Goal: Information Seeking & Learning: Learn about a topic

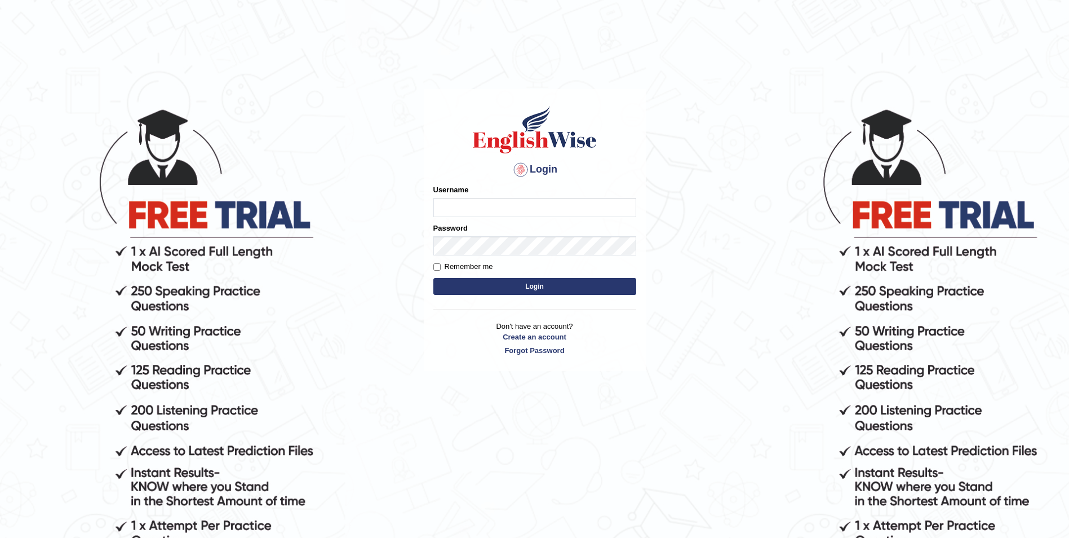
click at [502, 211] on input "Username" at bounding box center [534, 207] width 203 height 19
type input "Sangita9362"
click at [433, 278] on button "Login" at bounding box center [534, 286] width 203 height 17
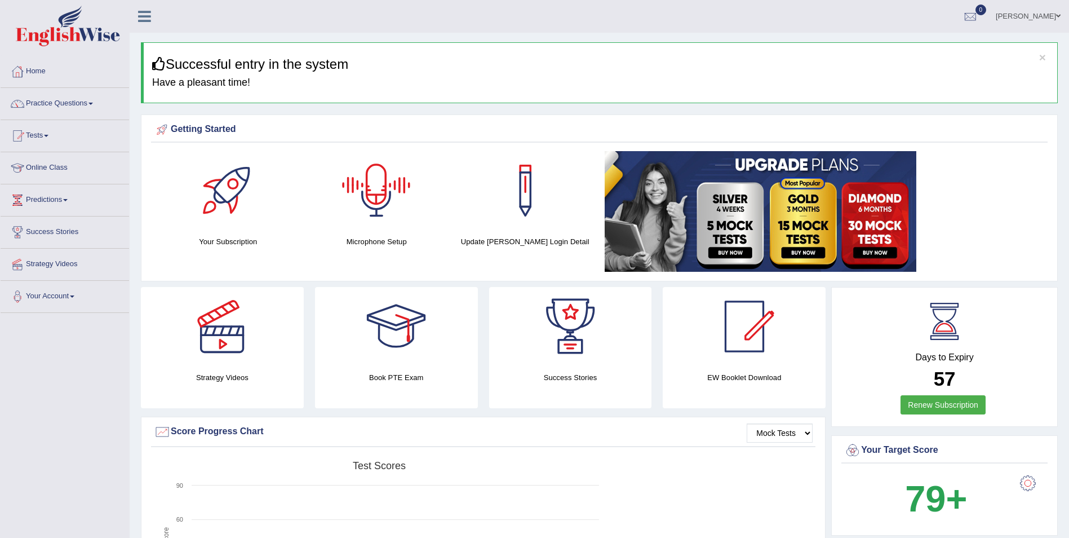
click at [370, 196] on div at bounding box center [376, 190] width 79 height 79
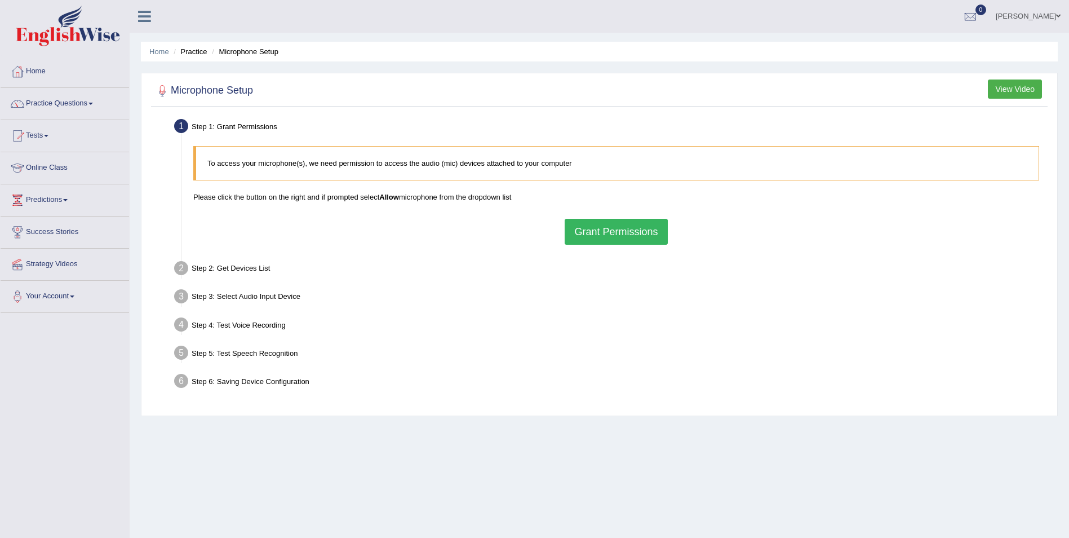
click at [587, 233] on button "Grant Permissions" at bounding box center [616, 232] width 103 height 26
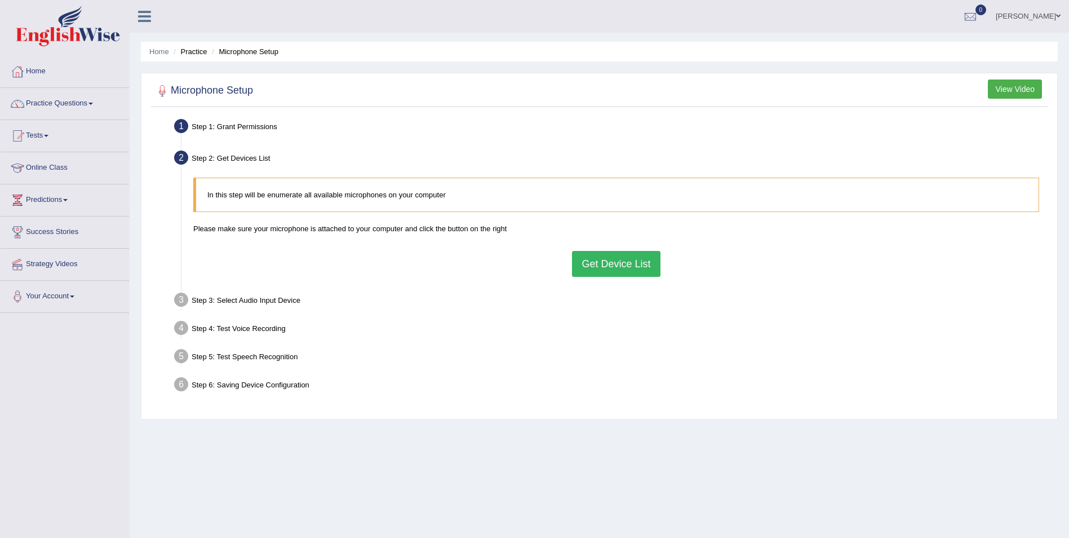
click at [605, 262] on button "Get Device List" at bounding box center [616, 264] width 88 height 26
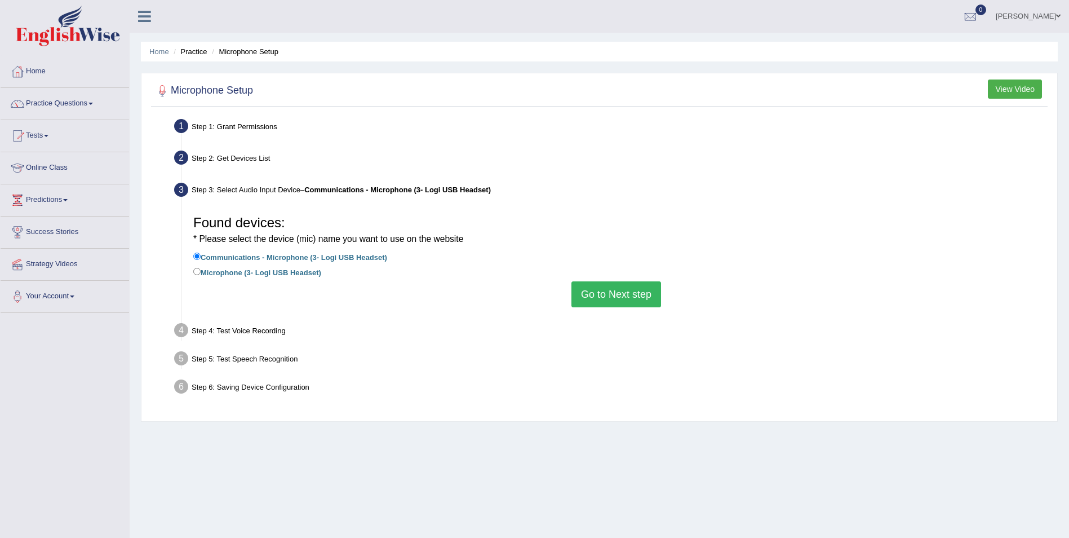
click at [614, 297] on button "Go to Next step" at bounding box center [617, 294] width 90 height 26
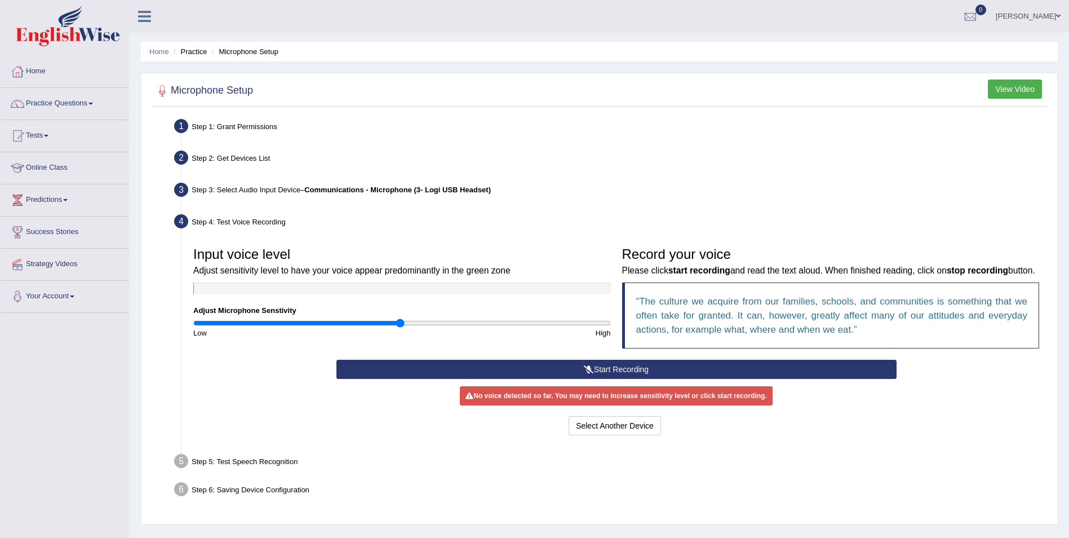
click at [597, 370] on button "Start Recording" at bounding box center [617, 369] width 560 height 19
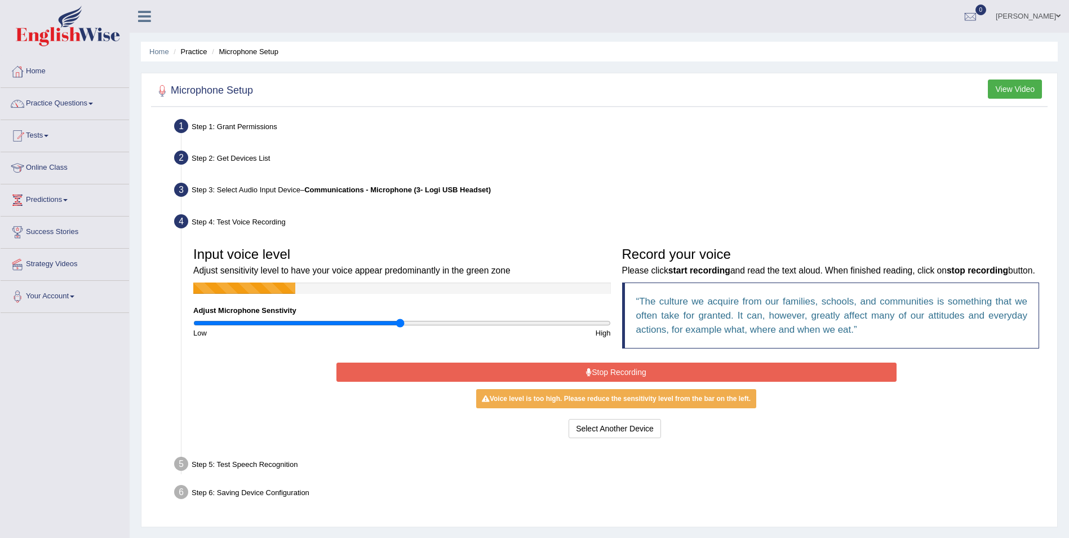
click at [607, 368] on button "Stop Recording" at bounding box center [617, 371] width 560 height 19
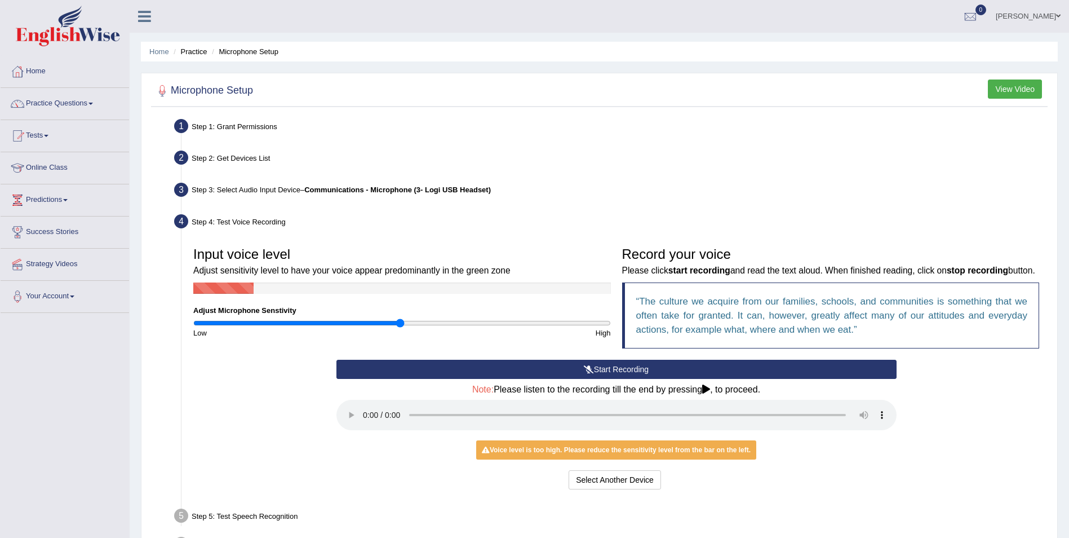
click at [609, 365] on button "Start Recording" at bounding box center [617, 369] width 560 height 19
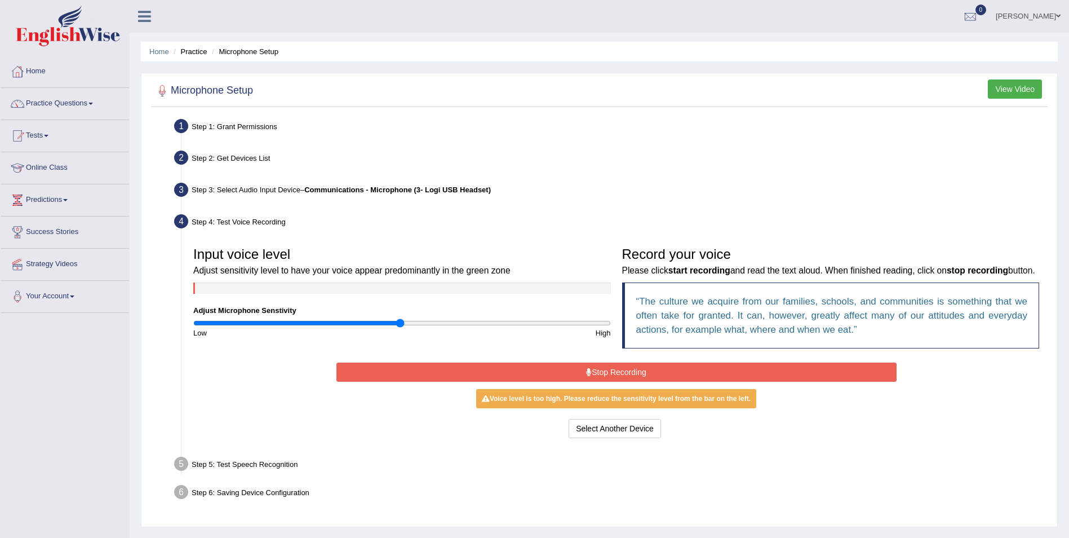
click at [599, 369] on button "Stop Recording" at bounding box center [617, 371] width 560 height 19
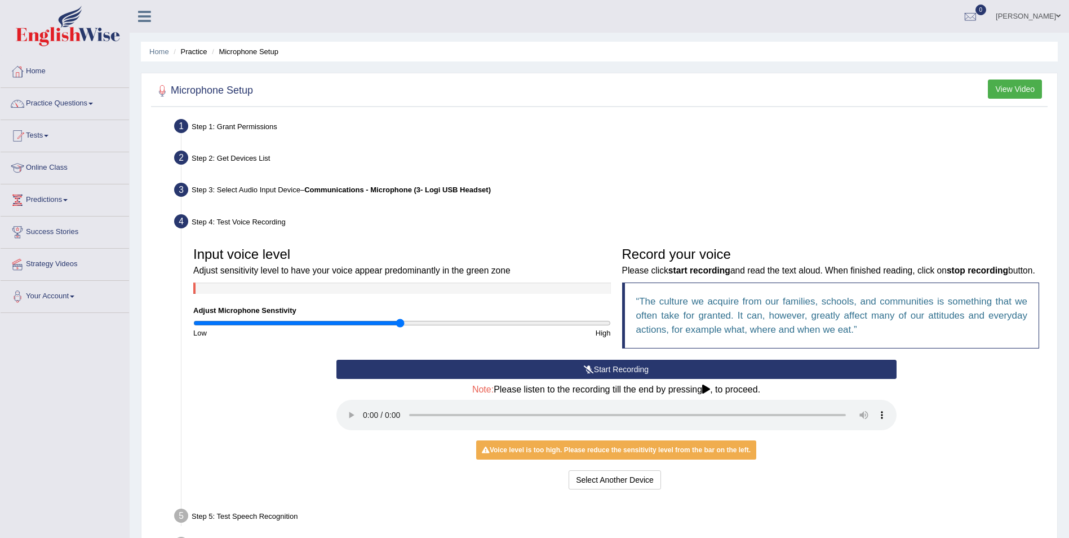
click at [585, 368] on icon at bounding box center [589, 369] width 10 height 8
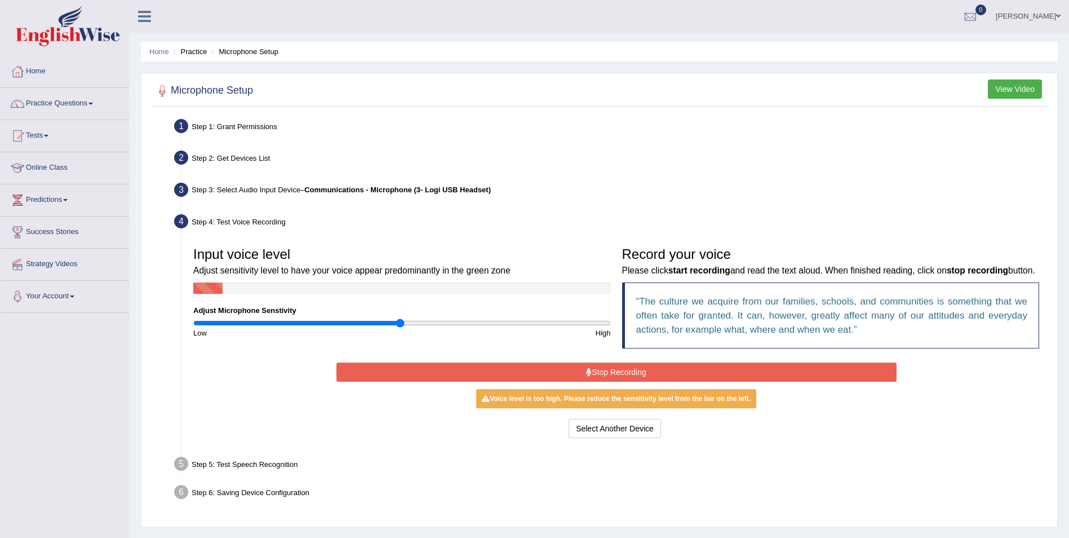
click at [586, 366] on button "Stop Recording" at bounding box center [617, 371] width 560 height 19
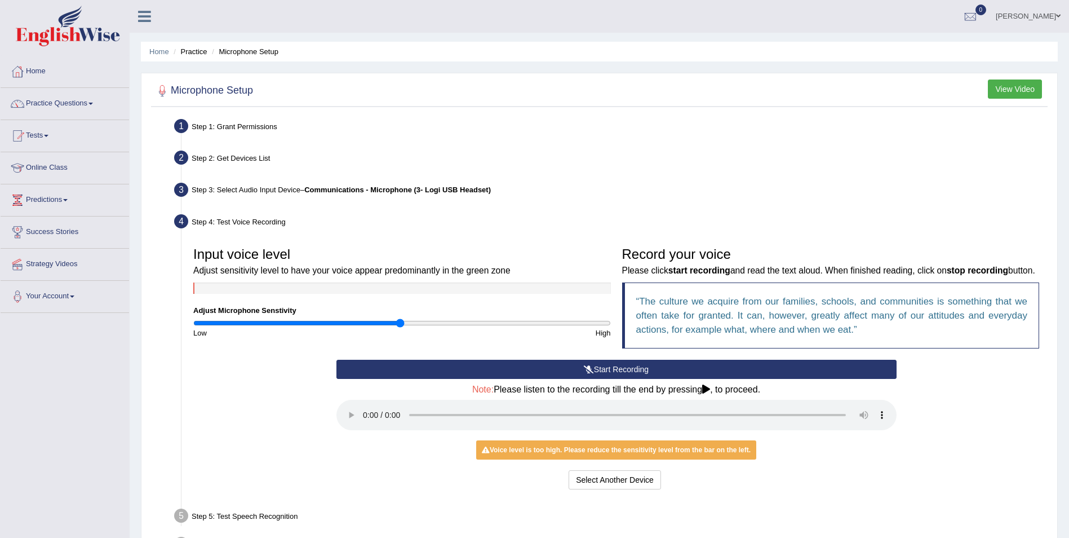
click at [586, 366] on icon at bounding box center [589, 369] width 10 height 8
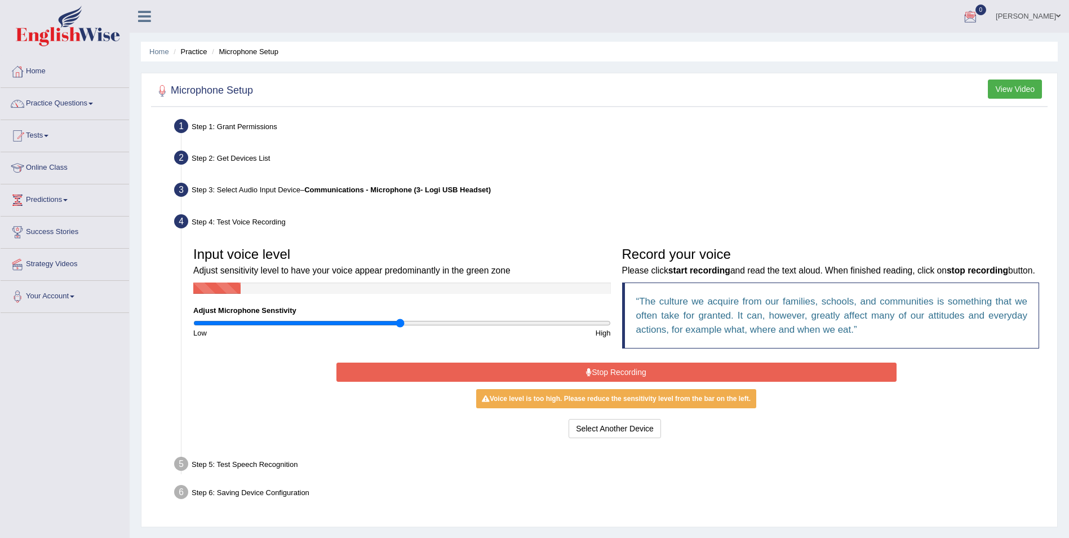
click at [613, 368] on button "Stop Recording" at bounding box center [617, 371] width 560 height 19
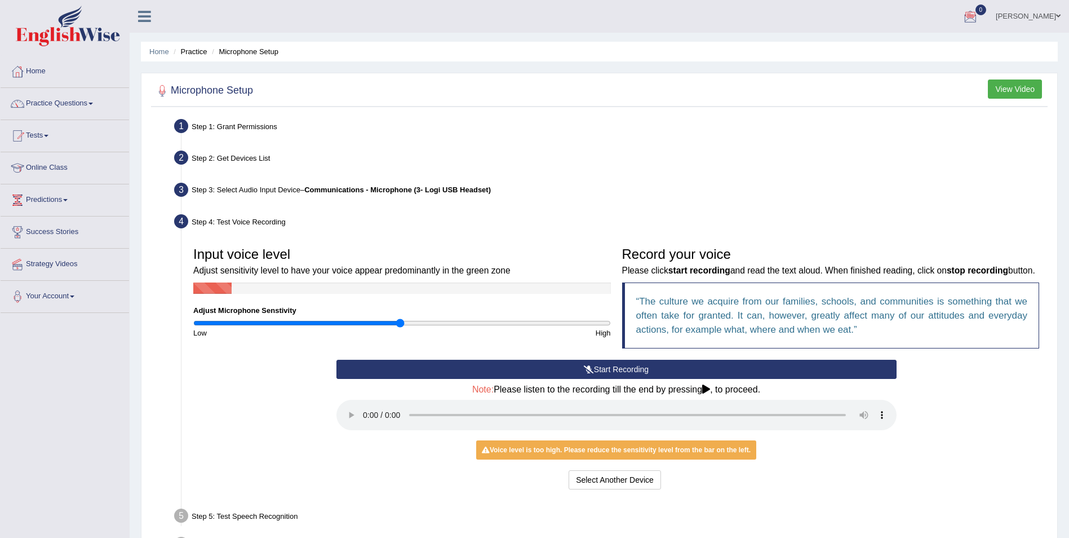
click at [613, 368] on button "Start Recording" at bounding box center [617, 369] width 560 height 19
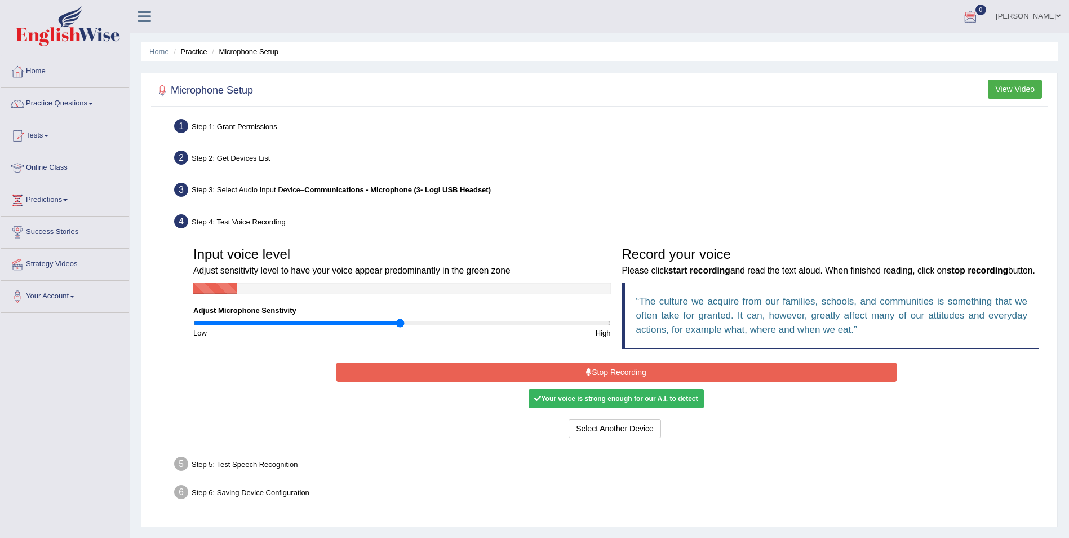
click at [613, 368] on button "Stop Recording" at bounding box center [617, 371] width 560 height 19
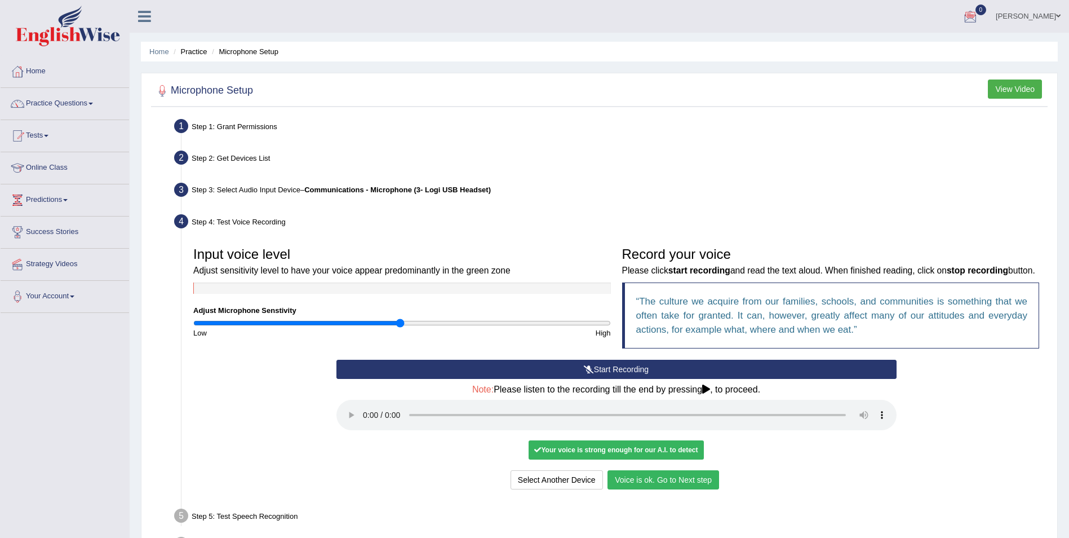
click at [633, 481] on button "Voice is ok. Go to Next step" at bounding box center [664, 479] width 112 height 19
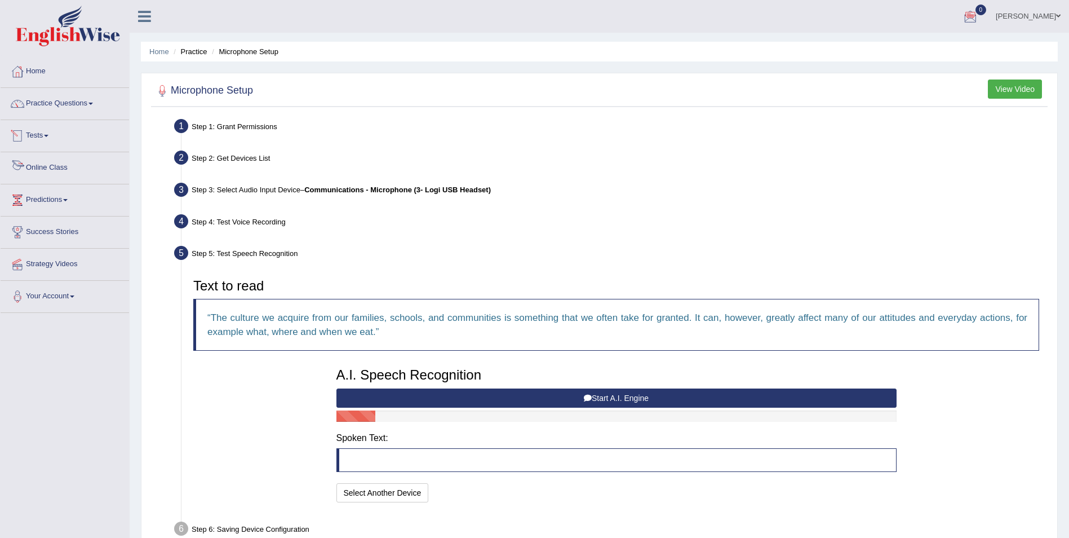
click at [73, 167] on link "Online Class" at bounding box center [65, 166] width 129 height 28
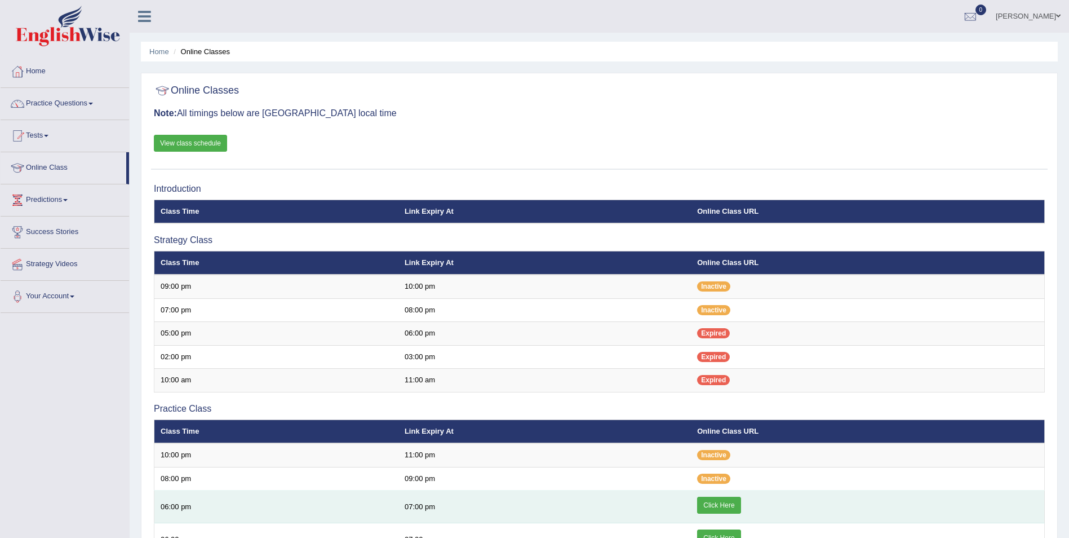
click at [720, 504] on link "Click Here" at bounding box center [718, 505] width 43 height 17
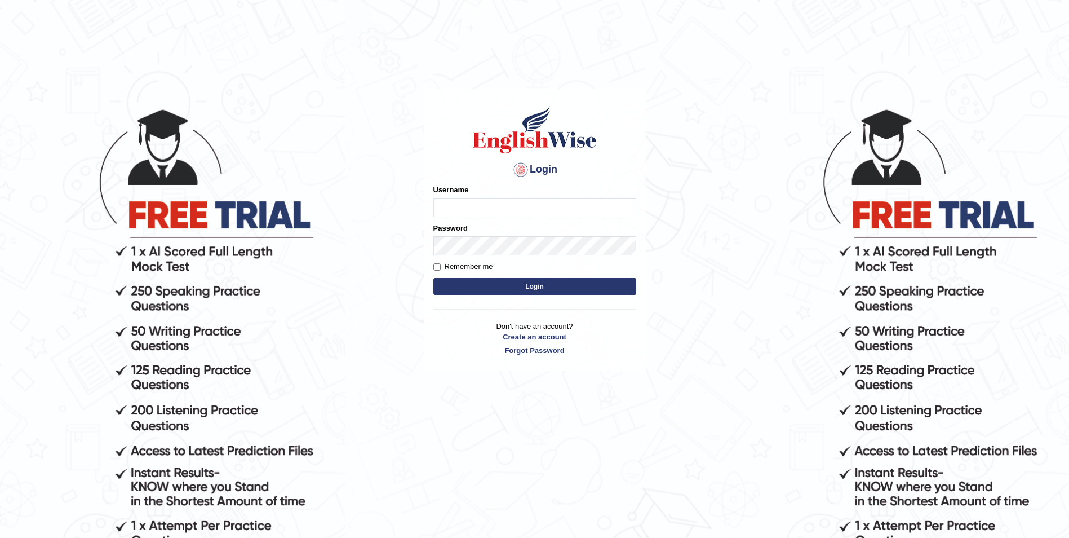
type input "Sangita9362"
click at [525, 285] on button "Login" at bounding box center [534, 286] width 203 height 17
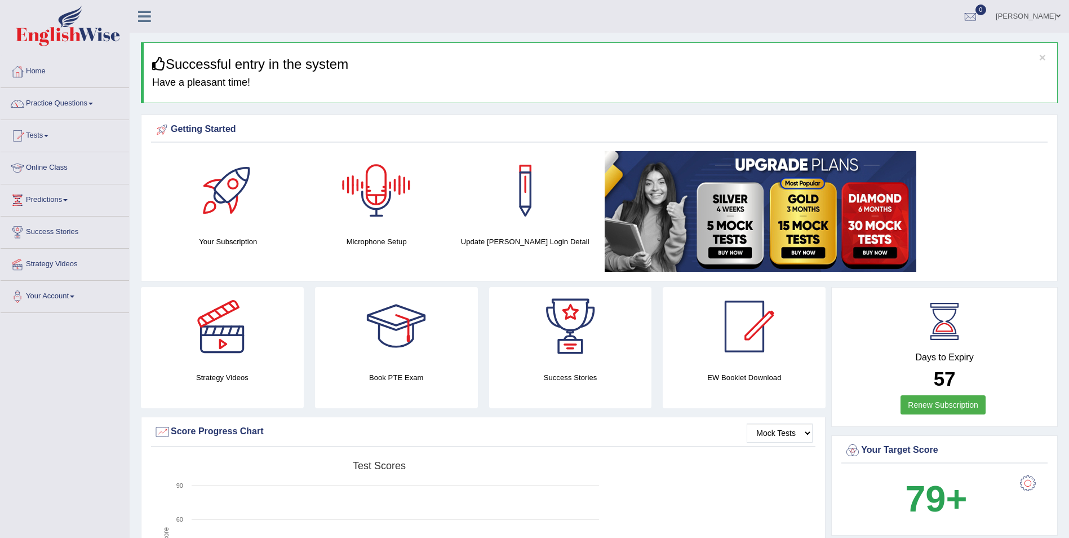
click at [361, 187] on div at bounding box center [376, 190] width 79 height 79
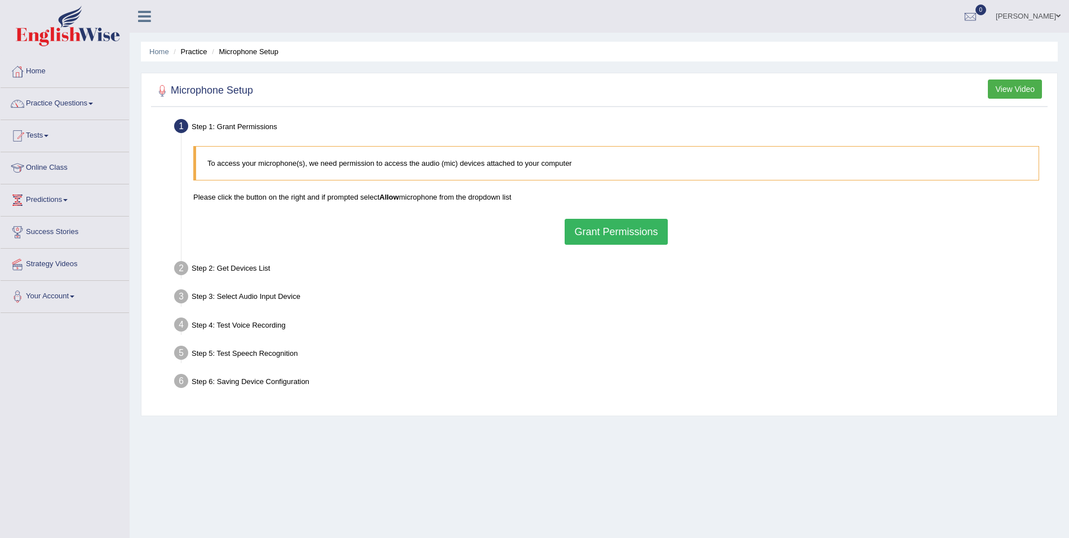
click at [588, 236] on button "Grant Permissions" at bounding box center [616, 232] width 103 height 26
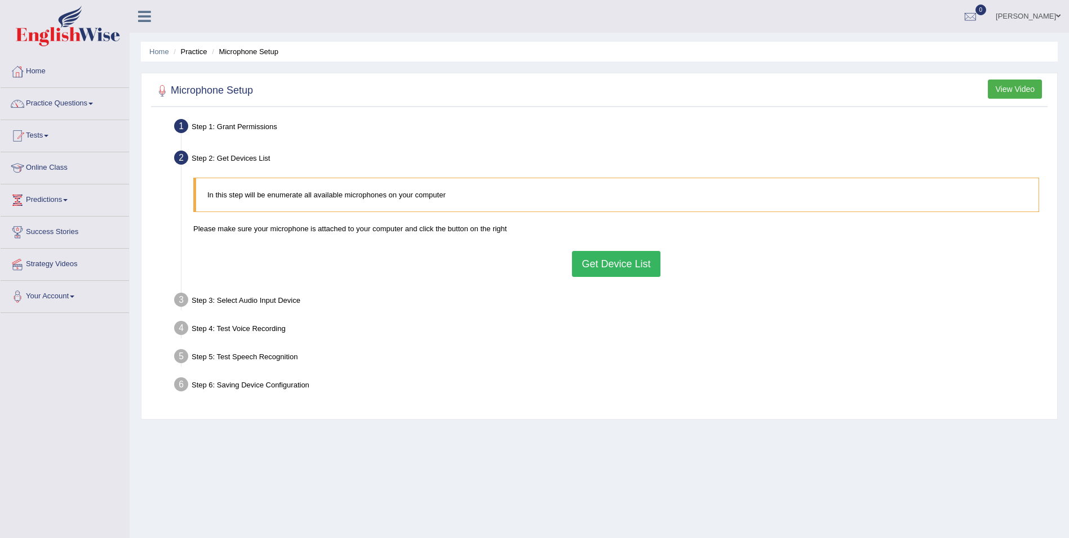
click at [587, 260] on button "Get Device List" at bounding box center [616, 264] width 88 height 26
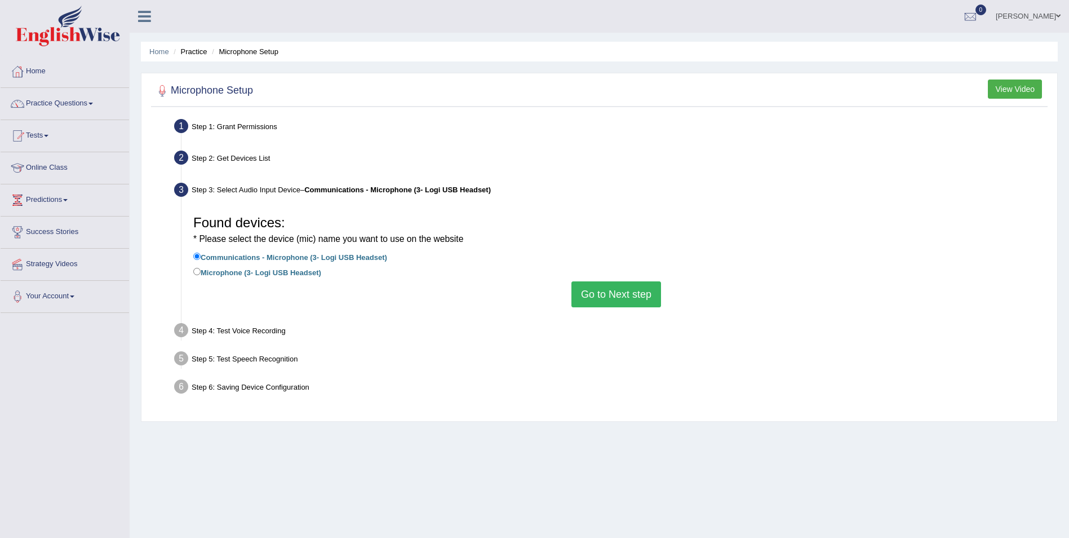
click at [592, 290] on button "Go to Next step" at bounding box center [617, 294] width 90 height 26
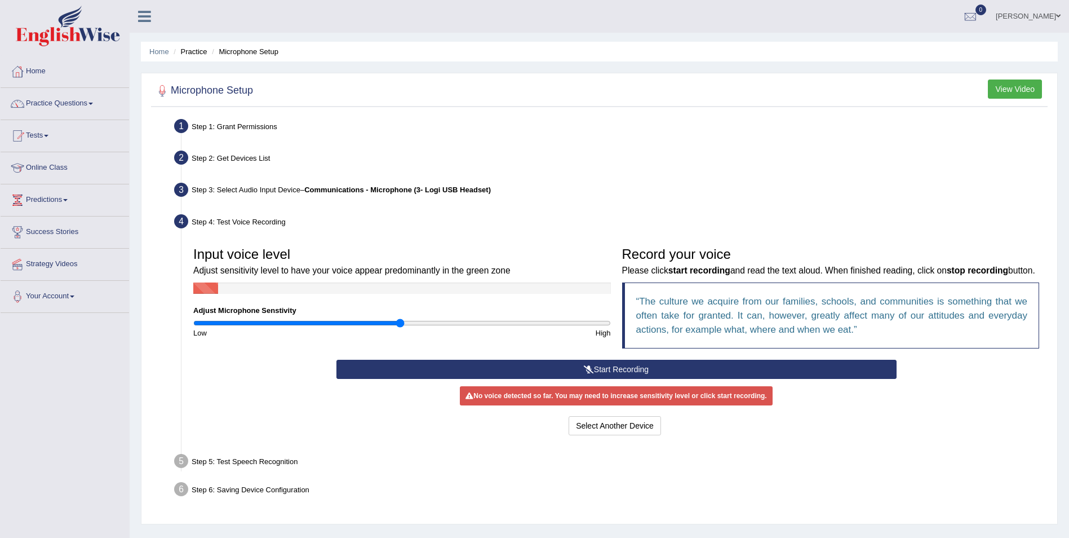
click at [620, 365] on button "Start Recording" at bounding box center [617, 369] width 560 height 19
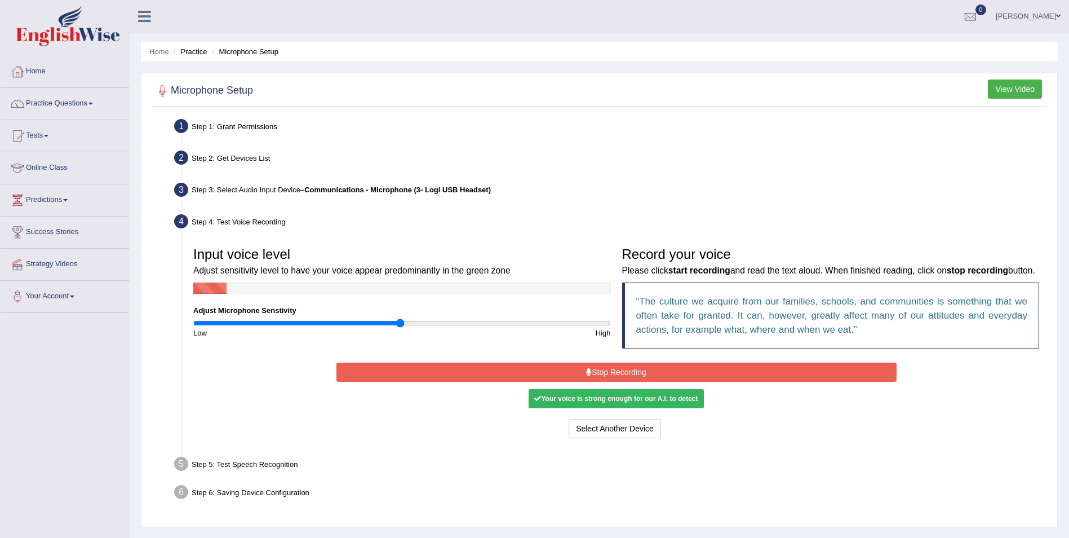
click at [617, 372] on button "Stop Recording" at bounding box center [617, 371] width 560 height 19
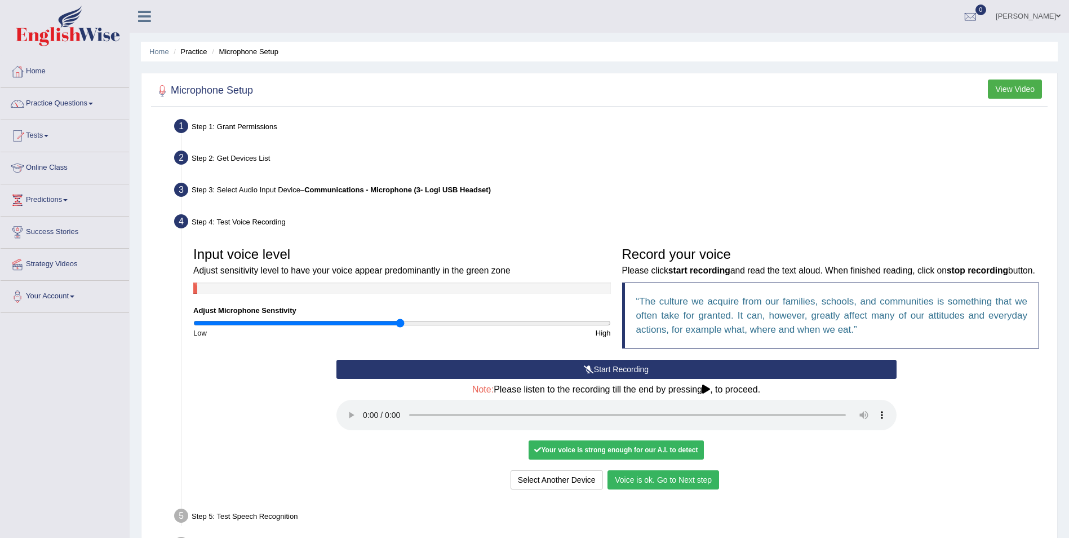
click at [671, 481] on button "Voice is ok. Go to Next step" at bounding box center [664, 479] width 112 height 19
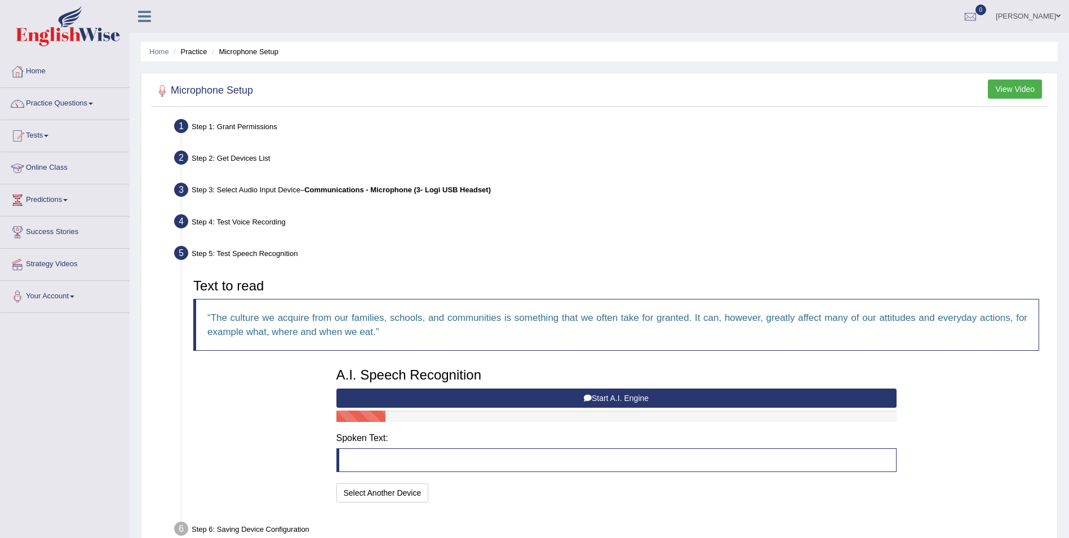
click at [68, 166] on link "Online Class" at bounding box center [65, 166] width 129 height 28
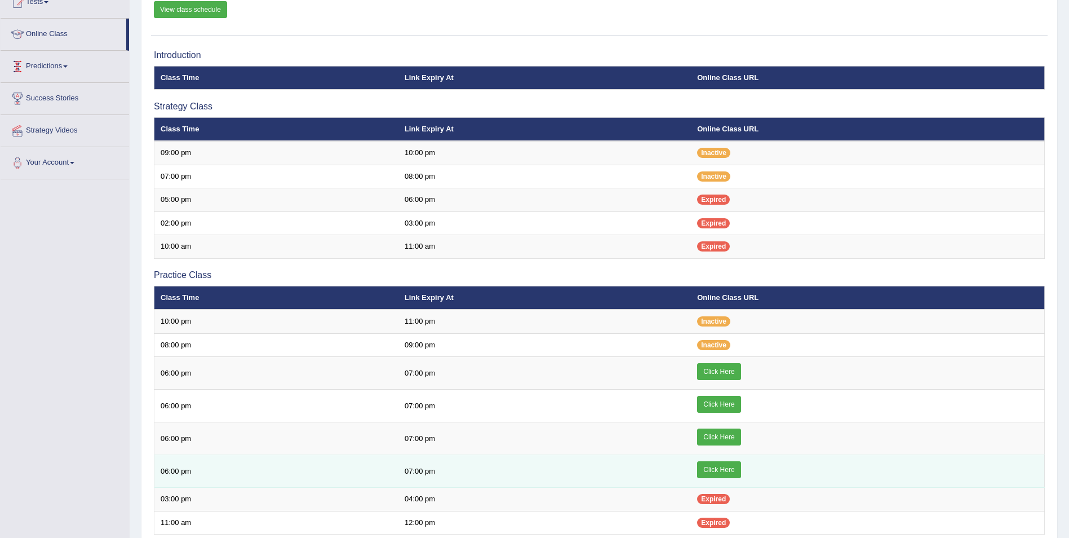
scroll to position [169, 0]
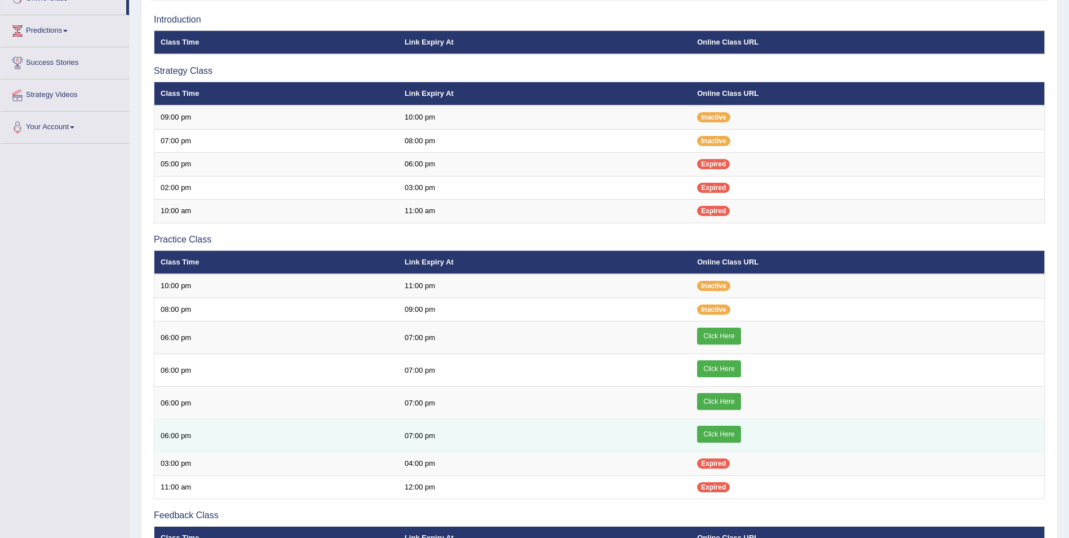
click at [721, 434] on link "Click Here" at bounding box center [718, 434] width 43 height 17
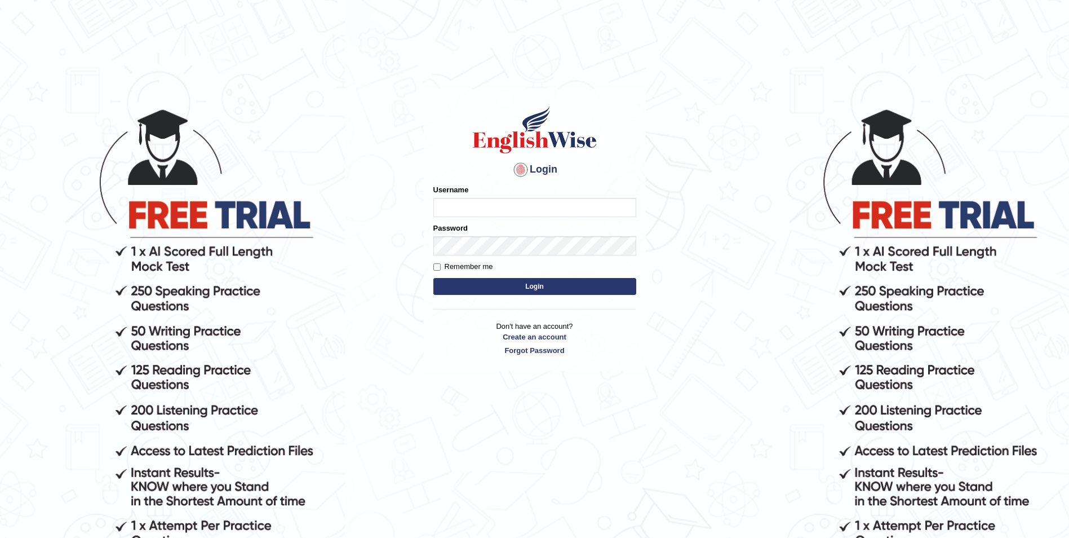
type input "Sangita9362"
click at [586, 282] on button "Login" at bounding box center [534, 286] width 203 height 17
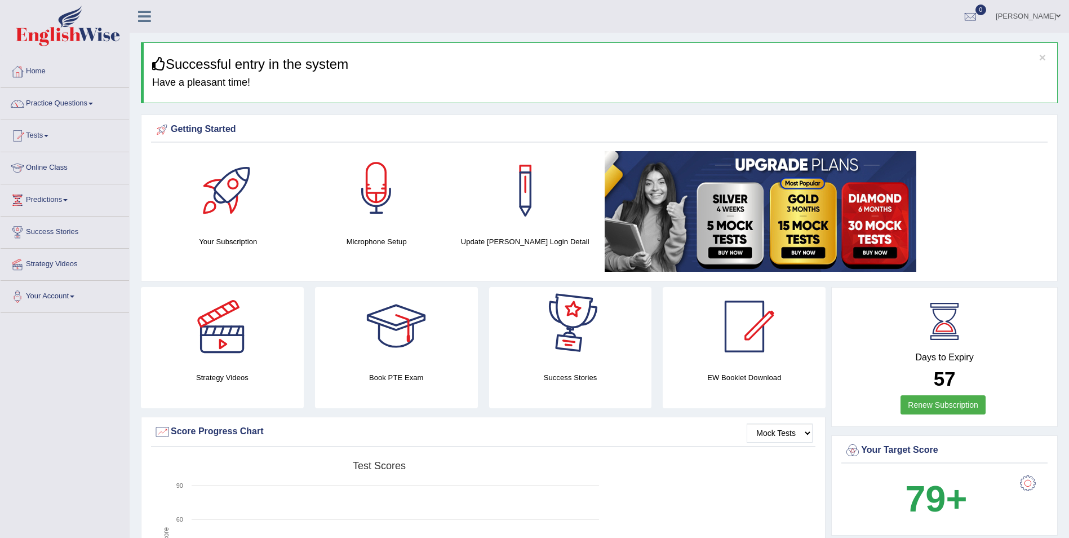
click at [391, 187] on div at bounding box center [376, 190] width 79 height 79
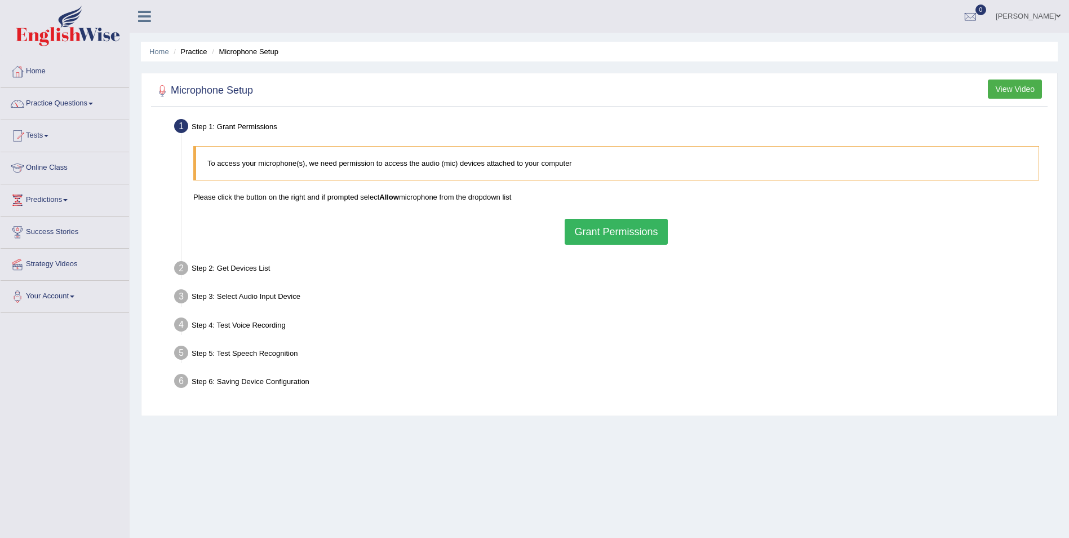
click at [610, 232] on button "Grant Permissions" at bounding box center [616, 232] width 103 height 26
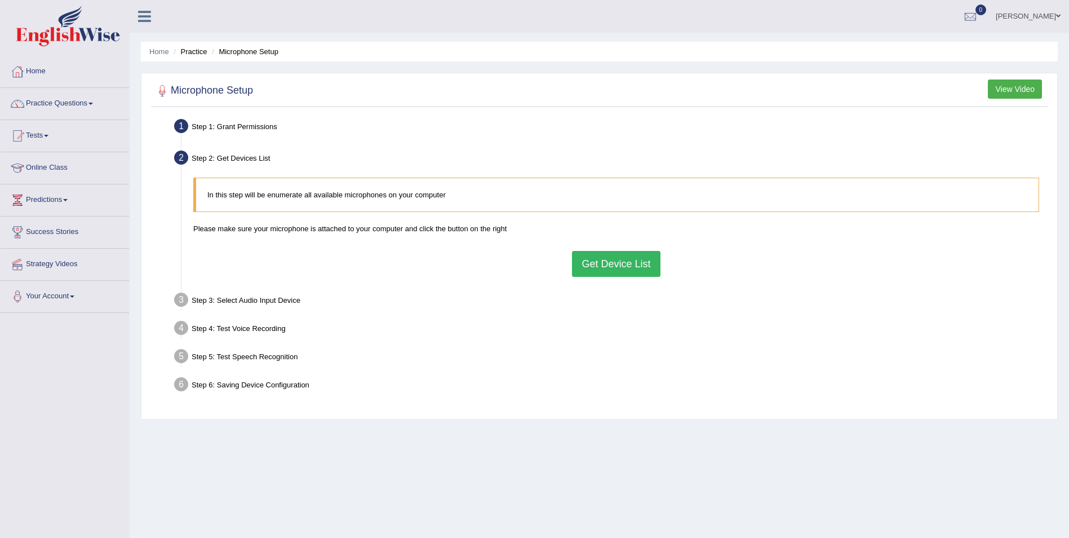
click at [621, 271] on button "Get Device List" at bounding box center [616, 264] width 88 height 26
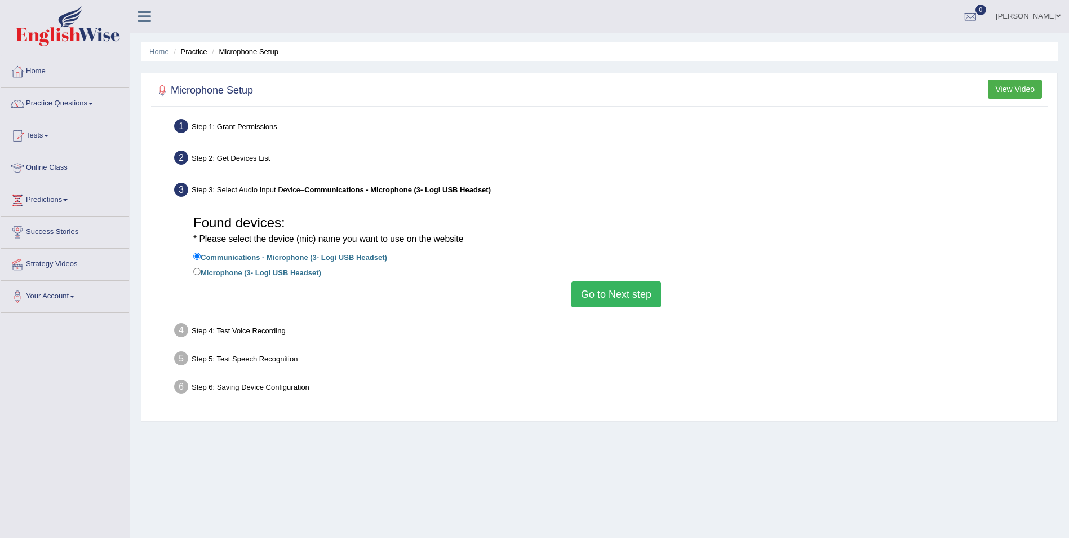
click at [612, 291] on button "Go to Next step" at bounding box center [617, 294] width 90 height 26
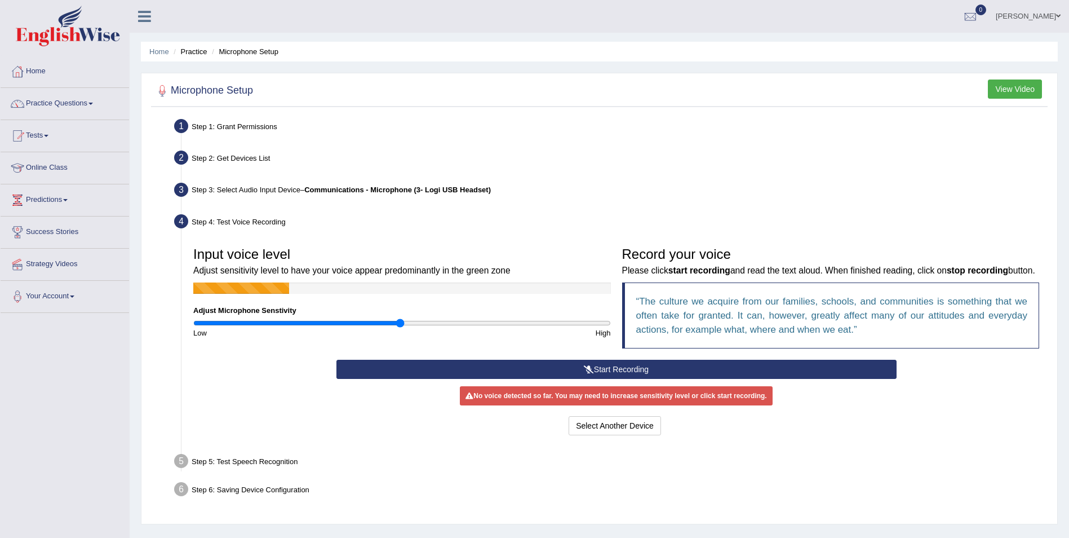
click at [586, 371] on icon at bounding box center [589, 369] width 10 height 8
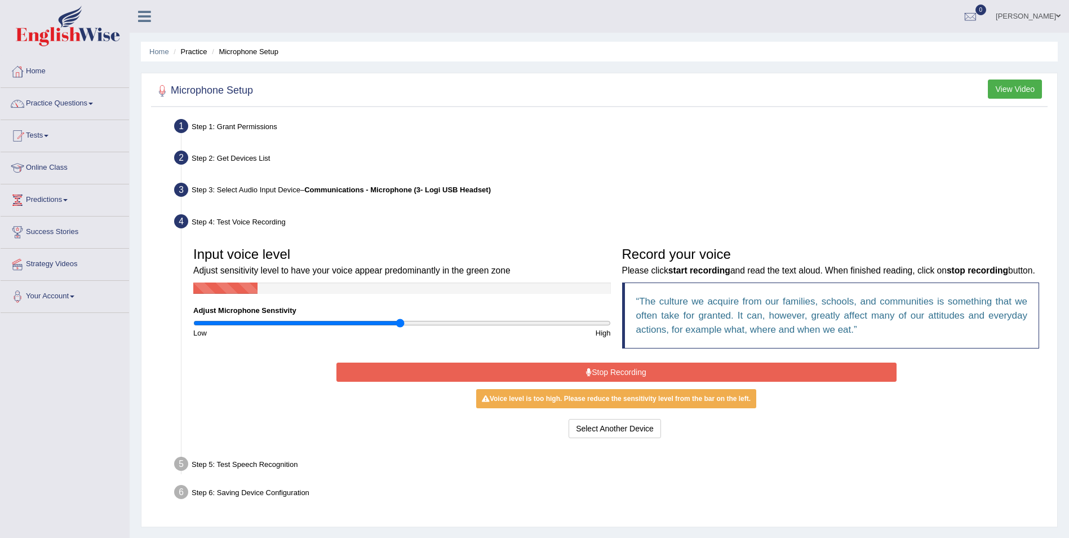
click at [581, 373] on button "Stop Recording" at bounding box center [617, 371] width 560 height 19
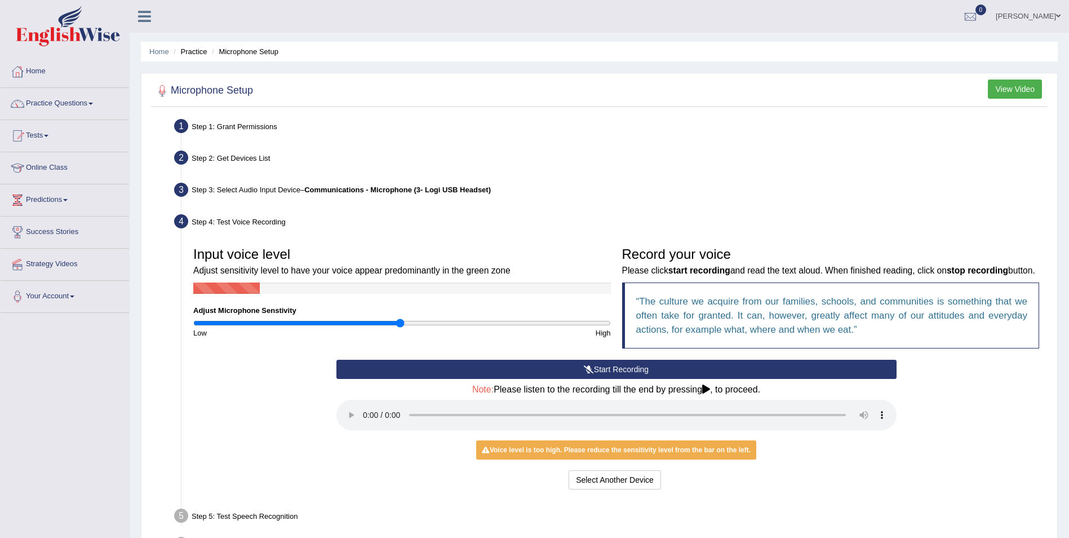
click at [581, 369] on button "Start Recording" at bounding box center [617, 369] width 560 height 19
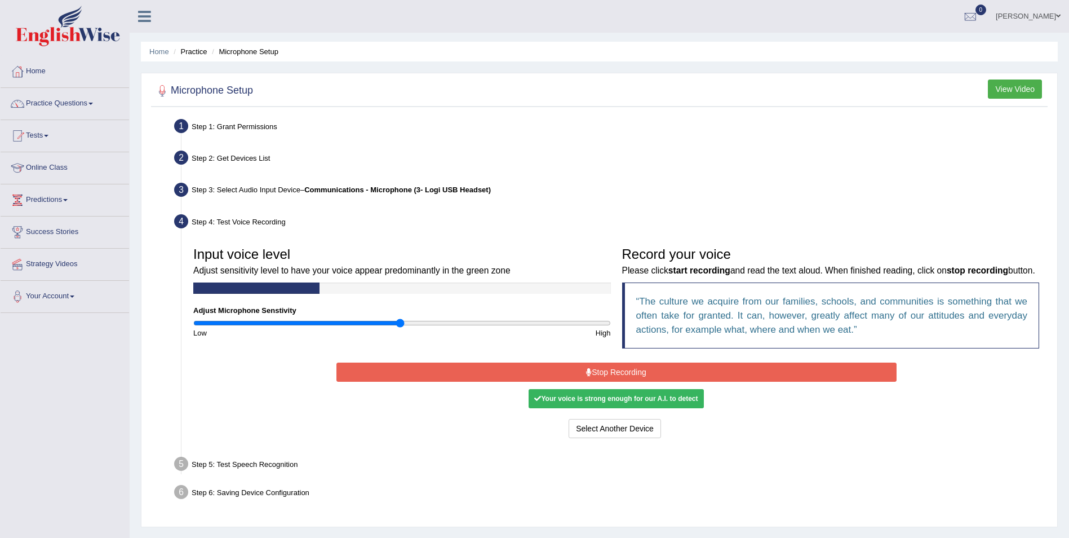
click at [580, 369] on button "Stop Recording" at bounding box center [617, 371] width 560 height 19
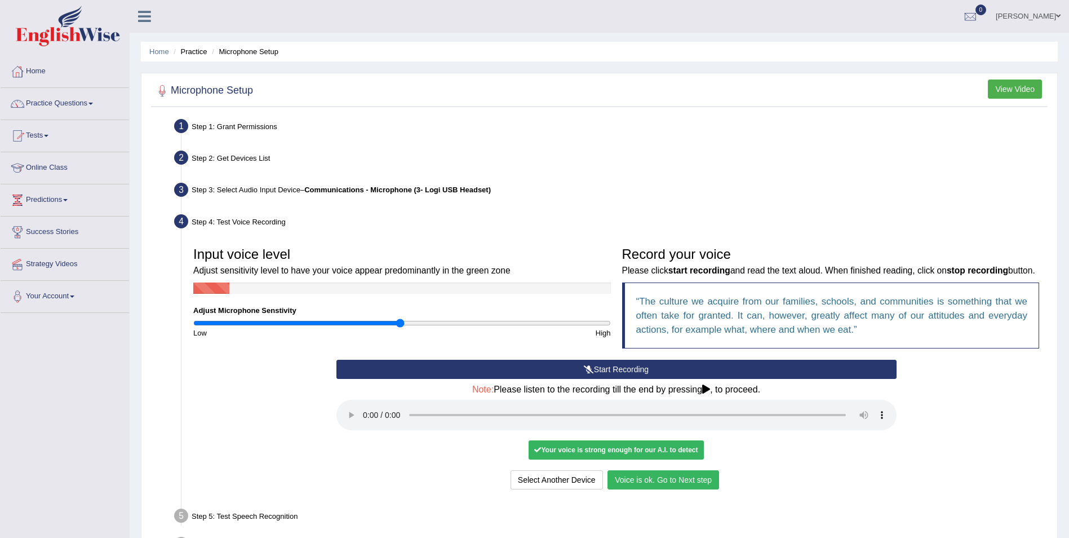
click at [632, 485] on button "Voice is ok. Go to Next step" at bounding box center [664, 479] width 112 height 19
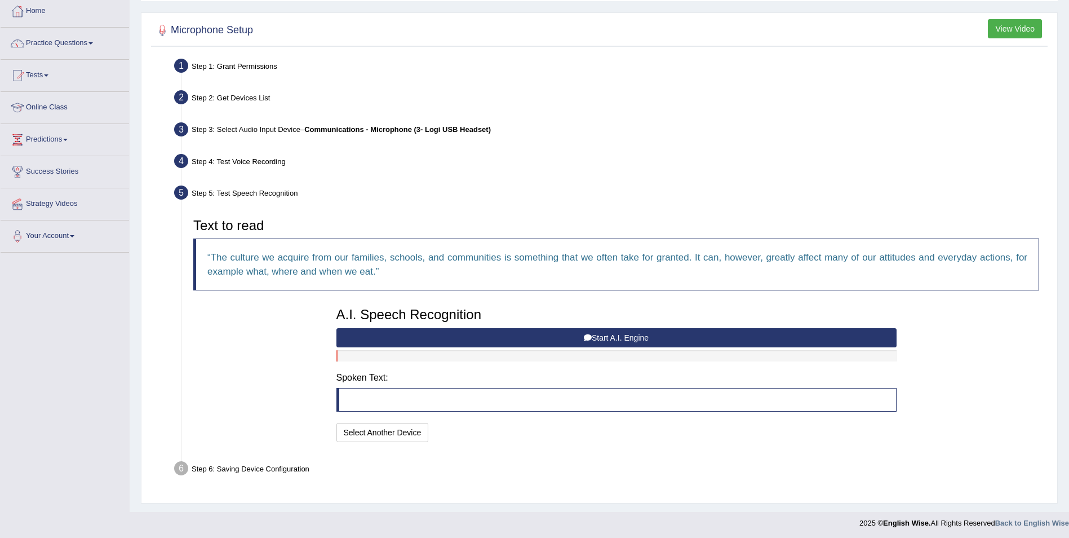
scroll to position [63, 0]
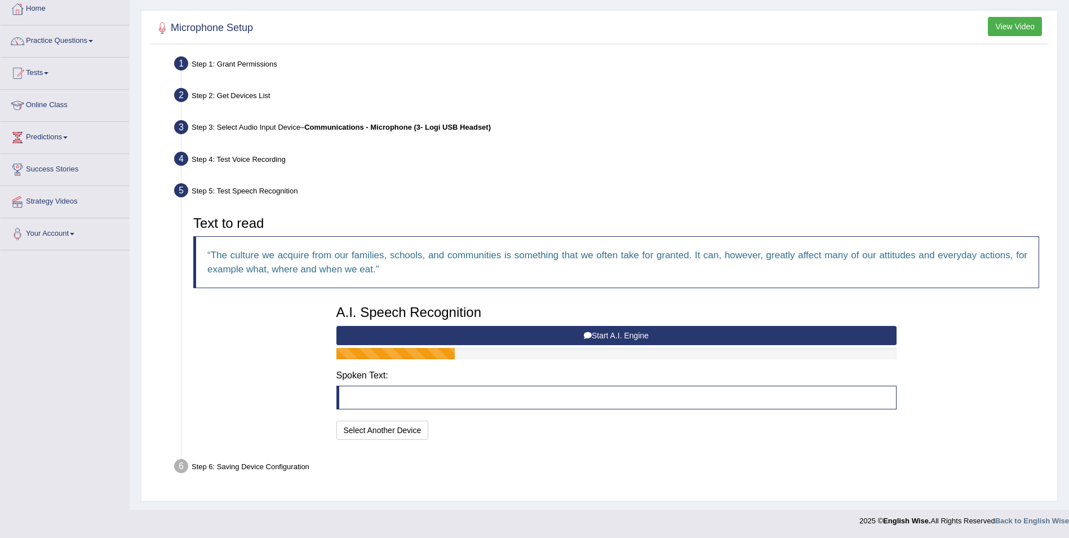
click at [448, 328] on button "Start A.I. Engine" at bounding box center [617, 335] width 560 height 19
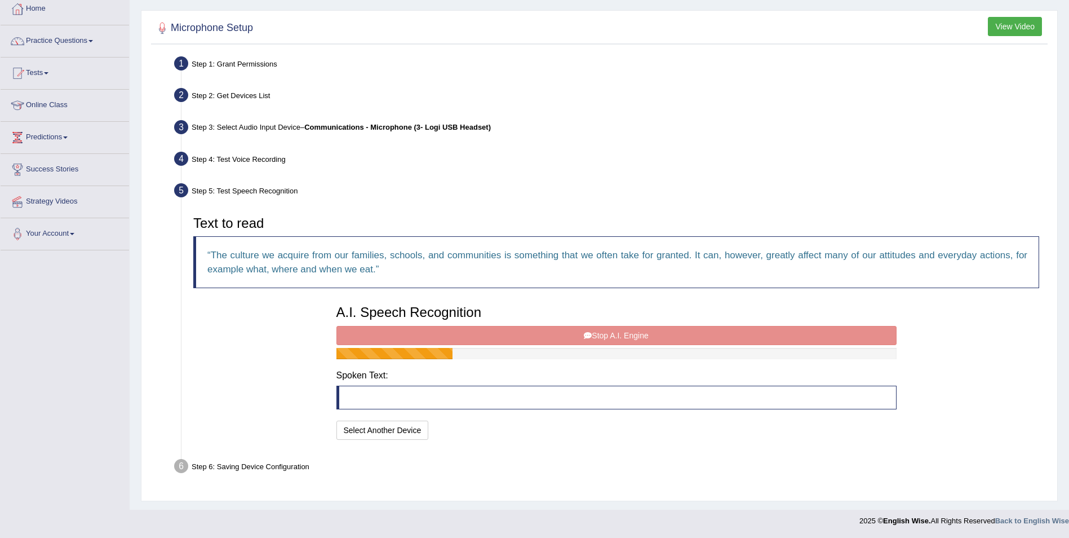
click at [380, 392] on blockquote at bounding box center [617, 398] width 560 height 24
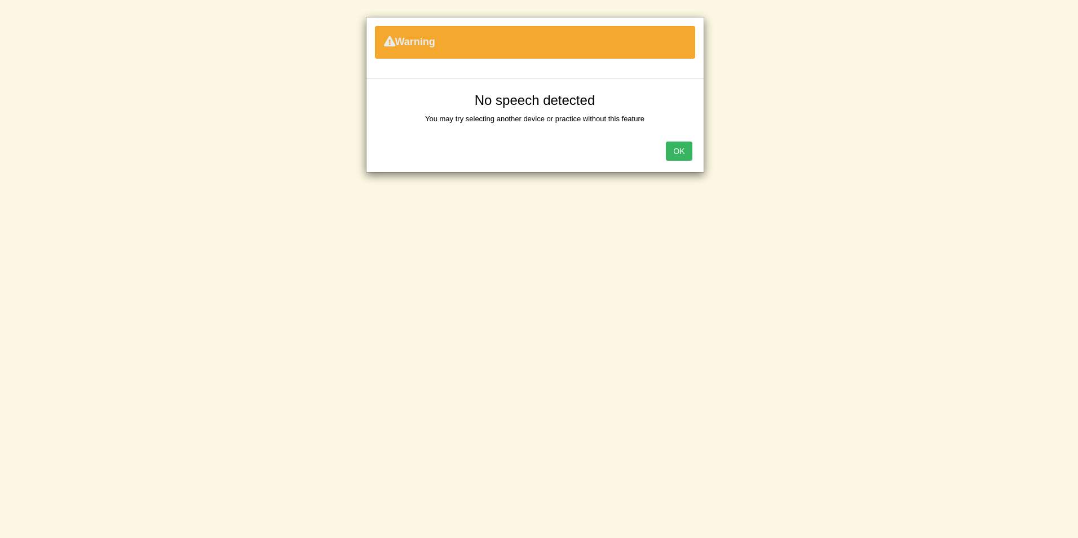
click at [684, 153] on button "OK" at bounding box center [679, 150] width 26 height 19
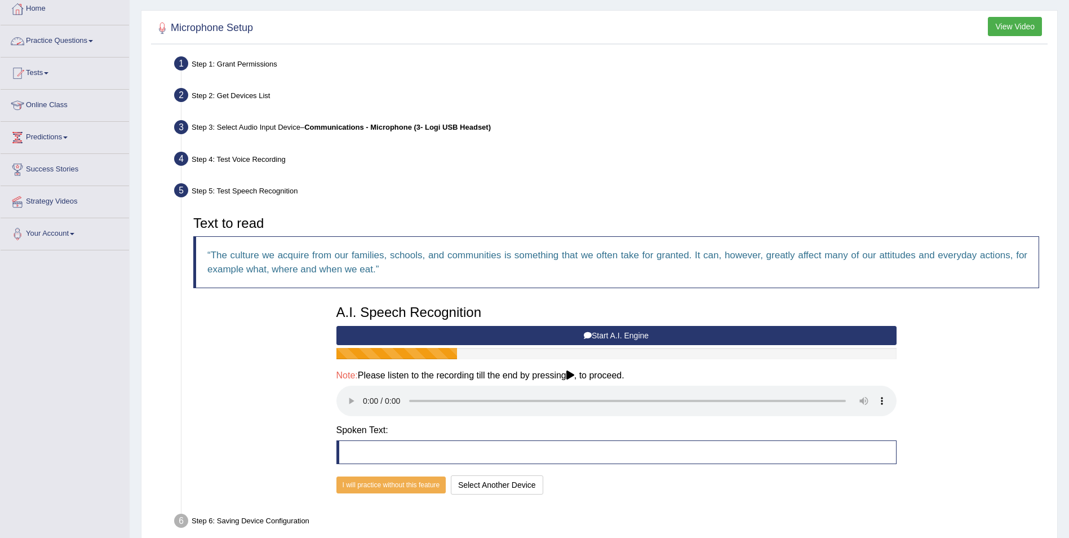
click at [95, 39] on link "Practice Questions" at bounding box center [65, 39] width 129 height 28
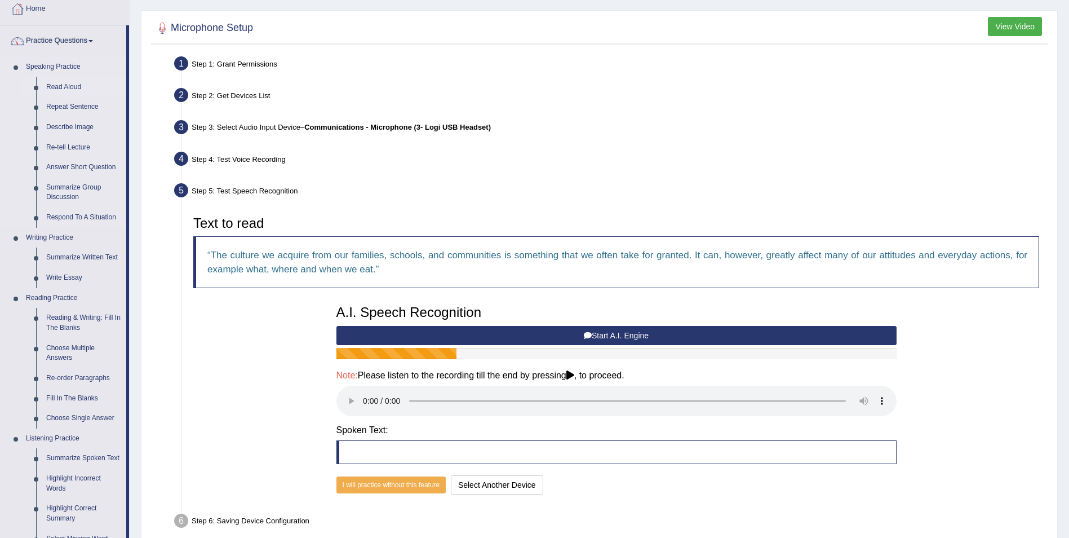
click at [81, 85] on link "Read Aloud" at bounding box center [83, 87] width 85 height 20
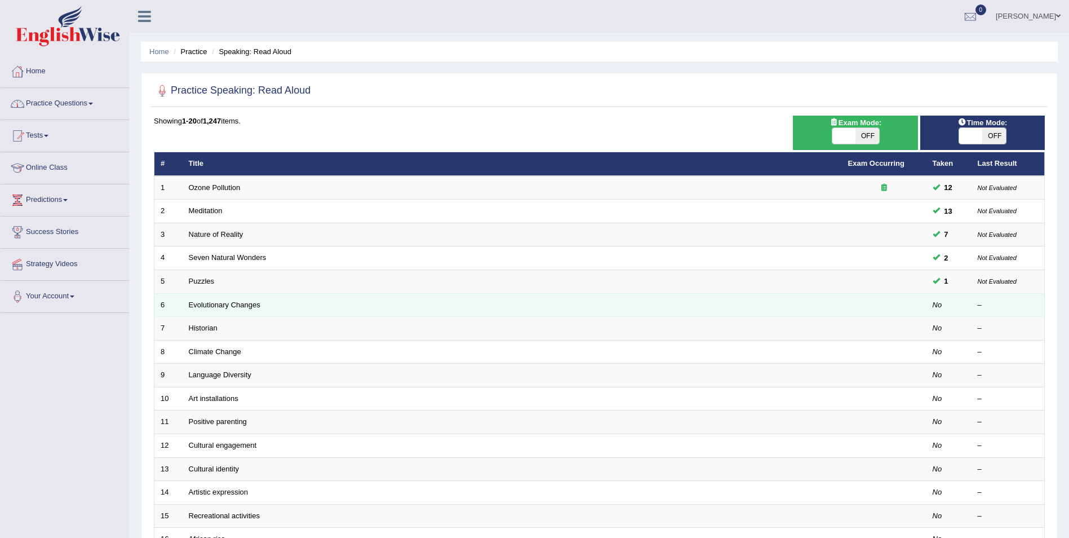
click at [927, 310] on td "No" at bounding box center [949, 305] width 45 height 24
click at [241, 302] on link "Evolutionary Changes" at bounding box center [225, 304] width 72 height 8
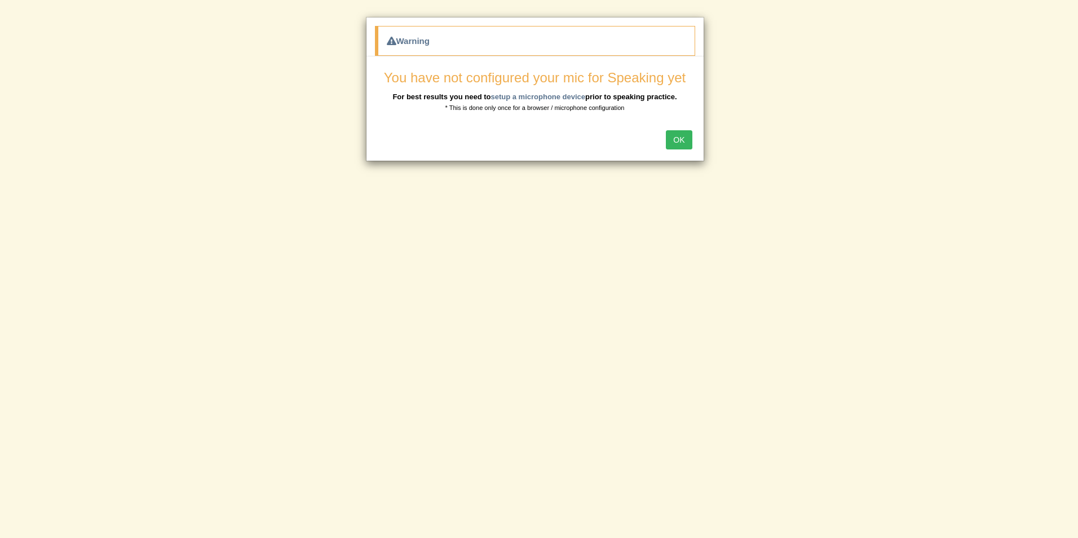
click at [688, 140] on button "OK" at bounding box center [679, 139] width 26 height 19
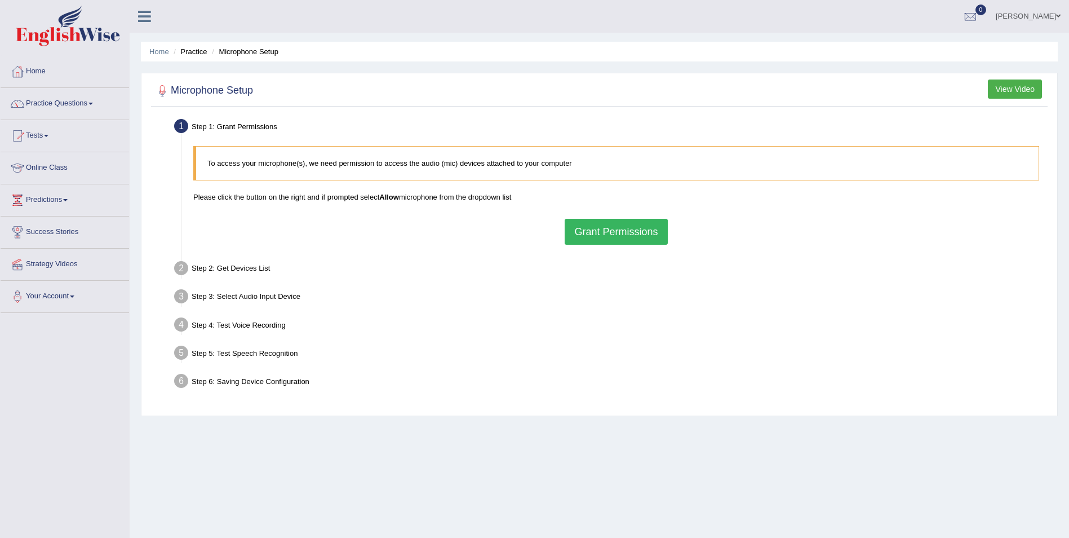
click at [578, 230] on button "Grant Permissions" at bounding box center [616, 232] width 103 height 26
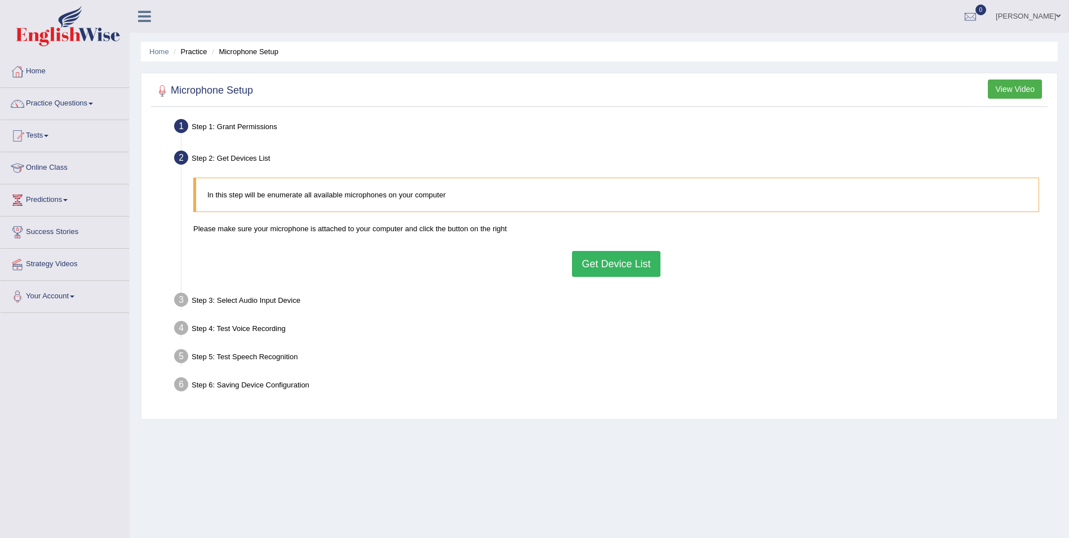
click at [645, 264] on button "Get Device List" at bounding box center [616, 264] width 88 height 26
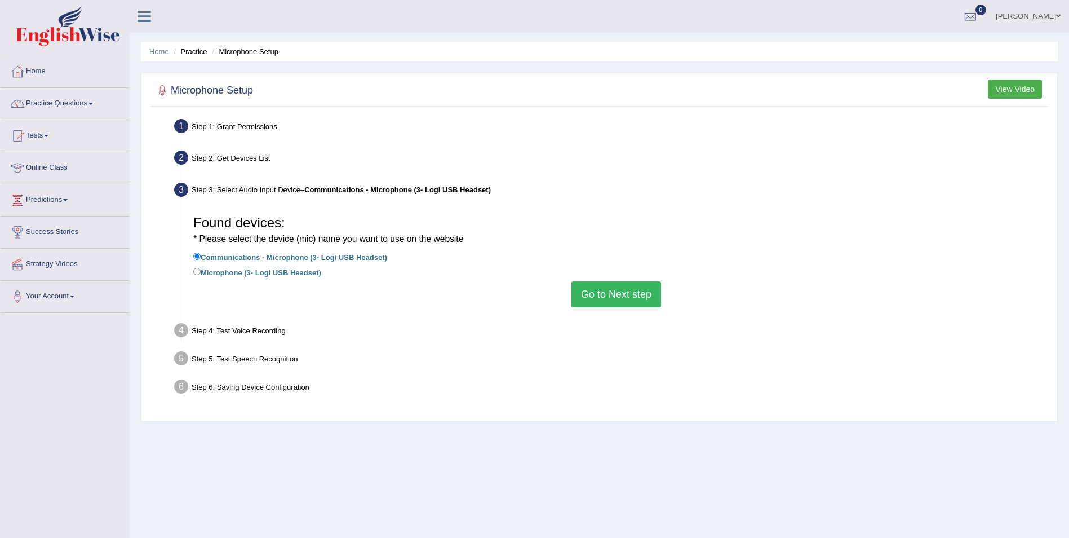
click at [622, 294] on button "Go to Next step" at bounding box center [617, 294] width 90 height 26
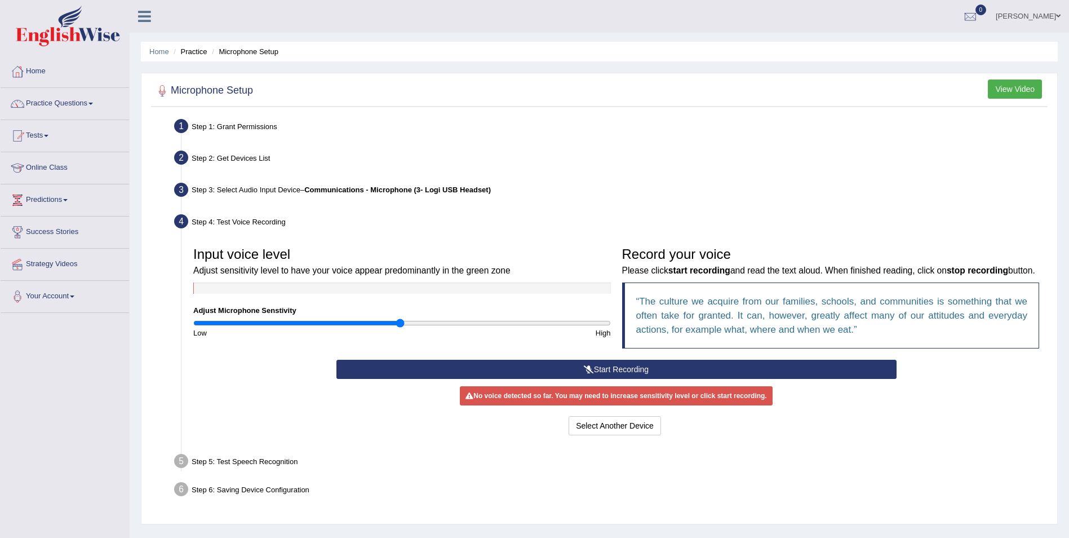
click at [562, 368] on button "Start Recording" at bounding box center [617, 369] width 560 height 19
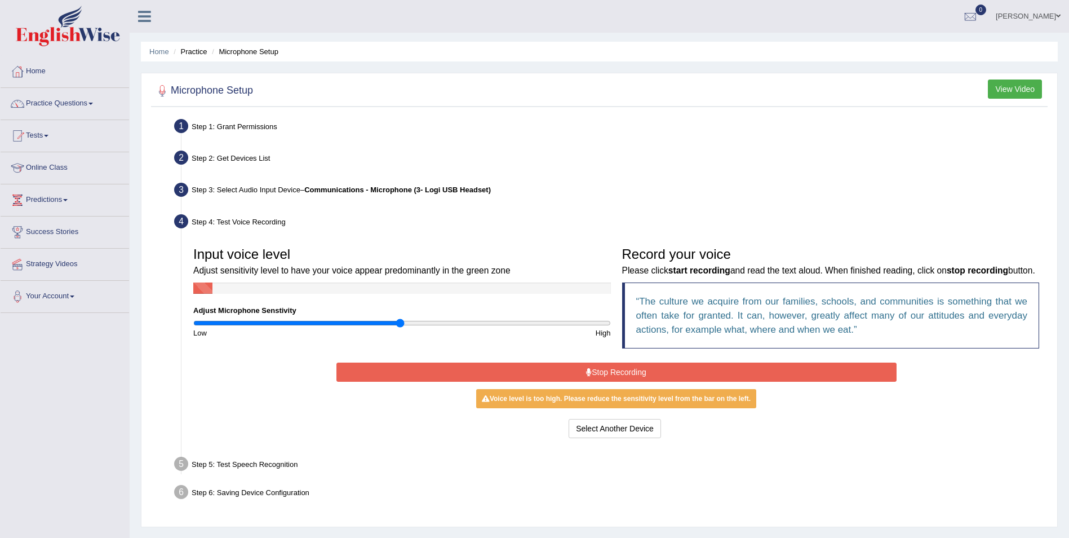
click at [563, 368] on button "Stop Recording" at bounding box center [617, 371] width 560 height 19
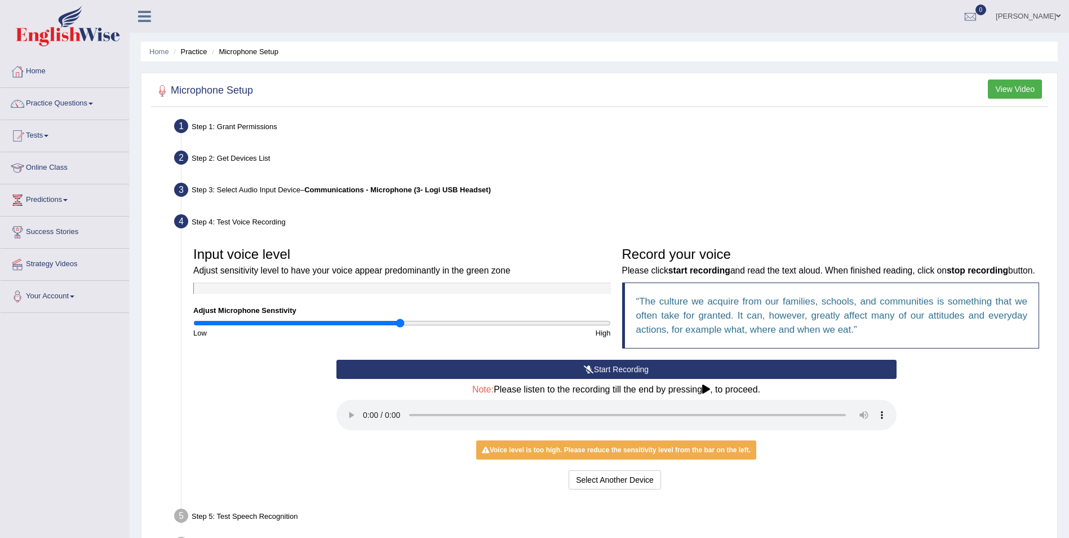
click at [587, 368] on icon at bounding box center [589, 369] width 10 height 8
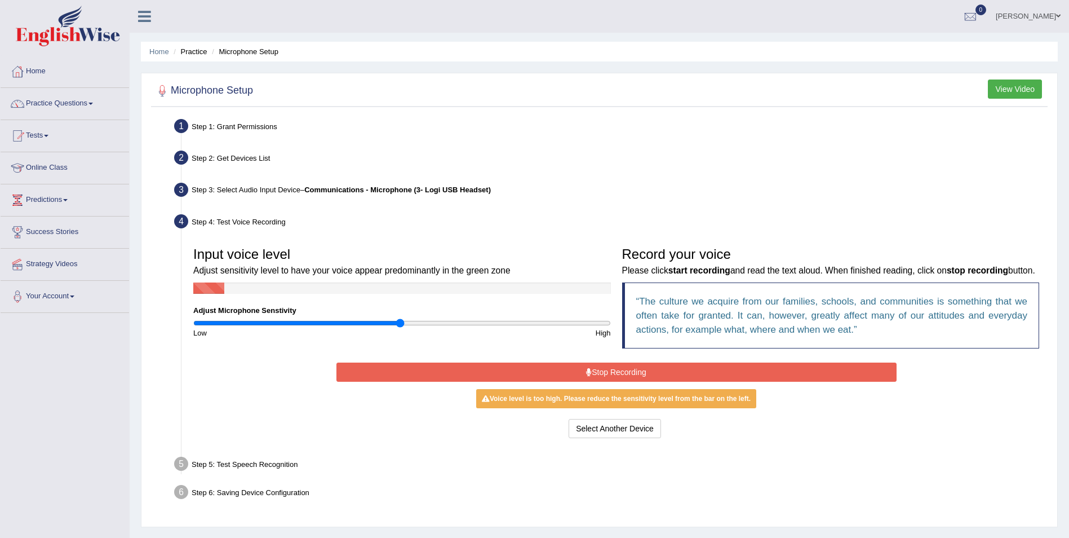
click at [586, 368] on icon at bounding box center [589, 372] width 6 height 8
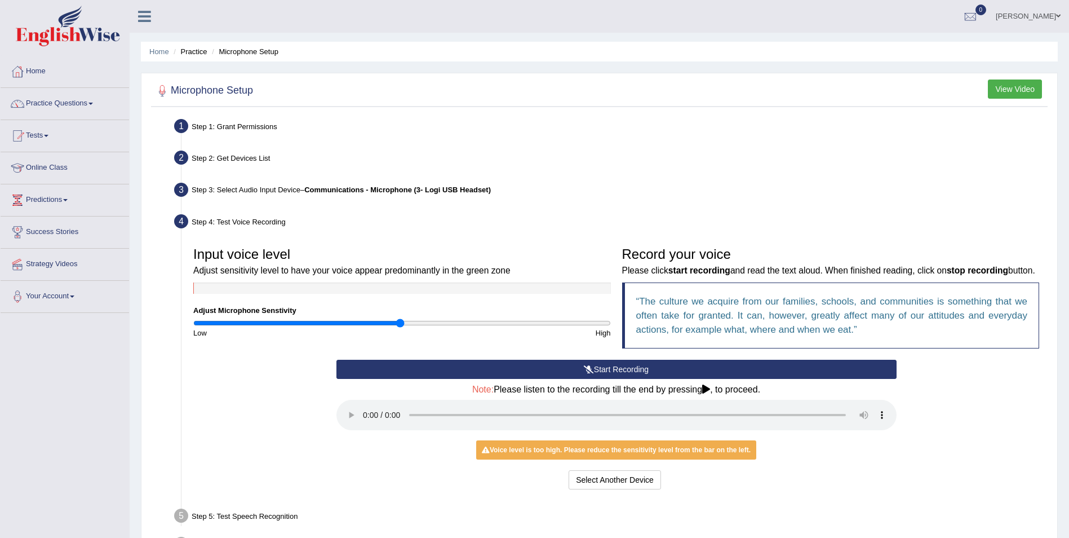
click at [580, 366] on button "Start Recording" at bounding box center [617, 369] width 560 height 19
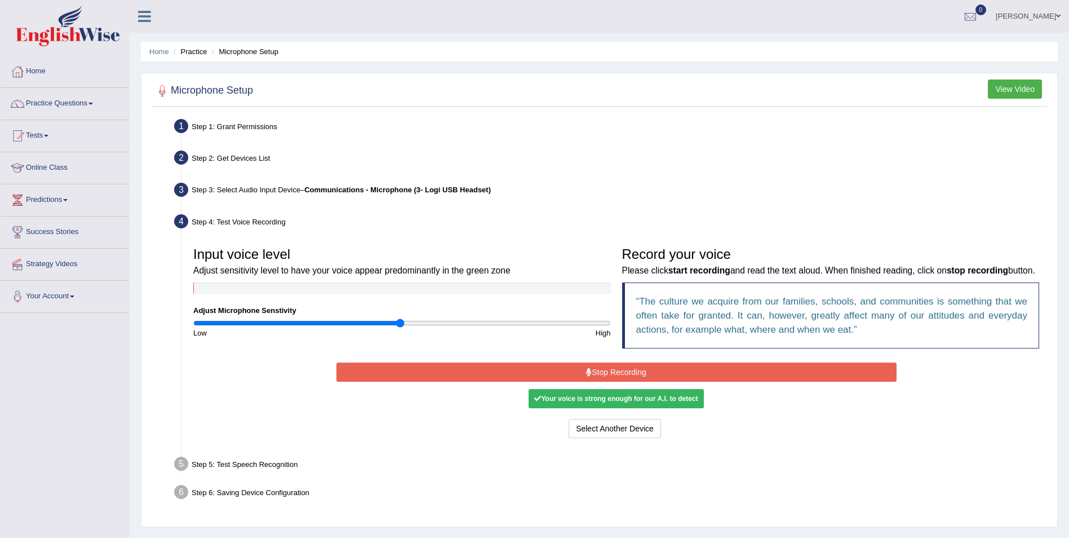
click at [580, 366] on button "Stop Recording" at bounding box center [617, 371] width 560 height 19
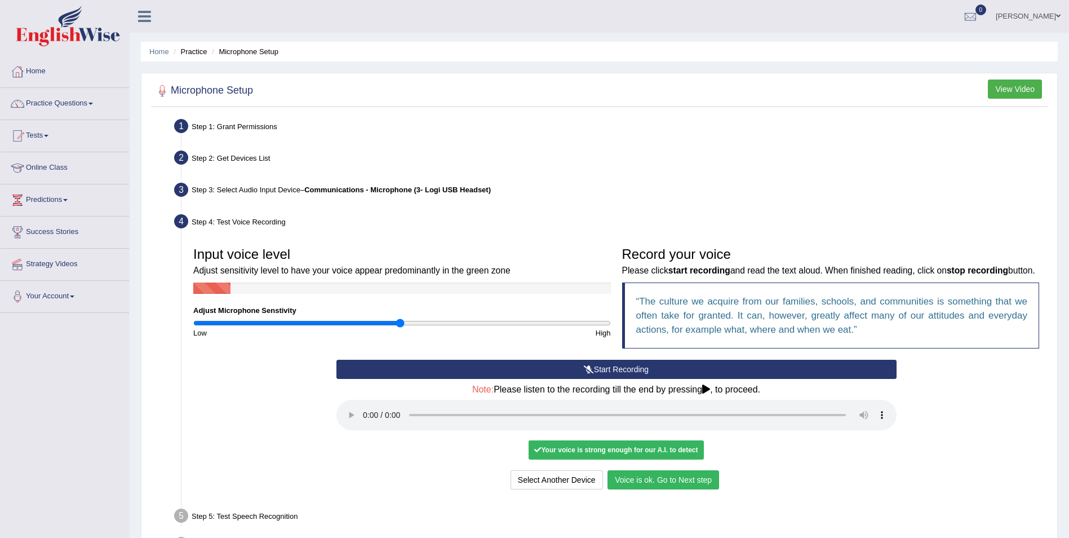
click at [643, 479] on button "Voice is ok. Go to Next step" at bounding box center [664, 479] width 112 height 19
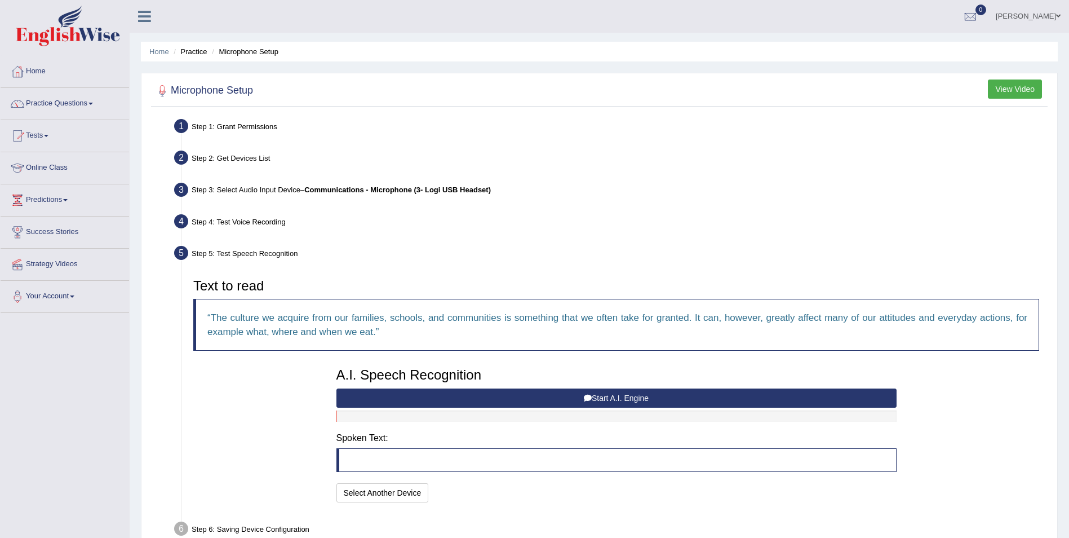
click at [620, 397] on button "Start A.I. Engine" at bounding box center [617, 397] width 560 height 19
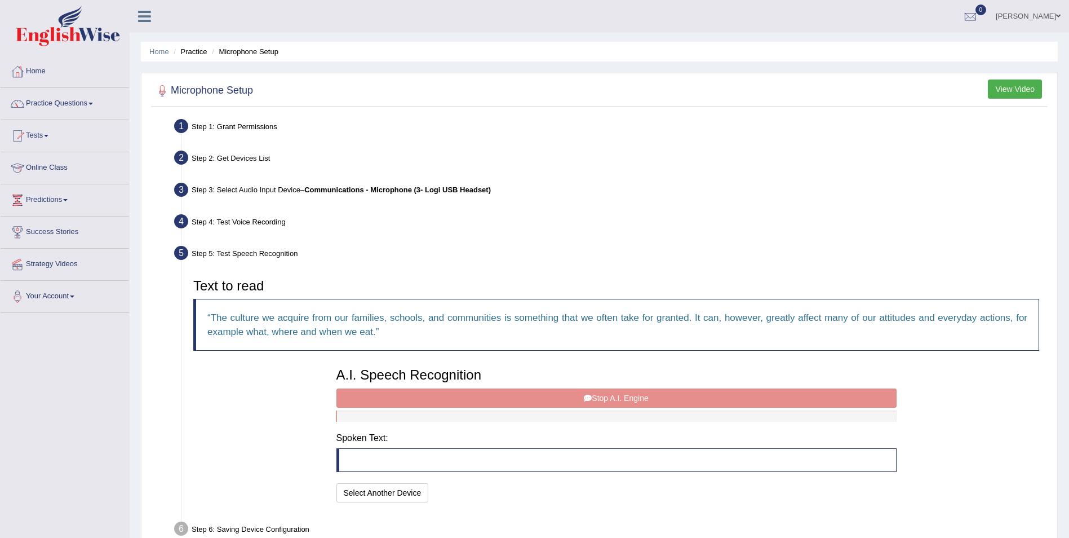
click at [620, 395] on div "A.I. Speech Recognition Start A.I. Engine Stop A.I. Engine Note: Please listen …" at bounding box center [617, 433] width 572 height 143
click at [600, 398] on div "A.I. Speech Recognition Start A.I. Engine Stop A.I. Engine Note: Please listen …" at bounding box center [617, 433] width 572 height 143
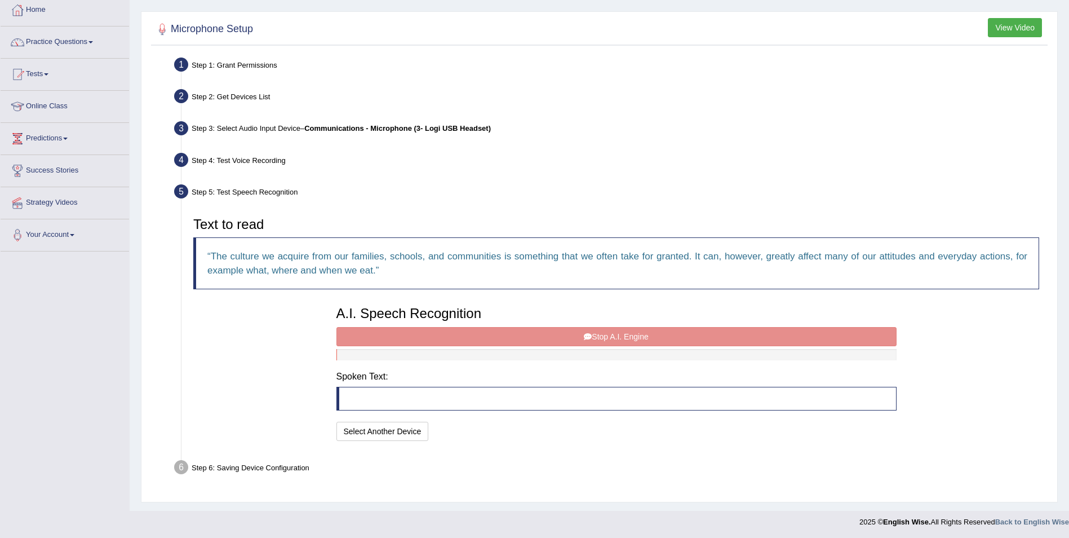
scroll to position [63, 0]
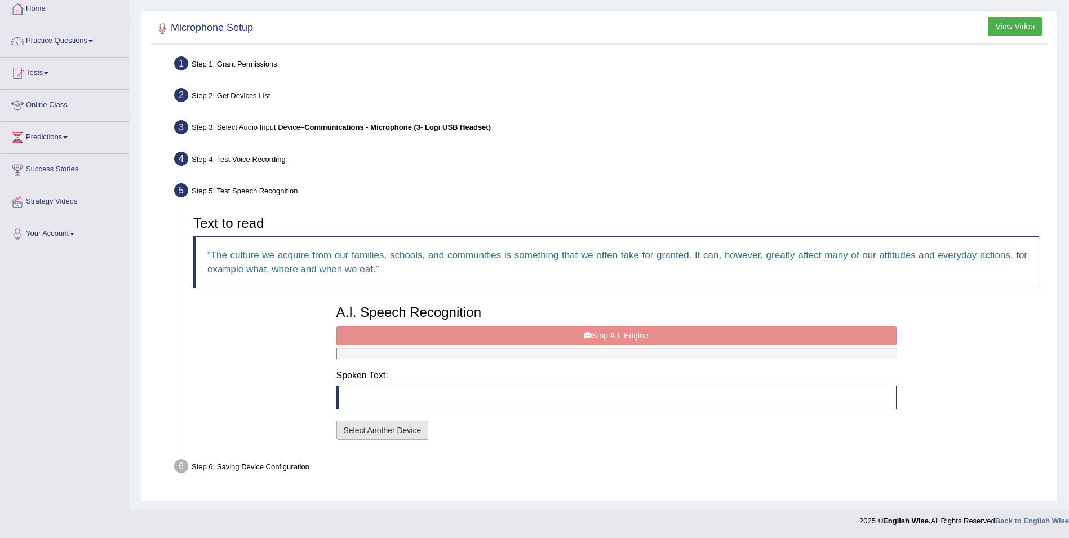
click at [404, 431] on button "Select Another Device" at bounding box center [383, 430] width 92 height 19
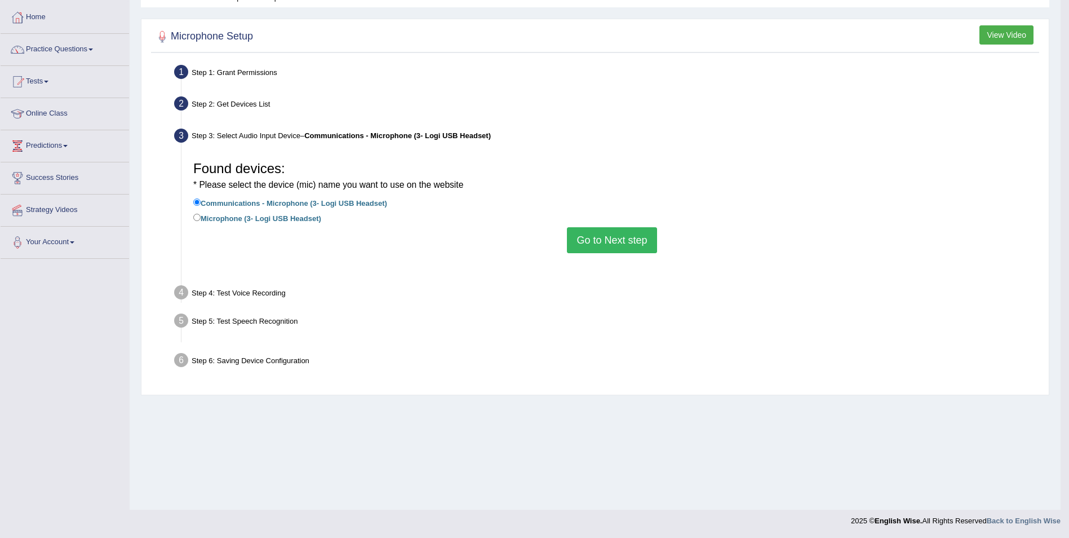
scroll to position [54, 0]
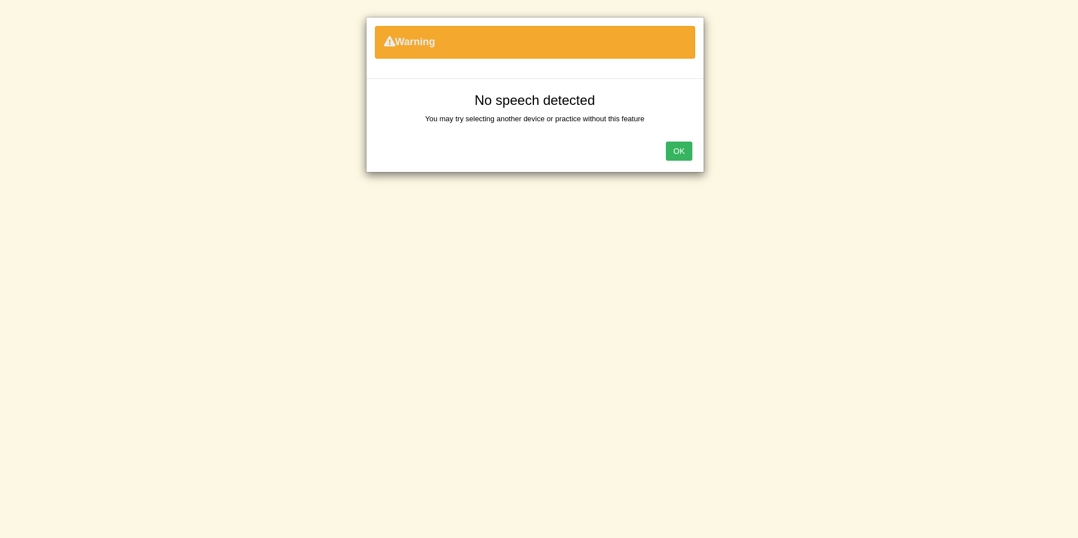
click at [674, 154] on button "OK" at bounding box center [679, 150] width 26 height 19
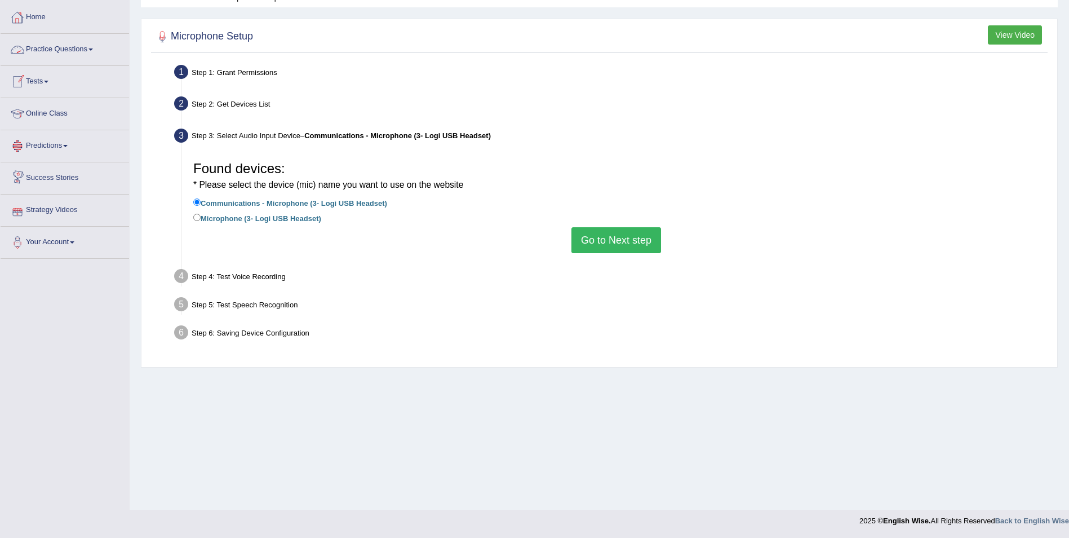
click at [87, 50] on link "Practice Questions" at bounding box center [65, 48] width 129 height 28
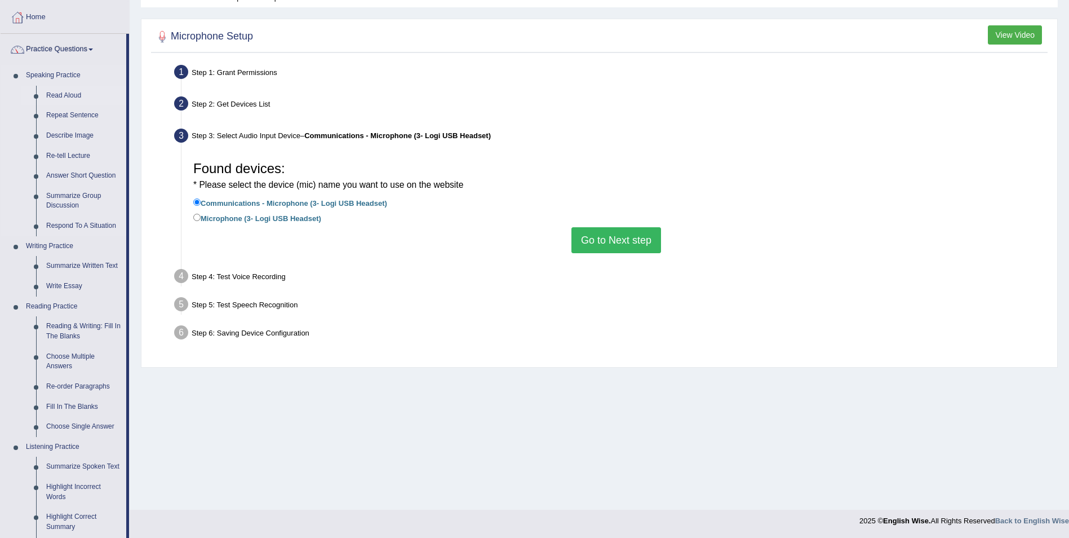
click at [78, 92] on link "Read Aloud" at bounding box center [83, 96] width 85 height 20
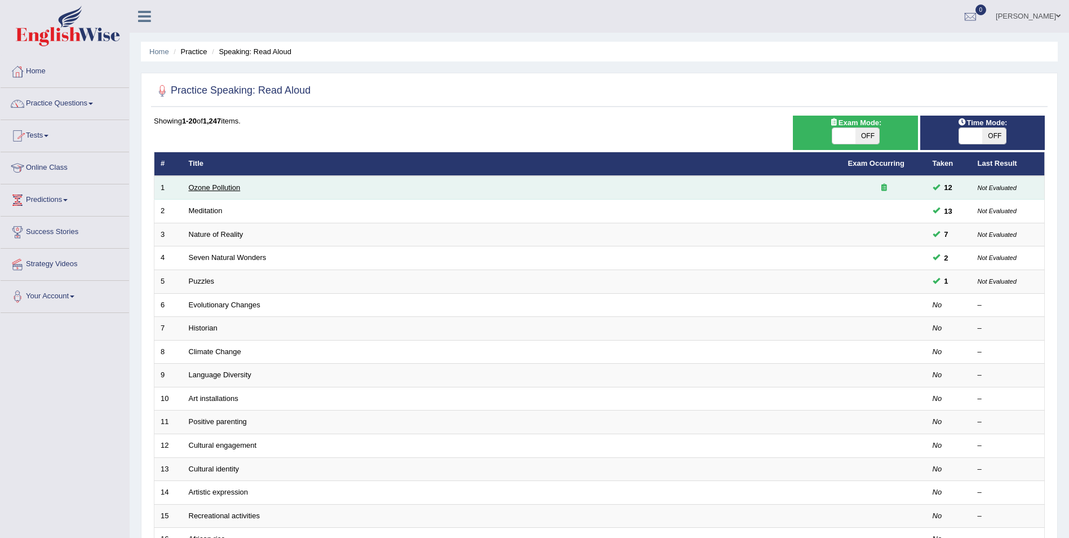
click at [202, 190] on link "Ozone Pollution" at bounding box center [215, 187] width 52 height 8
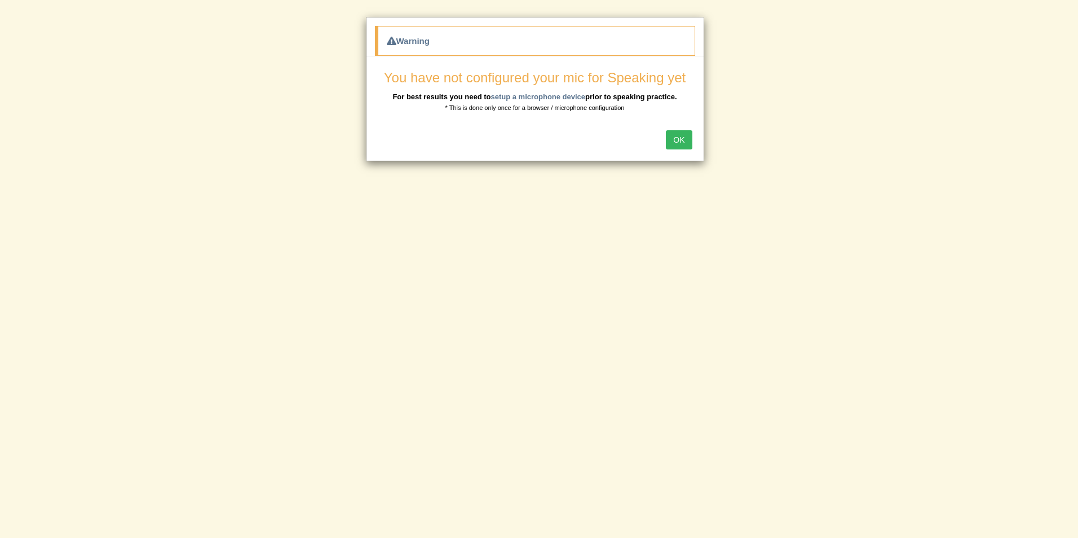
click at [690, 135] on button "OK" at bounding box center [679, 139] width 26 height 19
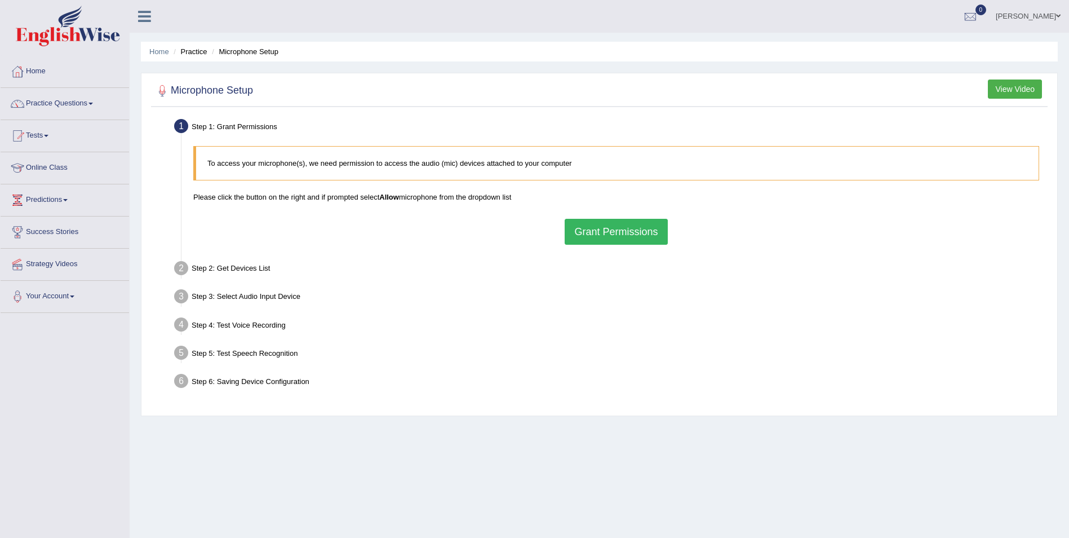
click at [617, 234] on button "Grant Permissions" at bounding box center [616, 232] width 103 height 26
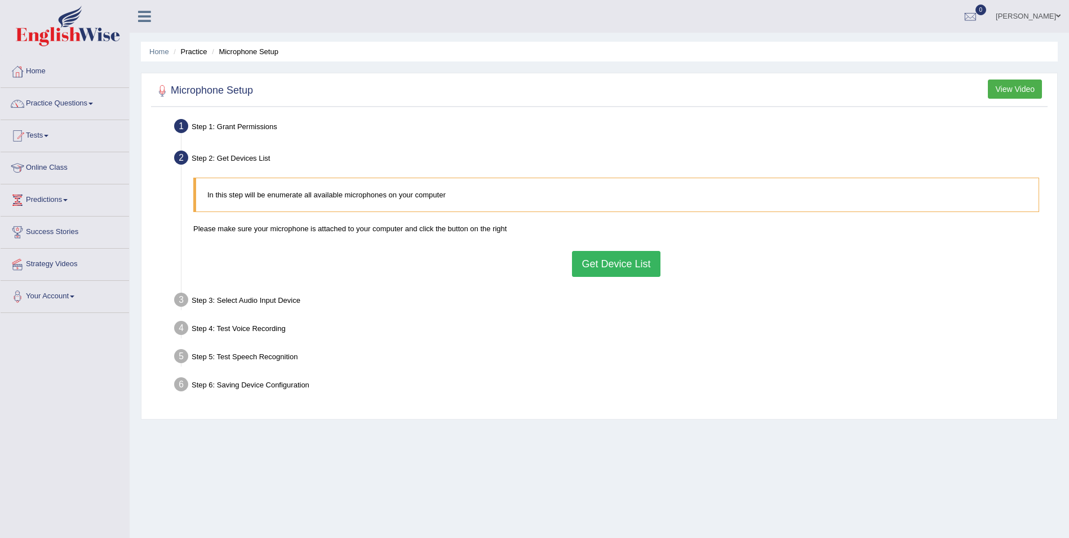
click at [605, 261] on button "Get Device List" at bounding box center [616, 264] width 88 height 26
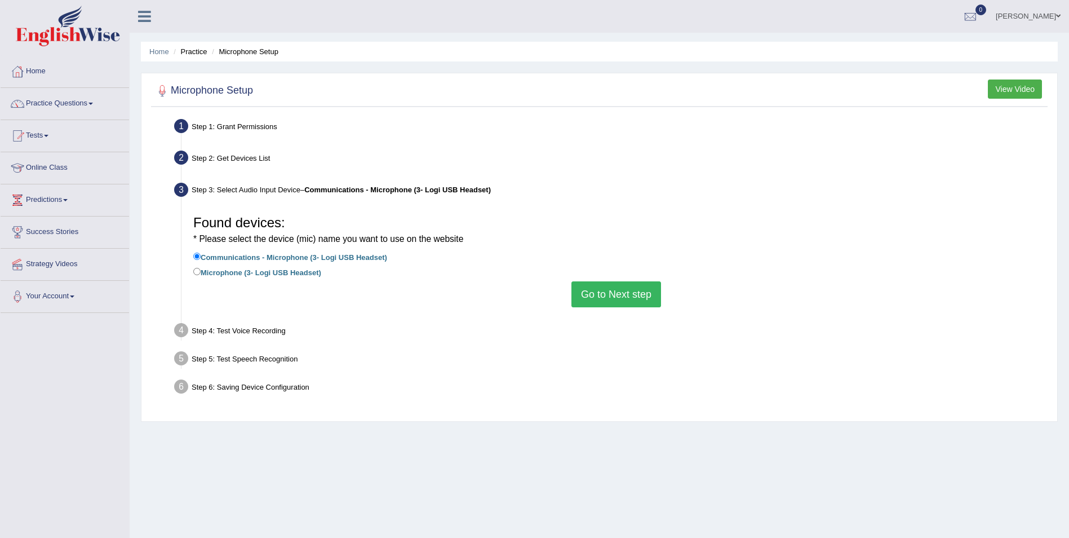
click at [591, 288] on button "Go to Next step" at bounding box center [617, 294] width 90 height 26
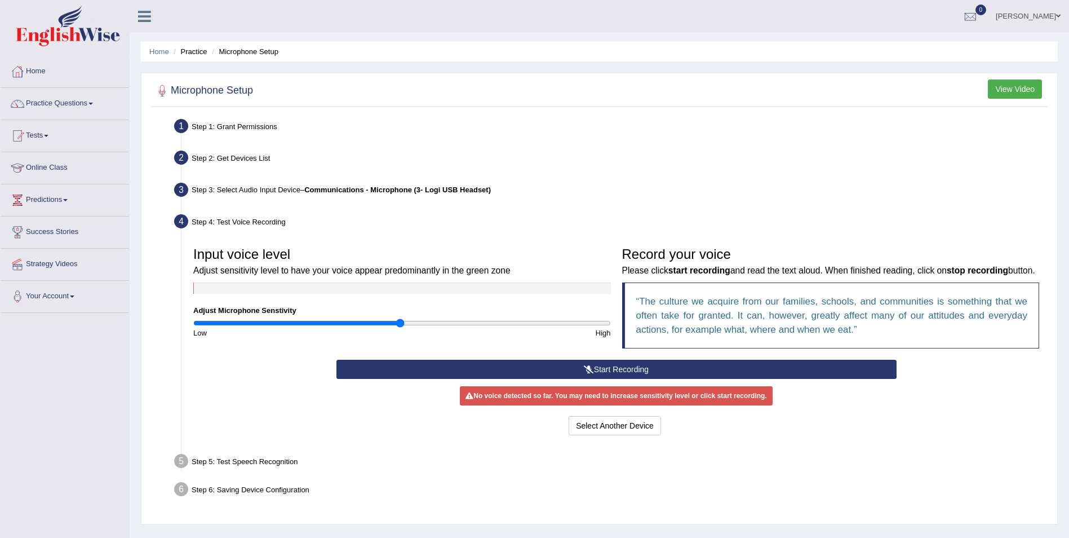
click at [532, 369] on button "Start Recording" at bounding box center [617, 369] width 560 height 19
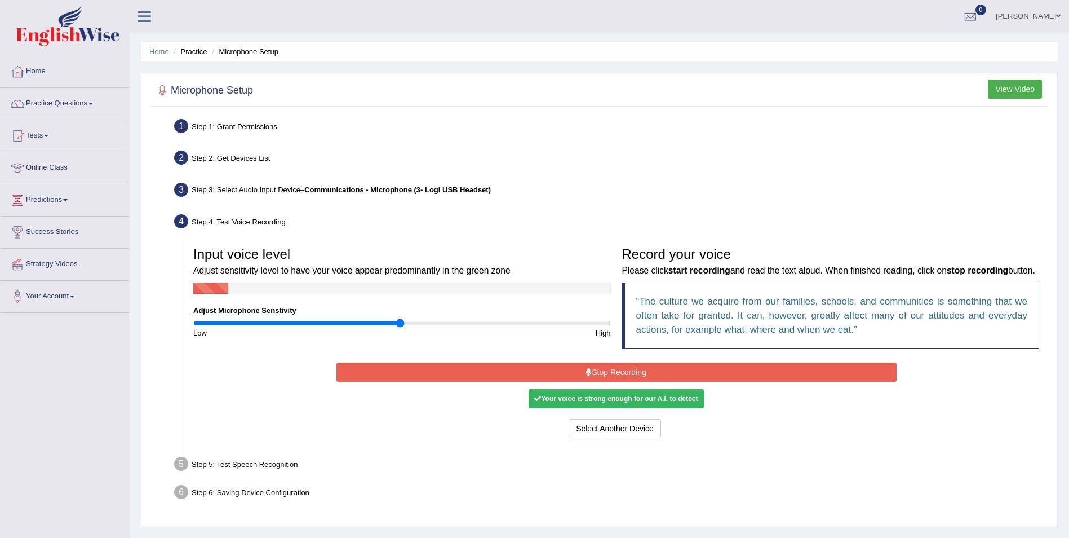
click at [532, 369] on button "Stop Recording" at bounding box center [617, 371] width 560 height 19
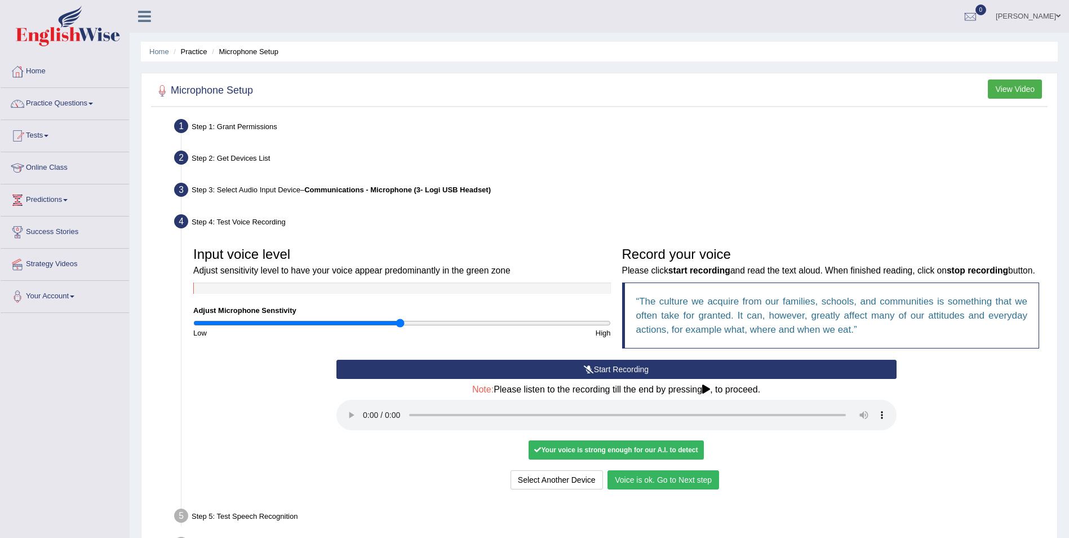
click at [628, 477] on button "Voice is ok. Go to Next step" at bounding box center [664, 479] width 112 height 19
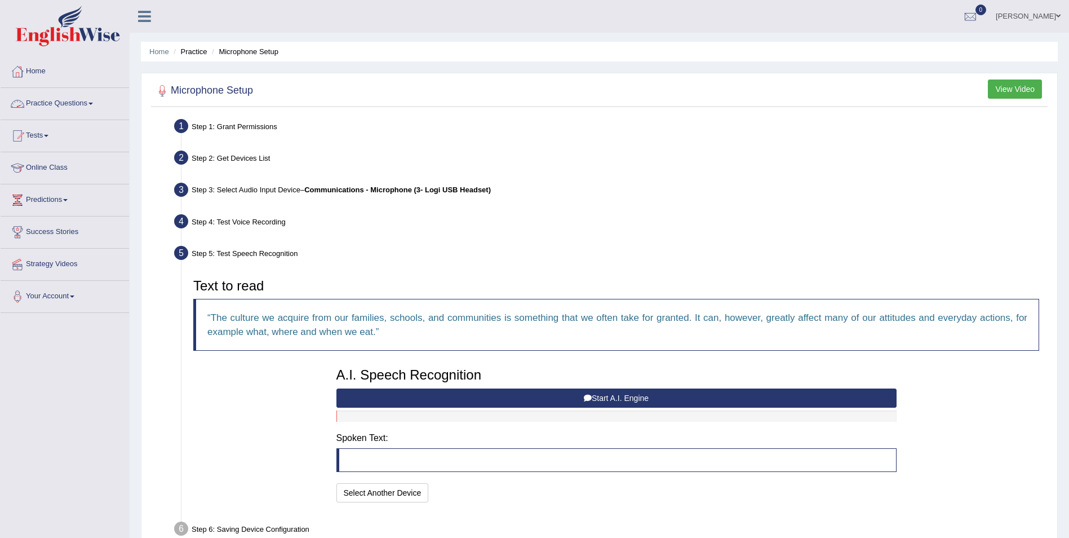
click at [85, 100] on link "Practice Questions" at bounding box center [65, 102] width 129 height 28
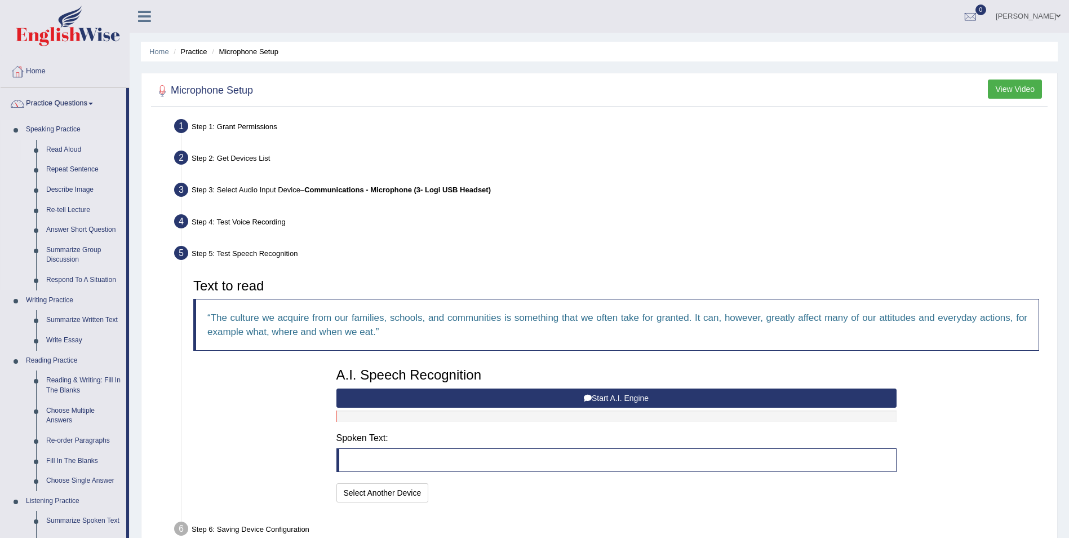
click at [58, 147] on link "Read Aloud" at bounding box center [83, 150] width 85 height 20
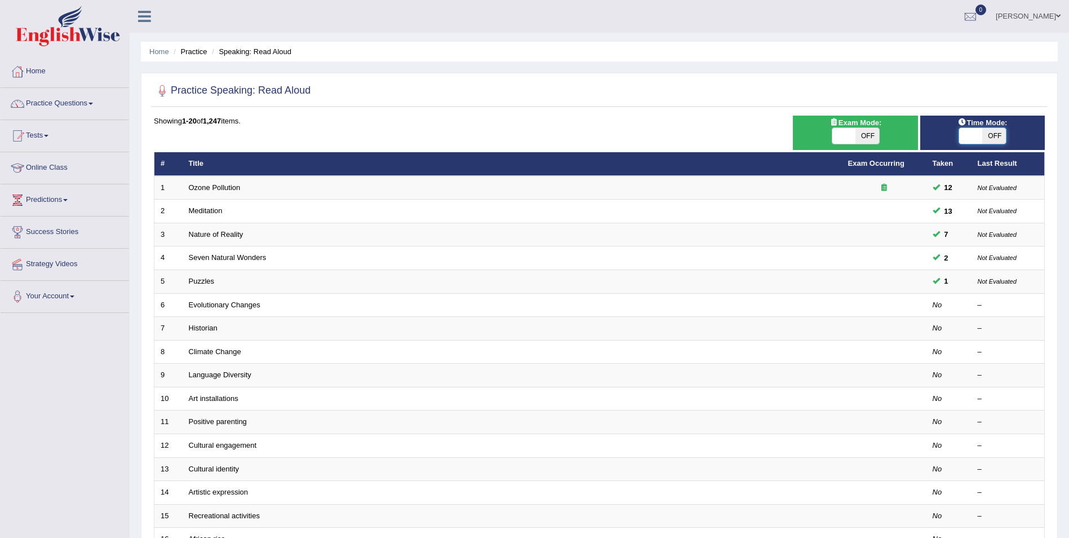
click at [975, 138] on span at bounding box center [971, 136] width 24 height 16
checkbox input "true"
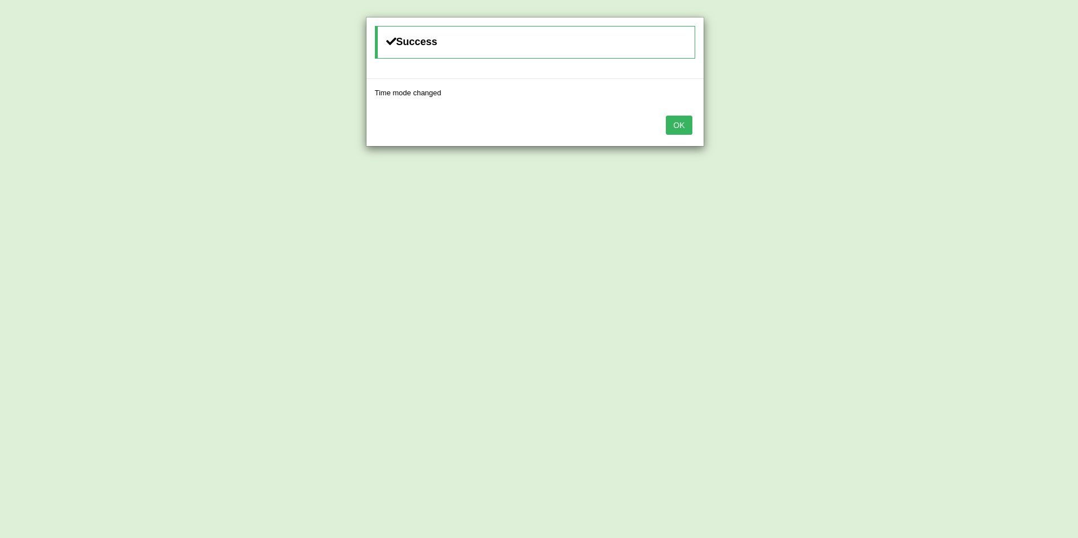
click at [688, 122] on button "OK" at bounding box center [679, 125] width 26 height 19
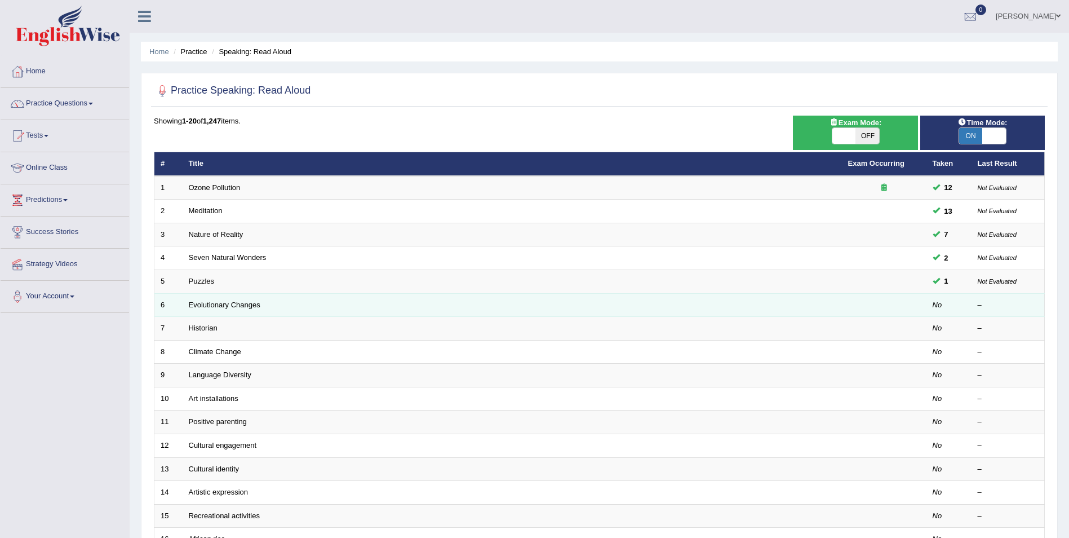
click at [942, 301] on em "No" at bounding box center [938, 304] width 10 height 8
click at [246, 305] on link "Evolutionary Changes" at bounding box center [225, 304] width 72 height 8
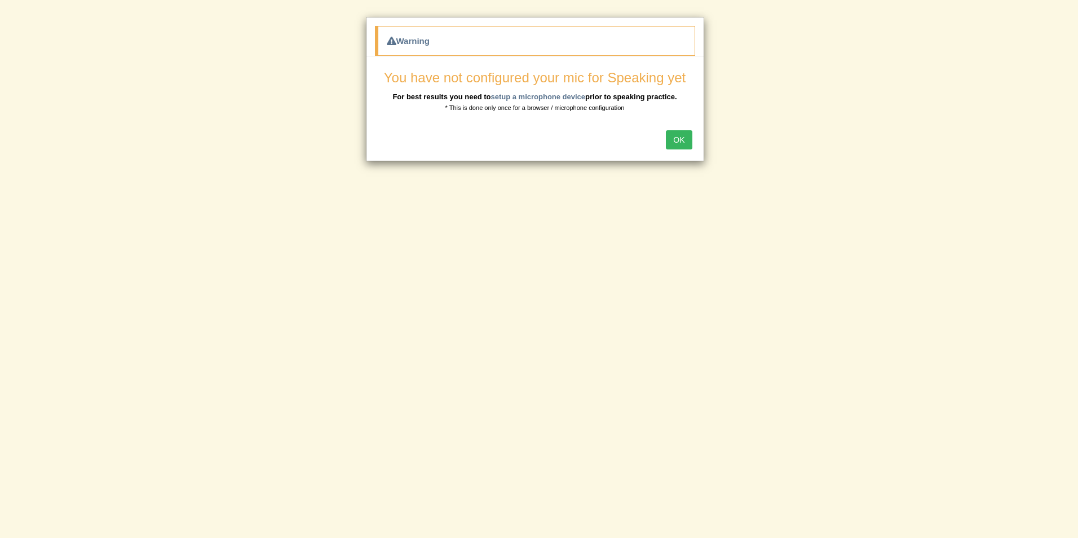
click at [680, 143] on button "OK" at bounding box center [679, 139] width 26 height 19
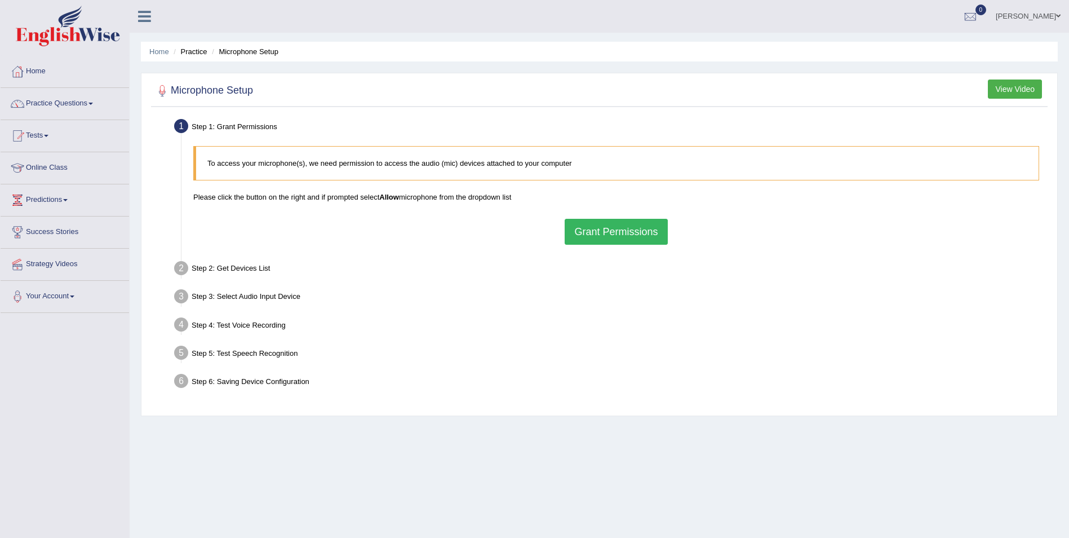
click at [631, 238] on button "Grant Permissions" at bounding box center [616, 232] width 103 height 26
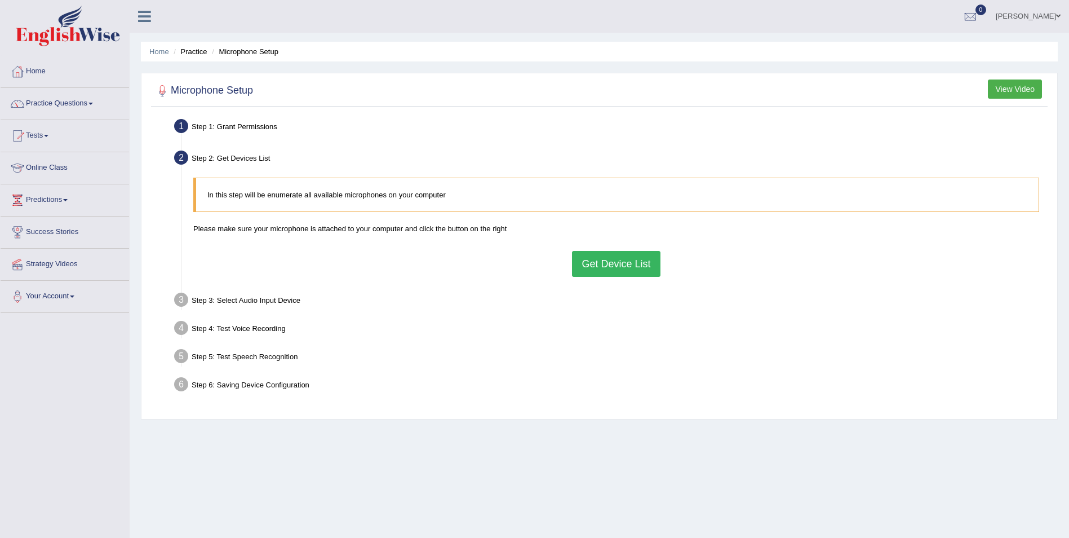
click at [624, 263] on button "Get Device List" at bounding box center [616, 264] width 88 height 26
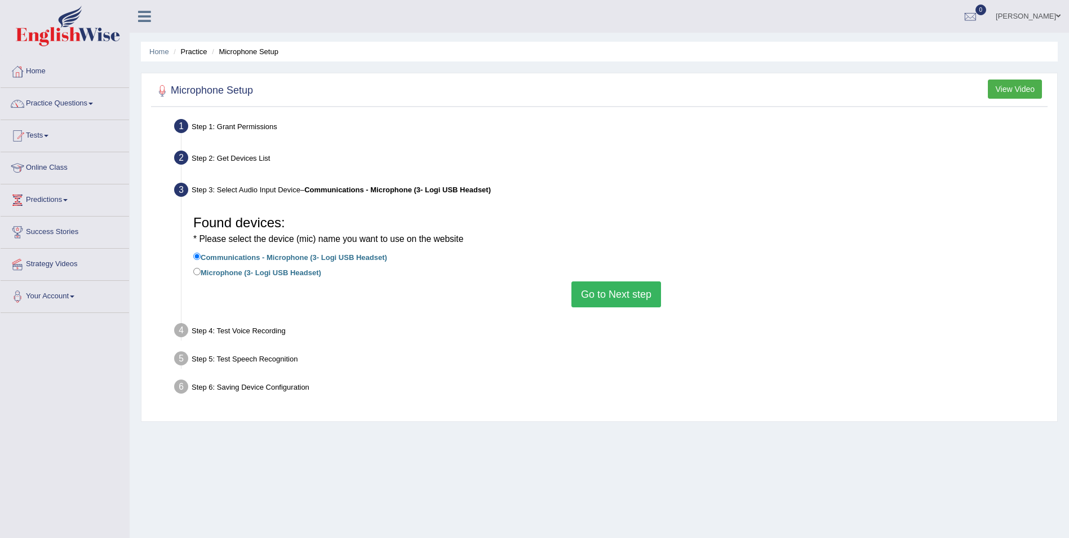
click at [614, 290] on button "Go to Next step" at bounding box center [617, 294] width 90 height 26
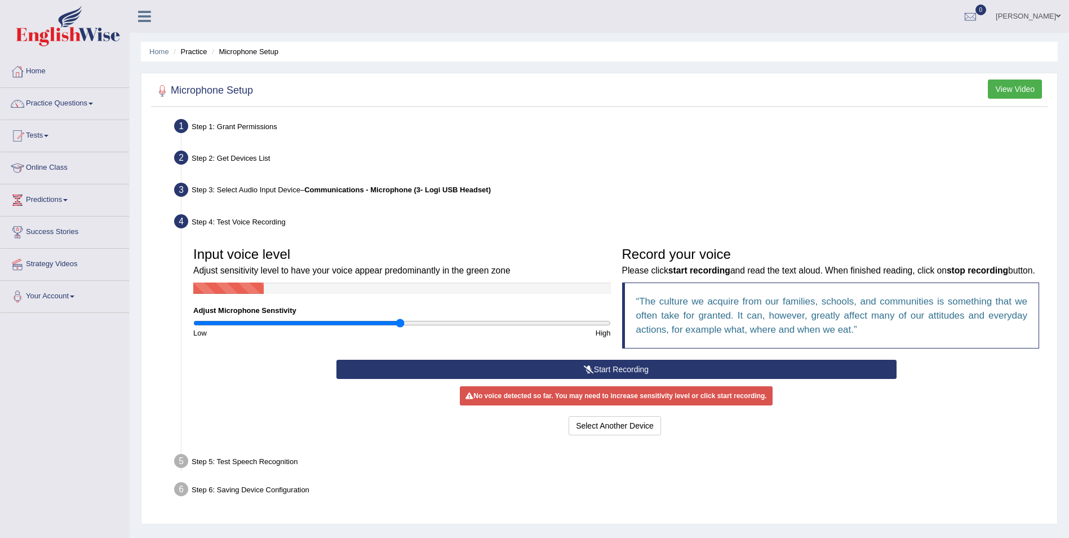
click at [652, 365] on button "Start Recording" at bounding box center [617, 369] width 560 height 19
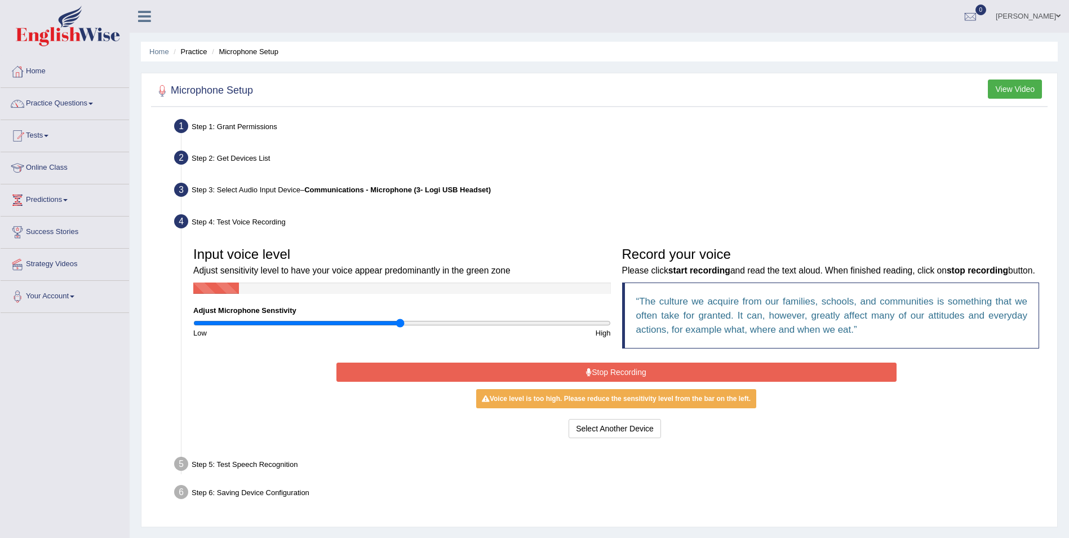
click at [615, 373] on button "Stop Recording" at bounding box center [617, 371] width 560 height 19
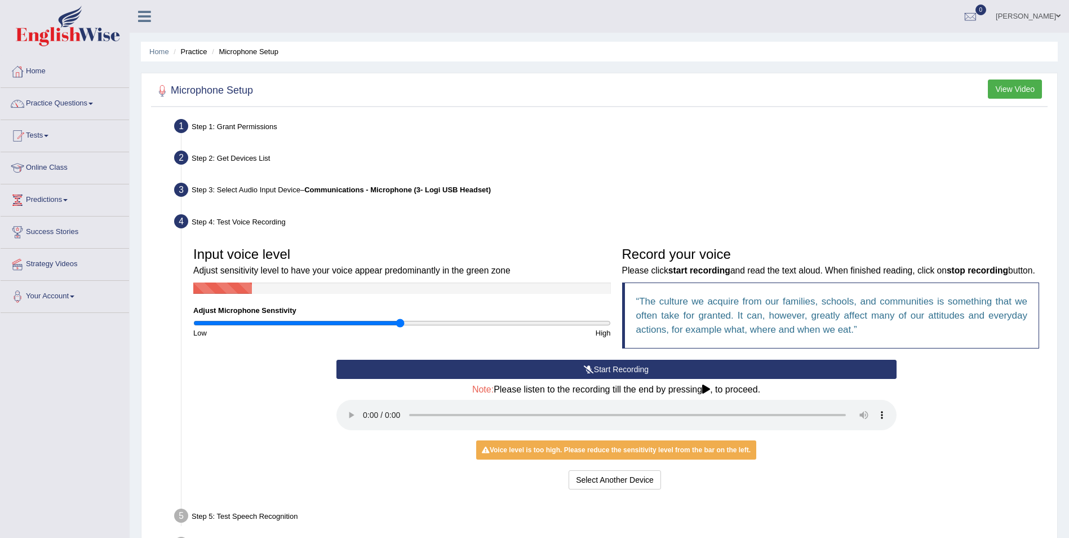
click at [616, 368] on button "Start Recording" at bounding box center [617, 369] width 560 height 19
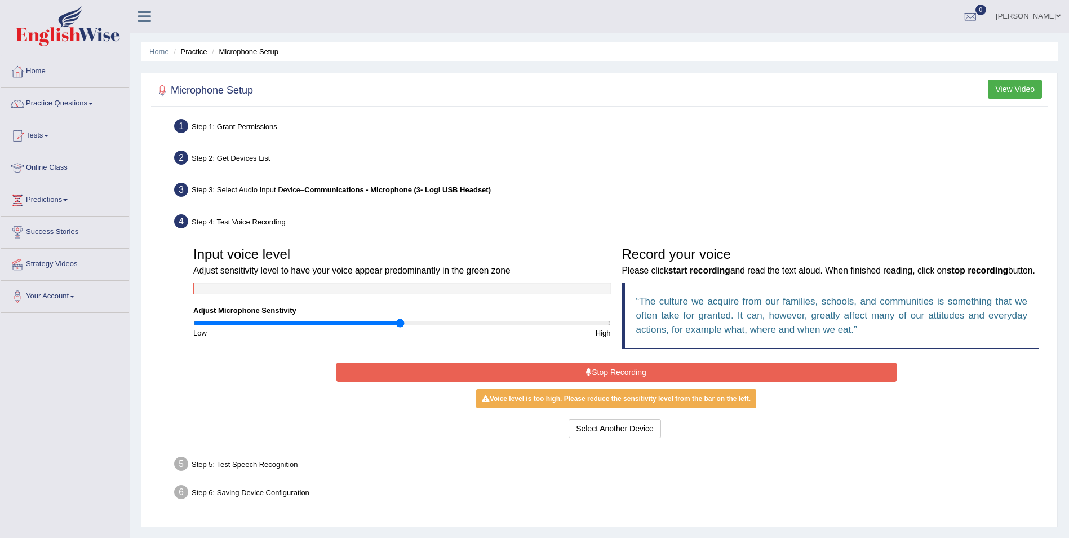
click at [613, 374] on button "Stop Recording" at bounding box center [617, 371] width 560 height 19
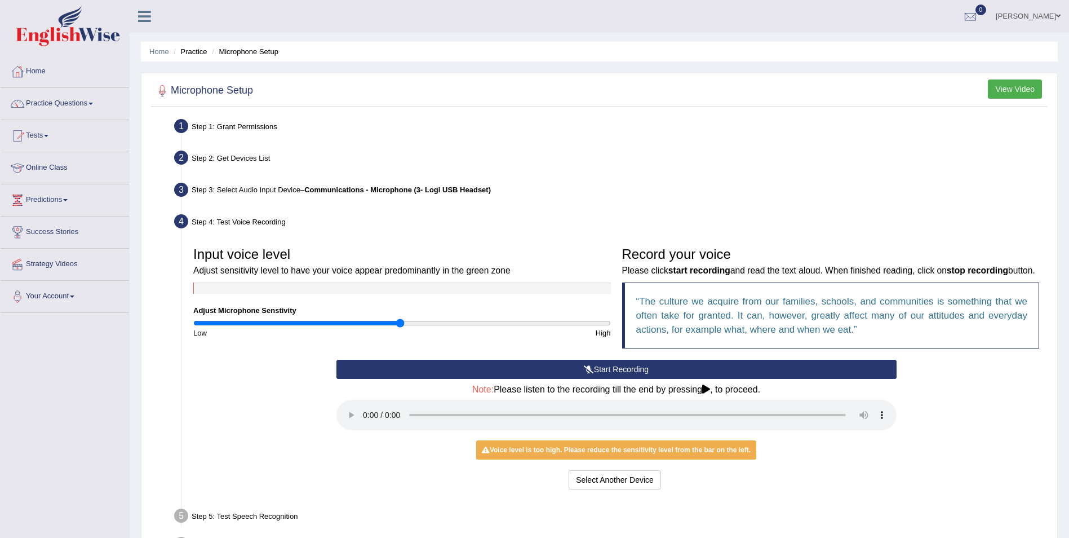
click at [582, 365] on button "Start Recording" at bounding box center [617, 369] width 560 height 19
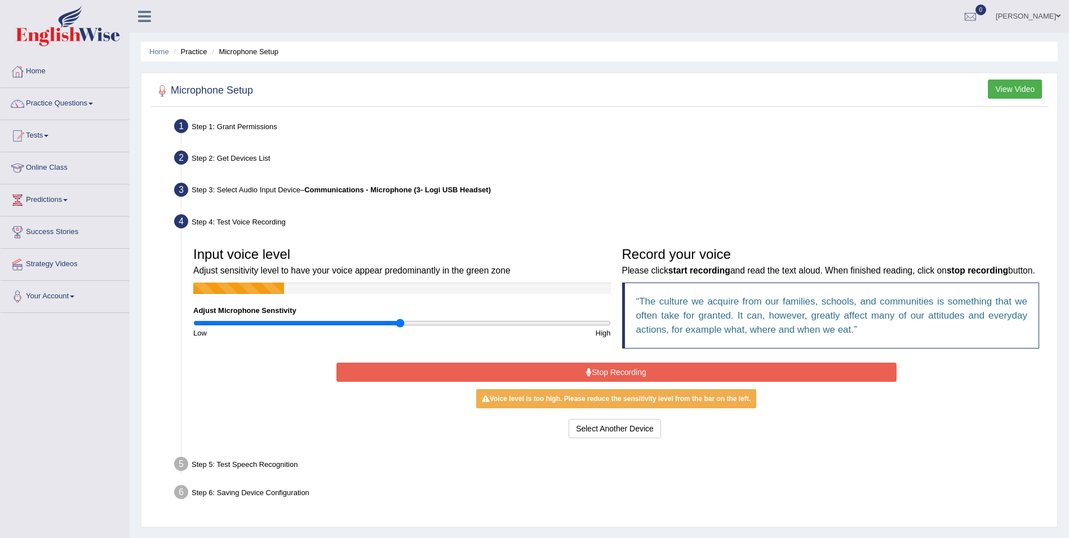
click at [582, 364] on button "Stop Recording" at bounding box center [617, 371] width 560 height 19
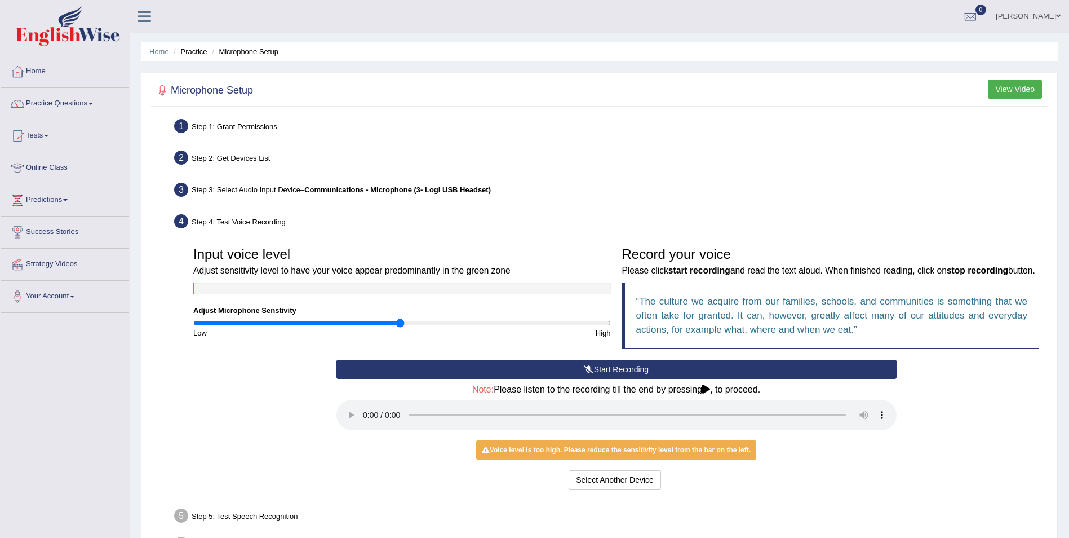
click at [581, 366] on button "Start Recording" at bounding box center [617, 369] width 560 height 19
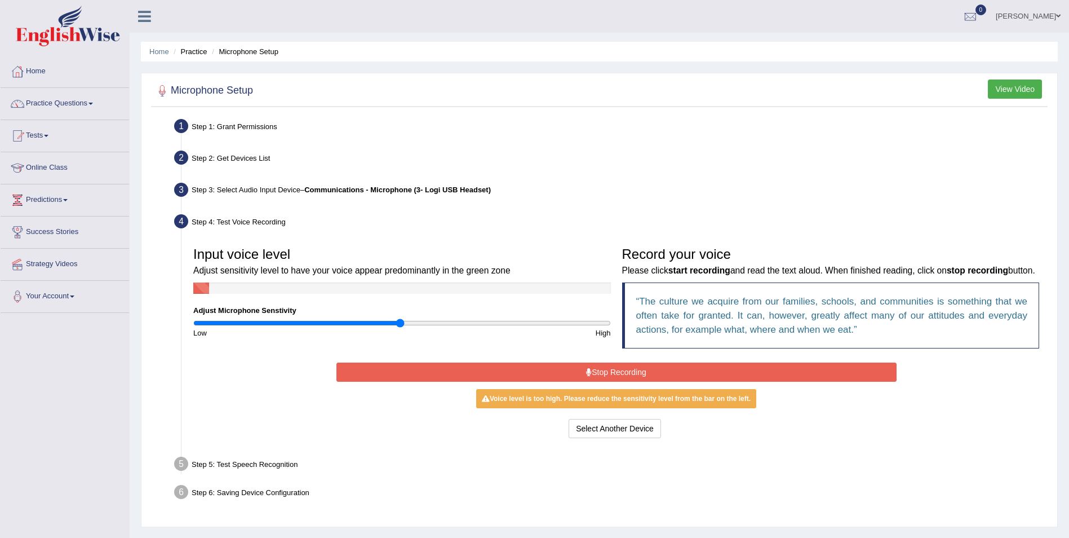
click at [581, 364] on button "Stop Recording" at bounding box center [617, 371] width 560 height 19
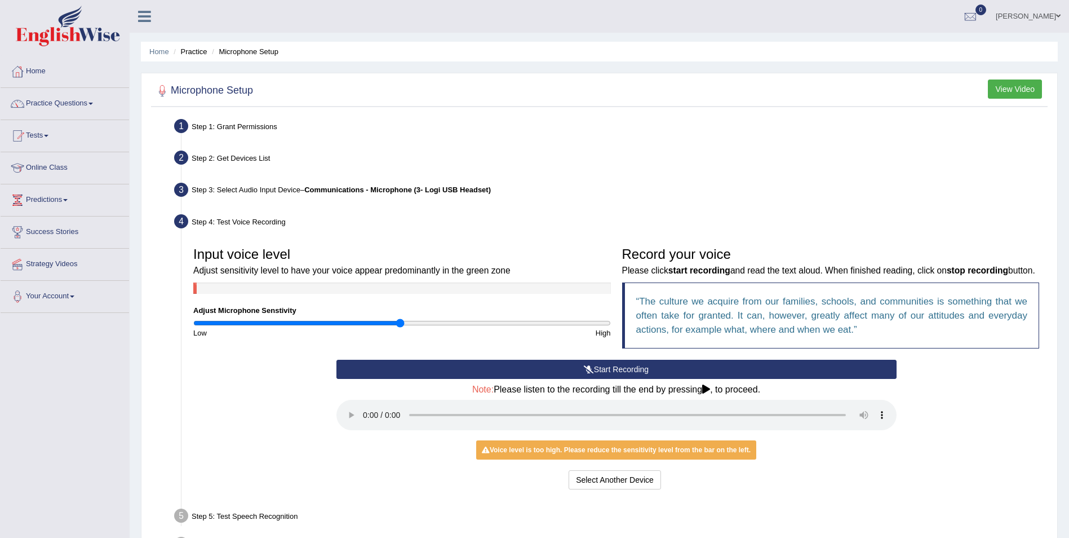
click at [581, 364] on button "Start Recording" at bounding box center [617, 369] width 560 height 19
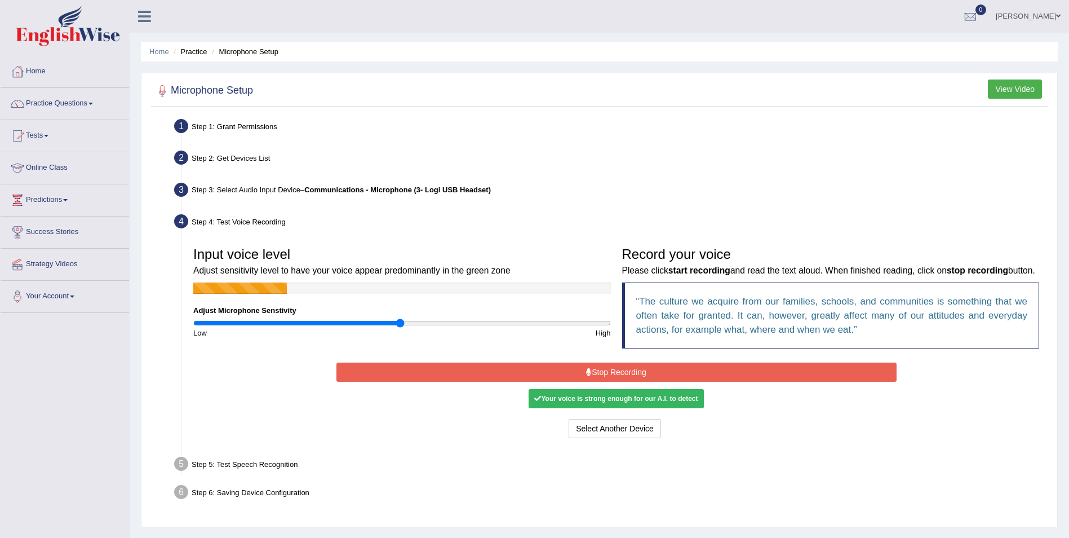
click at [578, 366] on button "Stop Recording" at bounding box center [617, 371] width 560 height 19
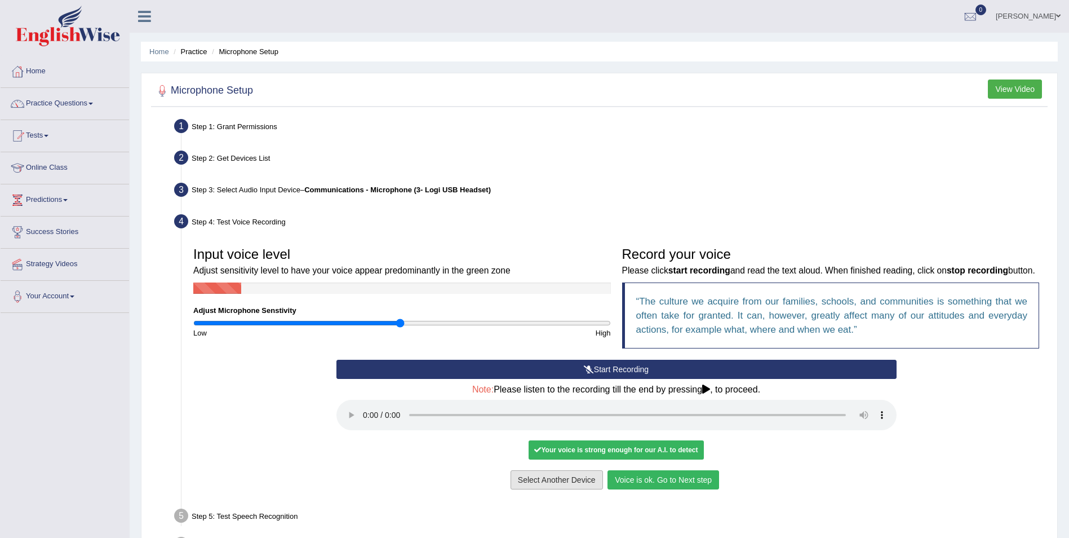
click at [626, 479] on button "Voice is ok. Go to Next step" at bounding box center [664, 479] width 112 height 19
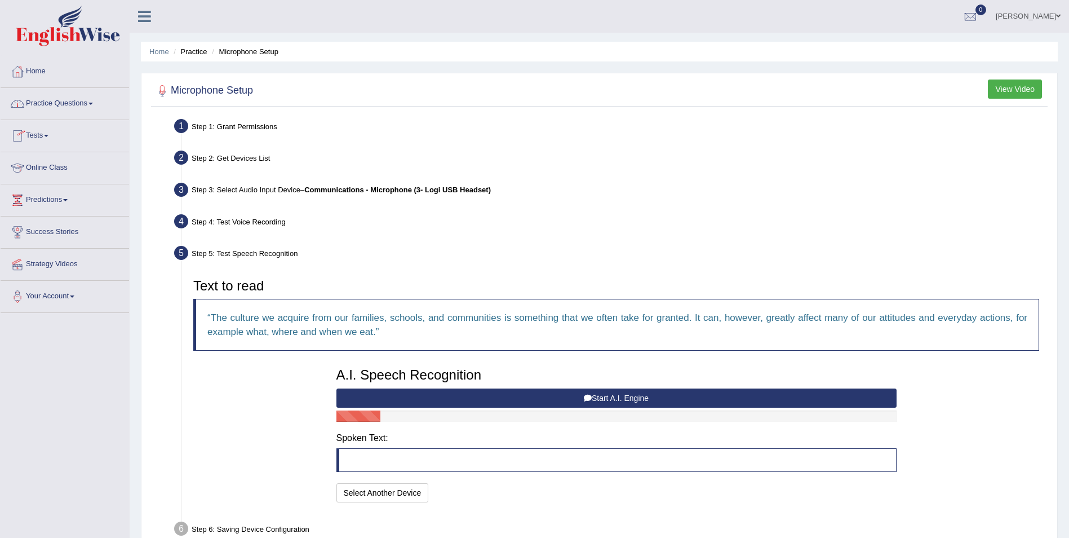
click at [99, 104] on link "Practice Questions" at bounding box center [65, 102] width 129 height 28
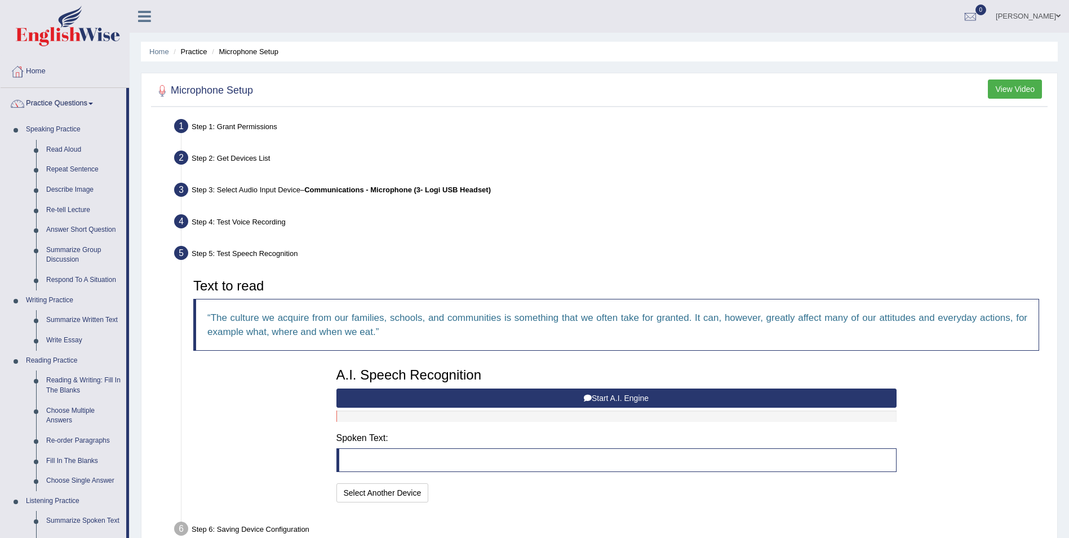
click at [475, 402] on button "Start A.I. Engine" at bounding box center [617, 397] width 560 height 19
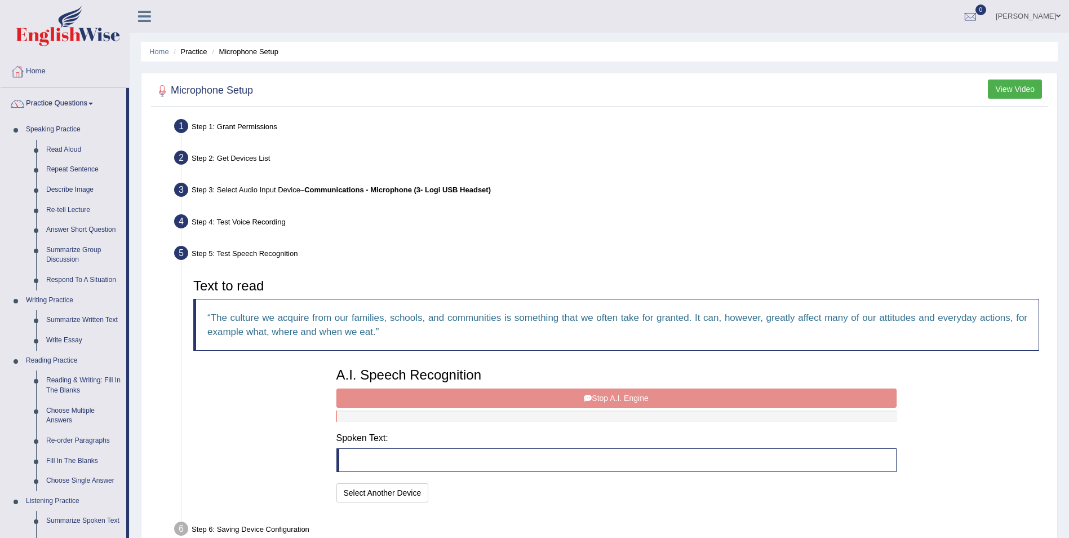
click at [470, 390] on div "A.I. Speech Recognition Start A.I. Engine Stop A.I. Engine Note: Please listen …" at bounding box center [617, 433] width 572 height 143
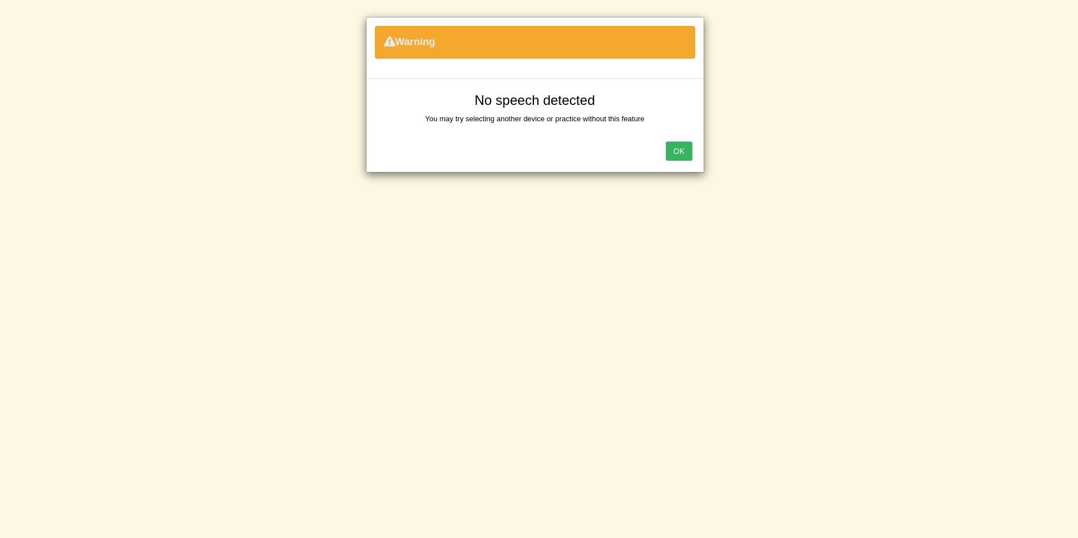
click at [679, 150] on button "OK" at bounding box center [679, 150] width 26 height 19
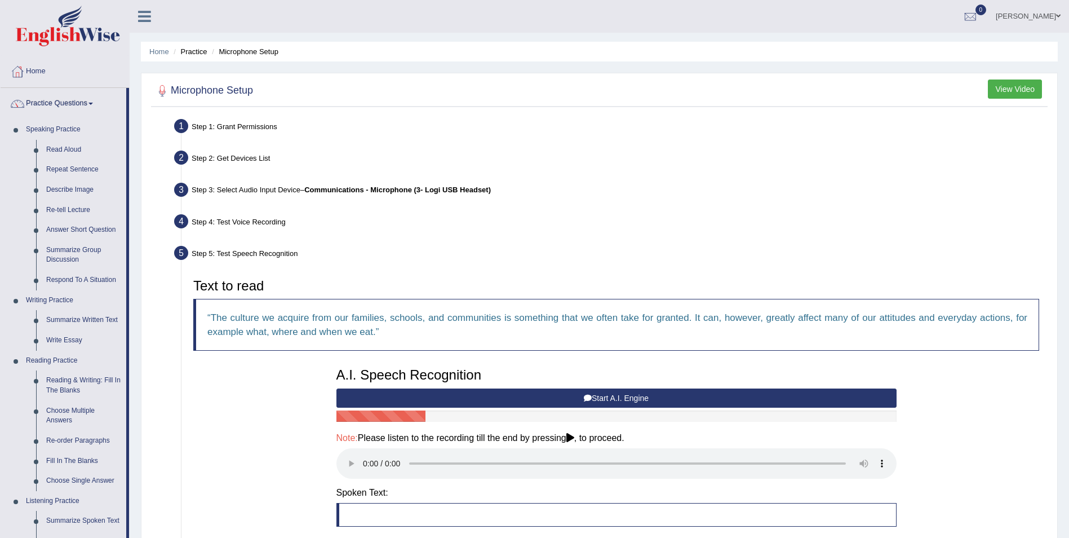
click at [574, 436] on icon at bounding box center [571, 437] width 8 height 9
click at [87, 167] on link "Repeat Sentence" at bounding box center [83, 170] width 85 height 20
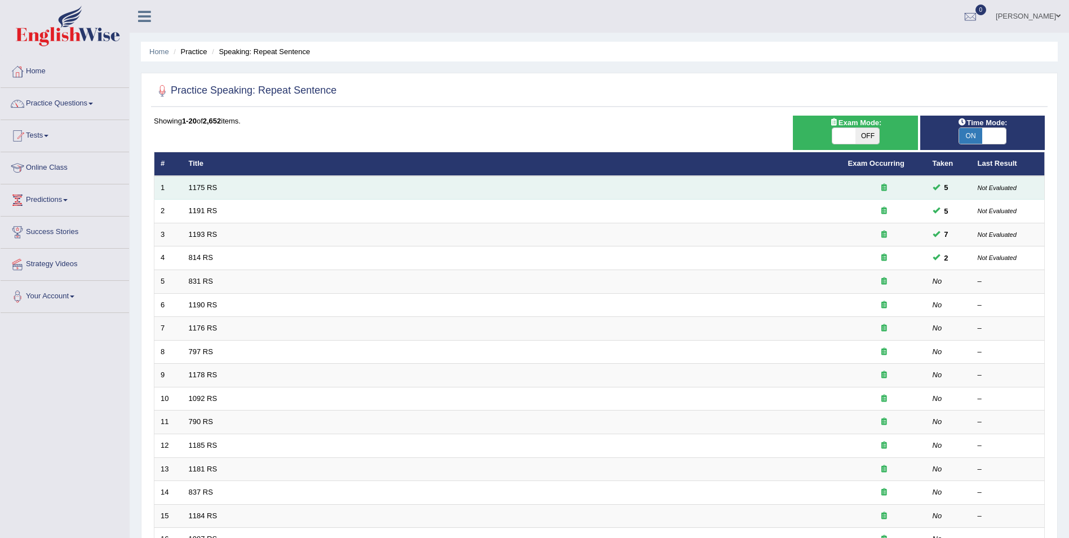
click at [238, 191] on td "1175 RS" at bounding box center [513, 188] width 660 height 24
click at [215, 189] on link "1175 RS" at bounding box center [203, 187] width 29 height 8
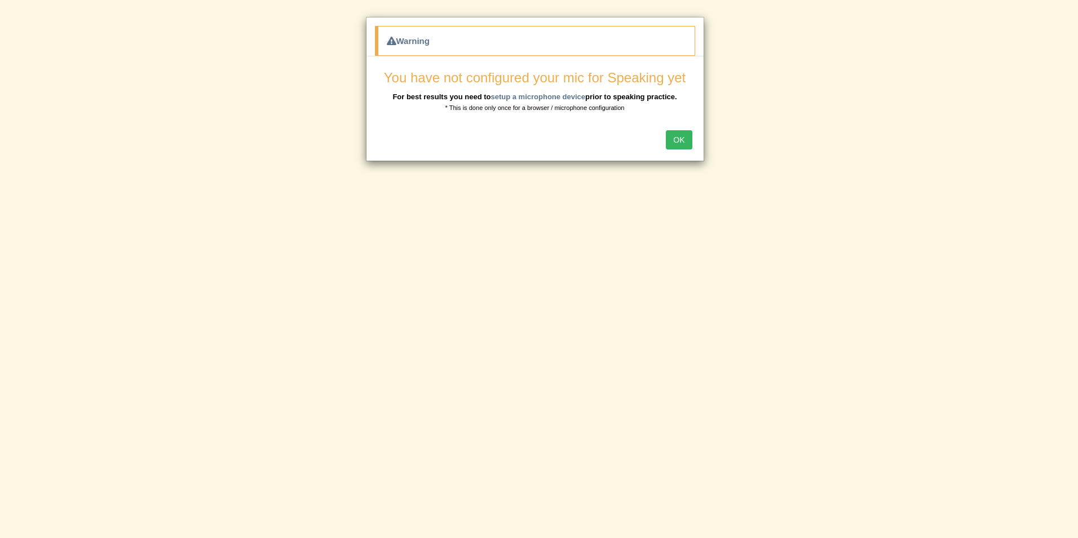
click at [669, 137] on button "OK" at bounding box center [679, 139] width 26 height 19
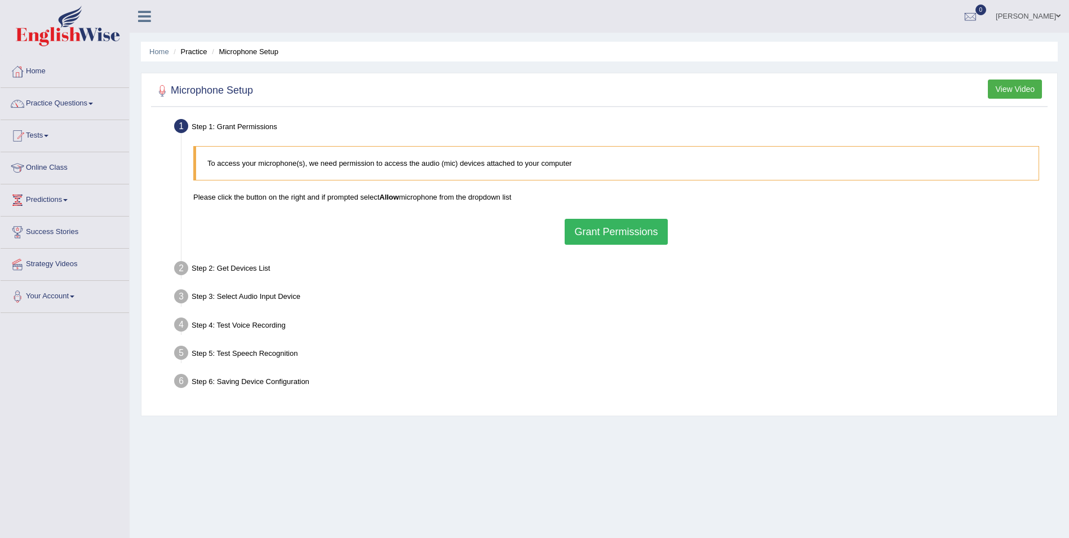
click at [609, 240] on button "Grant Permissions" at bounding box center [616, 232] width 103 height 26
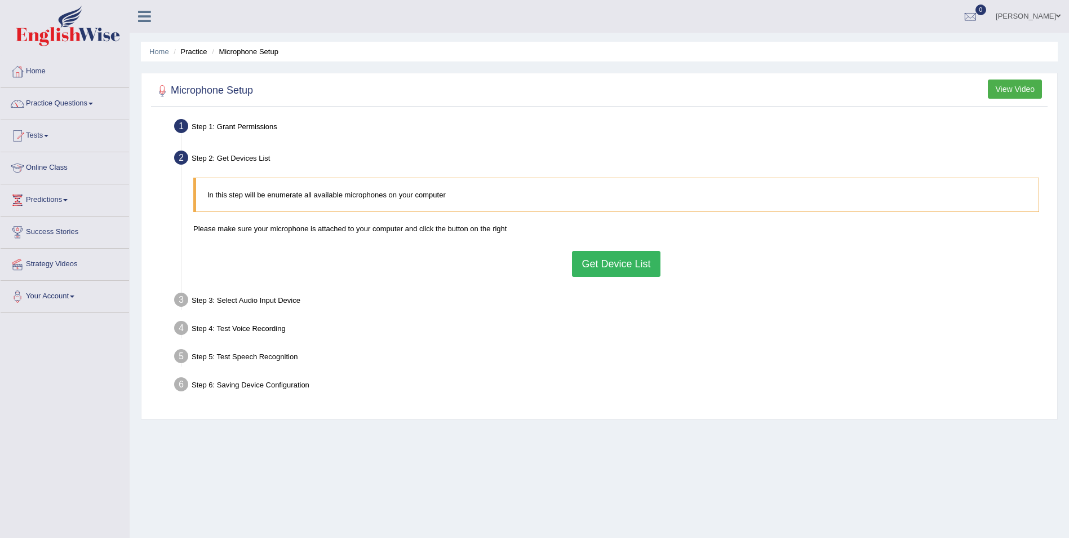
click at [600, 267] on button "Get Device List" at bounding box center [616, 264] width 88 height 26
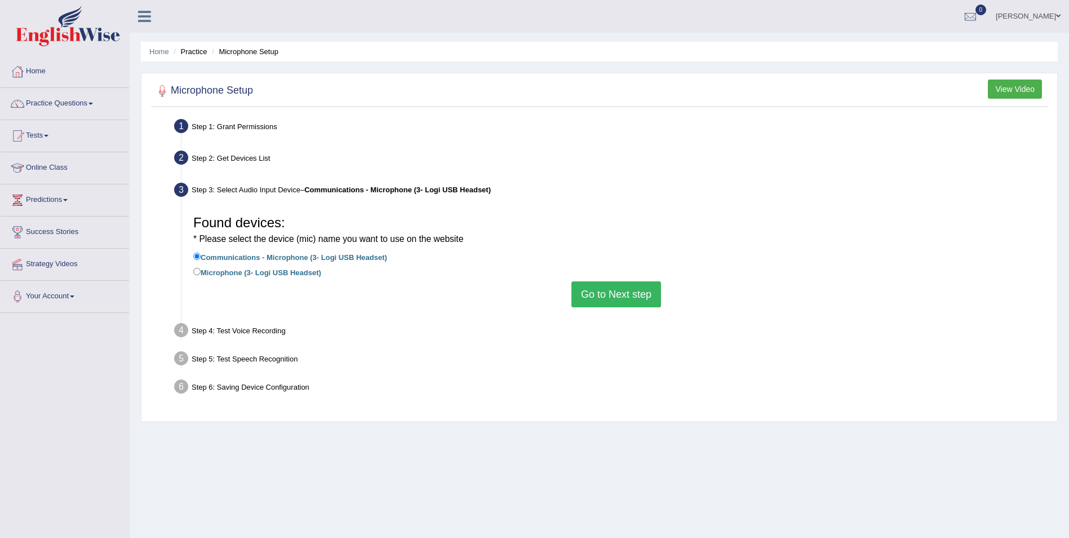
click at [599, 290] on button "Go to Next step" at bounding box center [617, 294] width 90 height 26
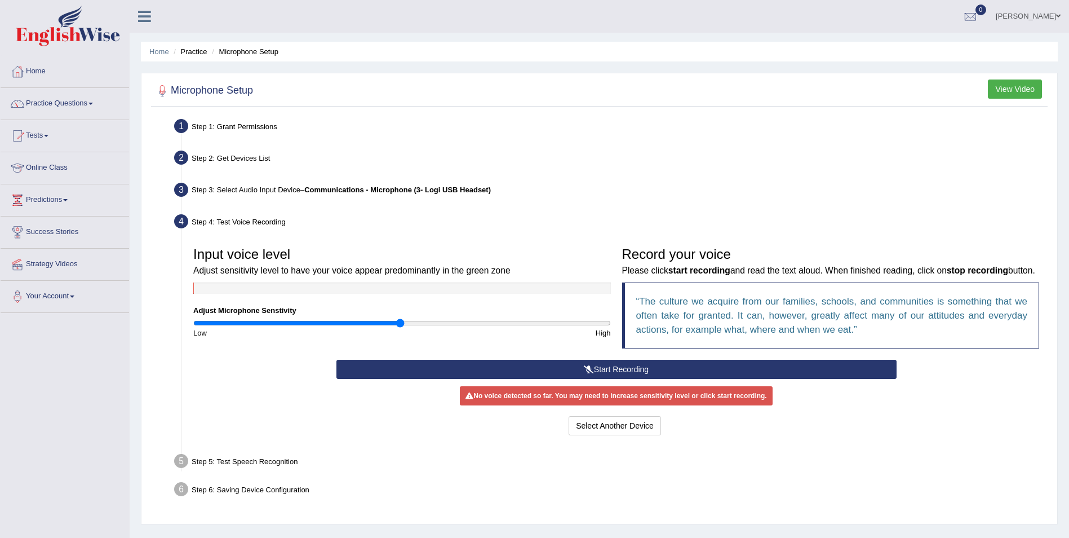
click at [599, 362] on button "Start Recording" at bounding box center [617, 369] width 560 height 19
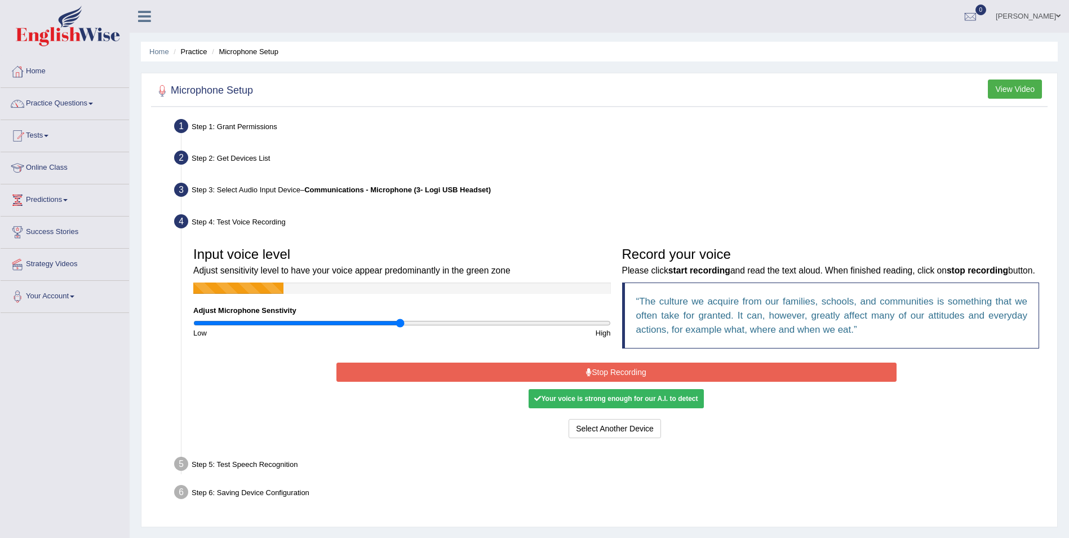
click at [599, 369] on button "Stop Recording" at bounding box center [617, 371] width 560 height 19
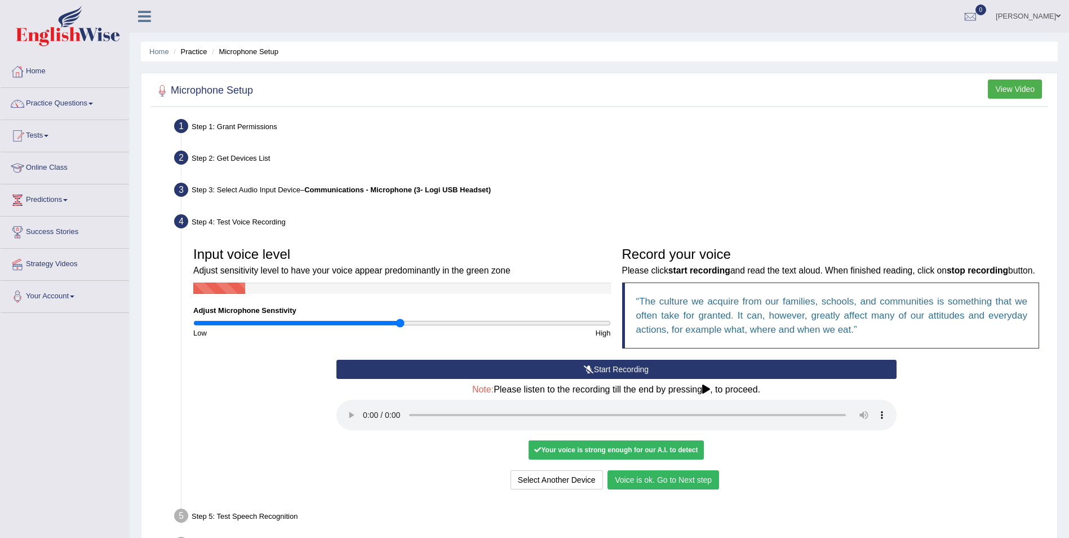
click at [675, 480] on button "Voice is ok. Go to Next step" at bounding box center [664, 479] width 112 height 19
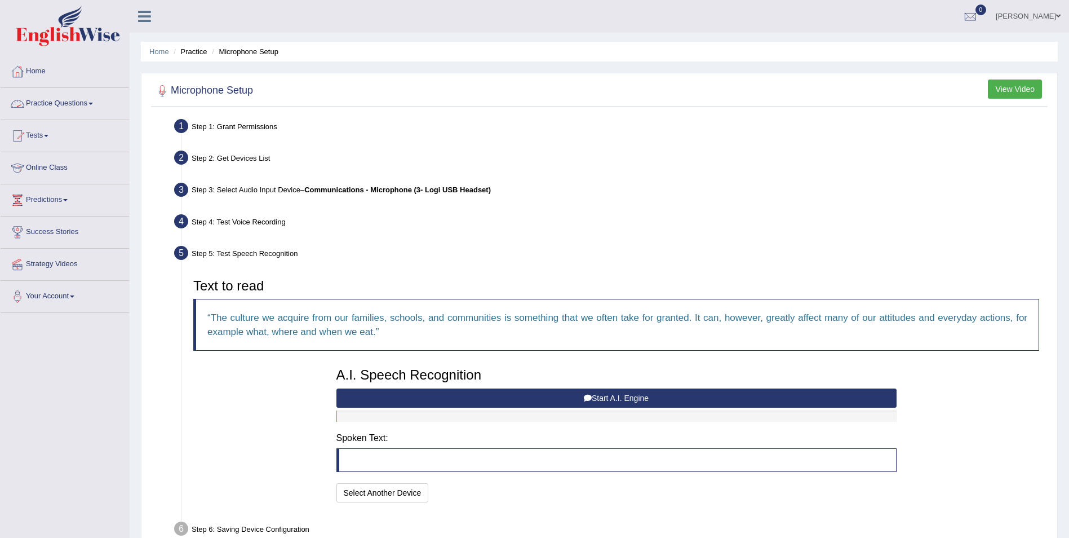
click at [93, 104] on span at bounding box center [90, 104] width 5 height 2
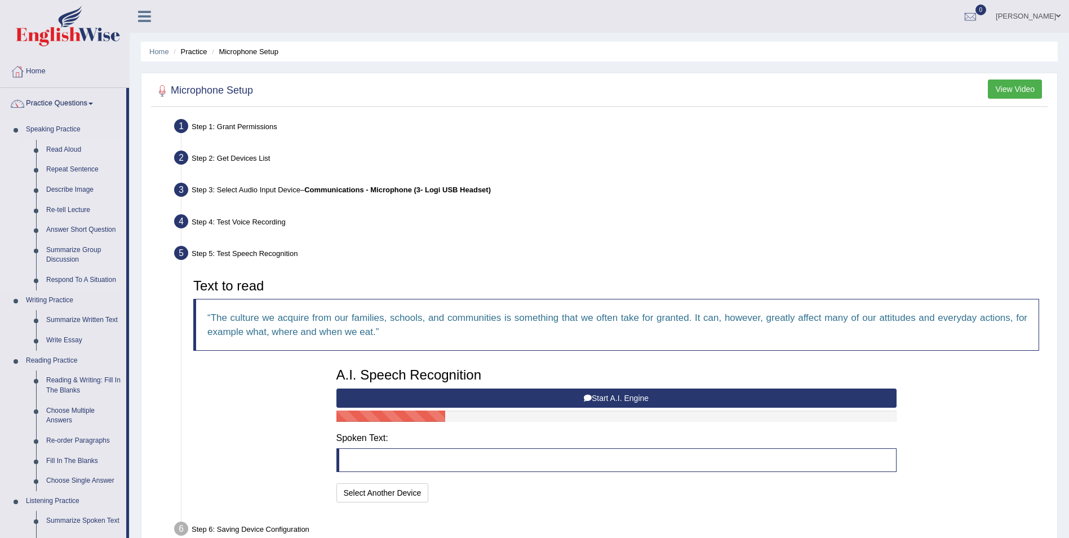
click at [76, 147] on link "Read Aloud" at bounding box center [83, 150] width 85 height 20
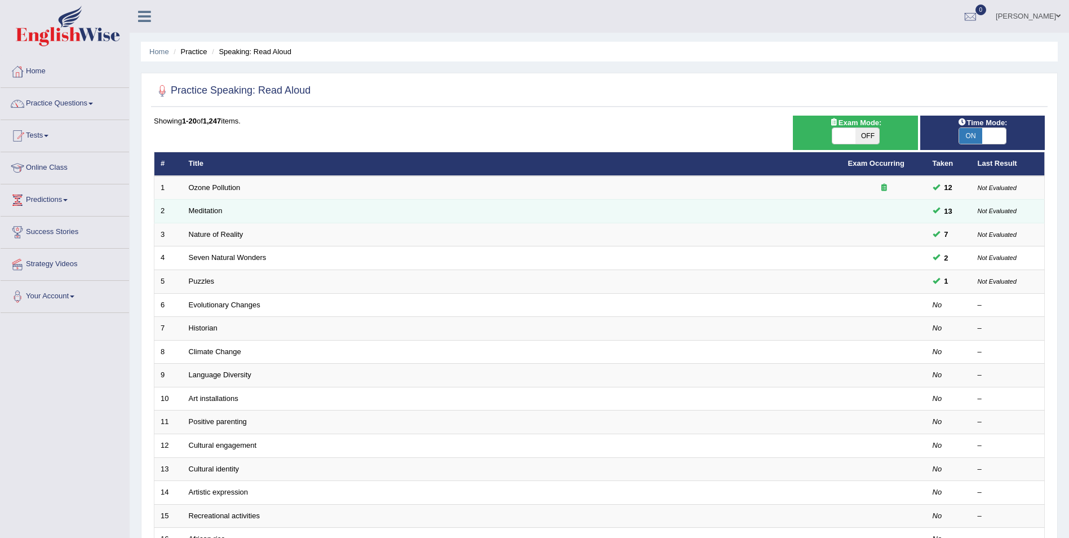
click at [249, 214] on td "Meditation" at bounding box center [513, 212] width 660 height 24
click at [198, 208] on link "Meditation" at bounding box center [206, 210] width 34 height 8
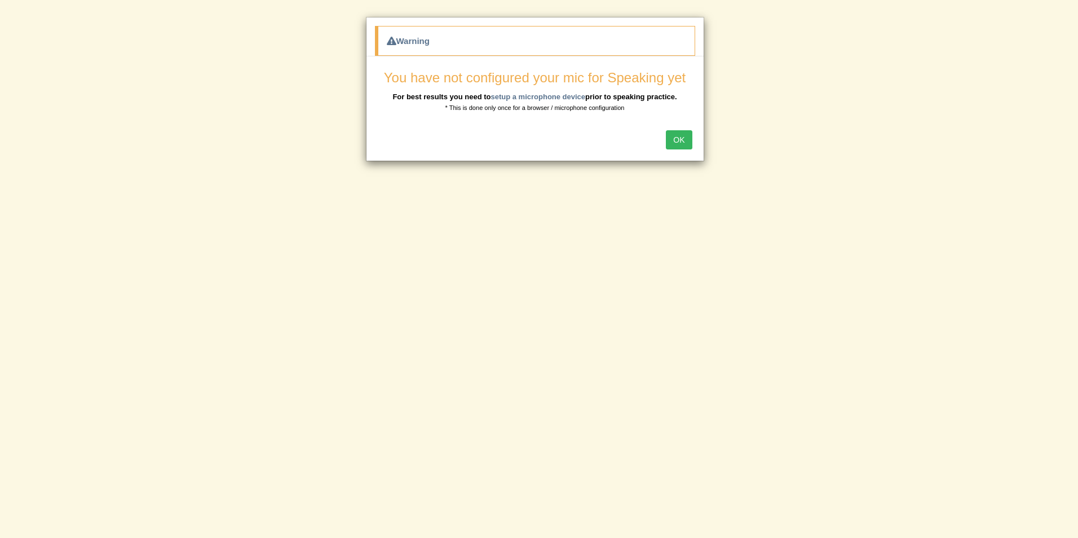
click at [681, 140] on button "OK" at bounding box center [679, 139] width 26 height 19
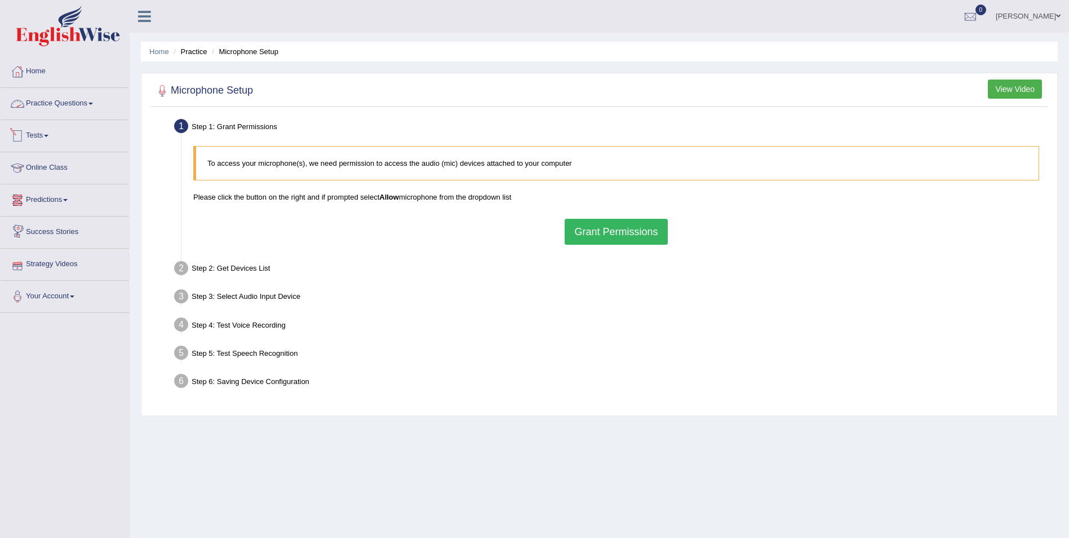
click at [101, 103] on link "Practice Questions" at bounding box center [65, 102] width 129 height 28
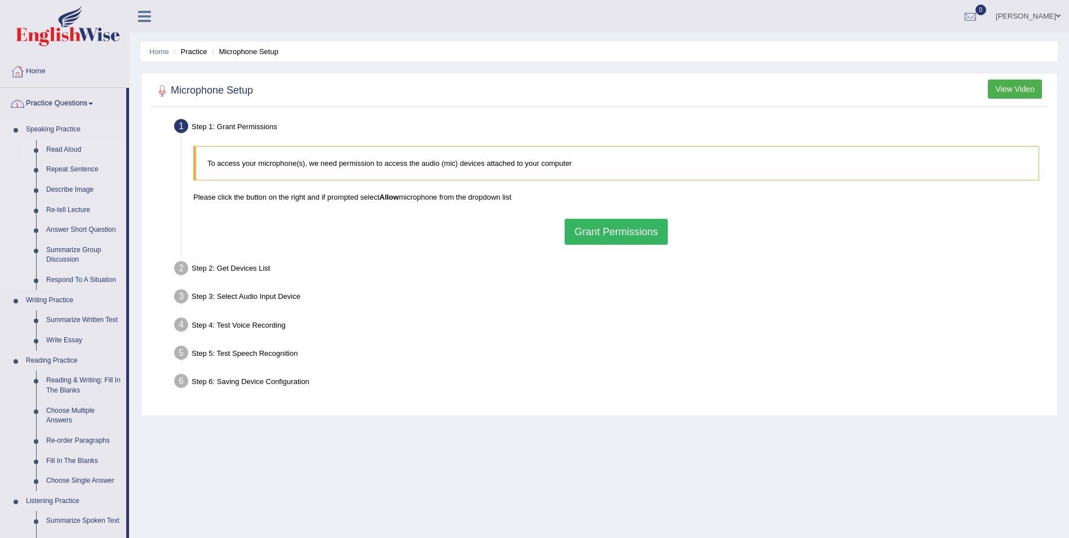
click at [102, 153] on link "Read Aloud" at bounding box center [83, 150] width 85 height 20
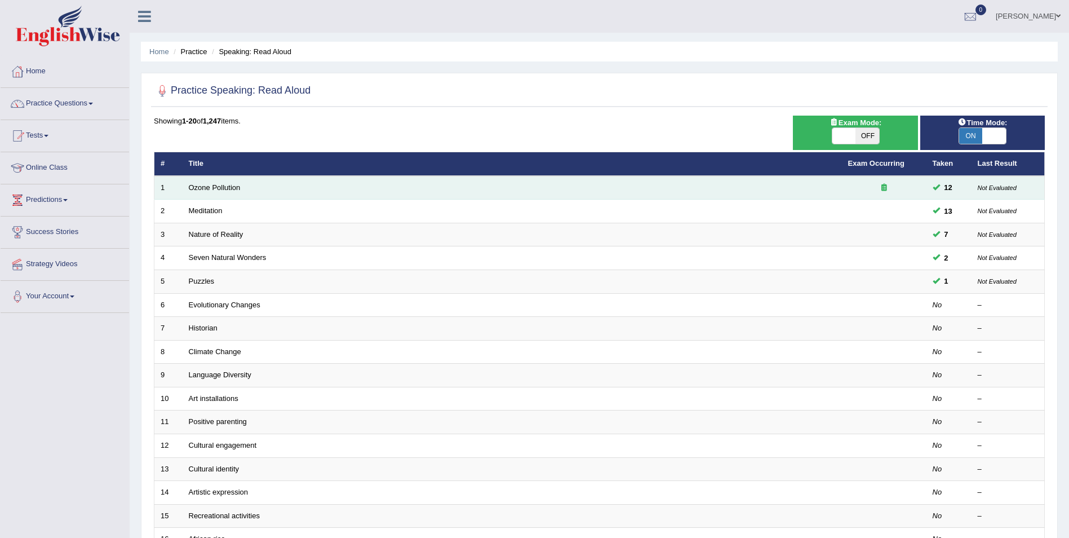
click at [940, 188] on span "12" at bounding box center [948, 188] width 17 height 12
click at [193, 188] on link "Ozone Pollution" at bounding box center [215, 187] width 52 height 8
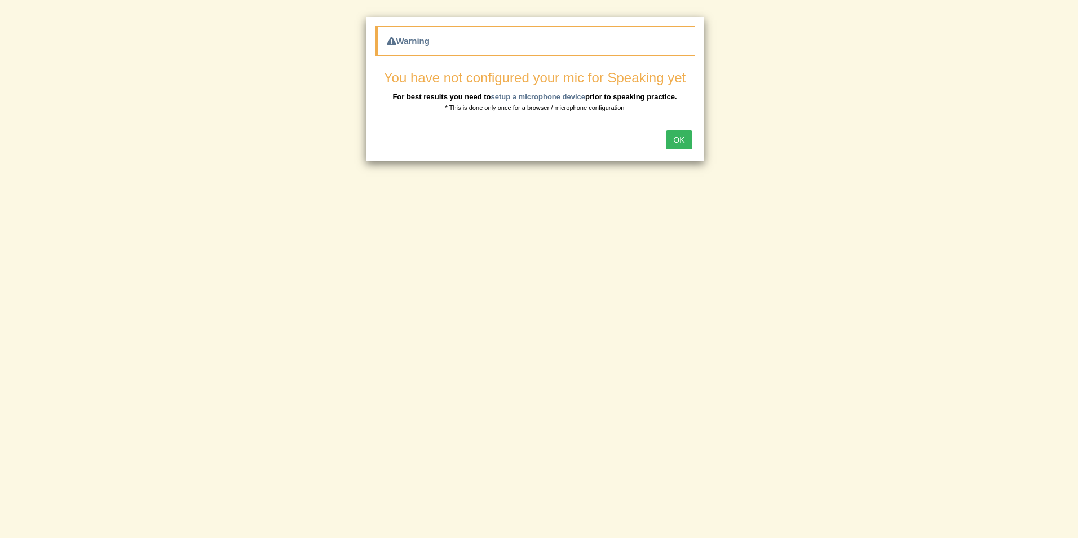
click at [678, 140] on button "OK" at bounding box center [679, 139] width 26 height 19
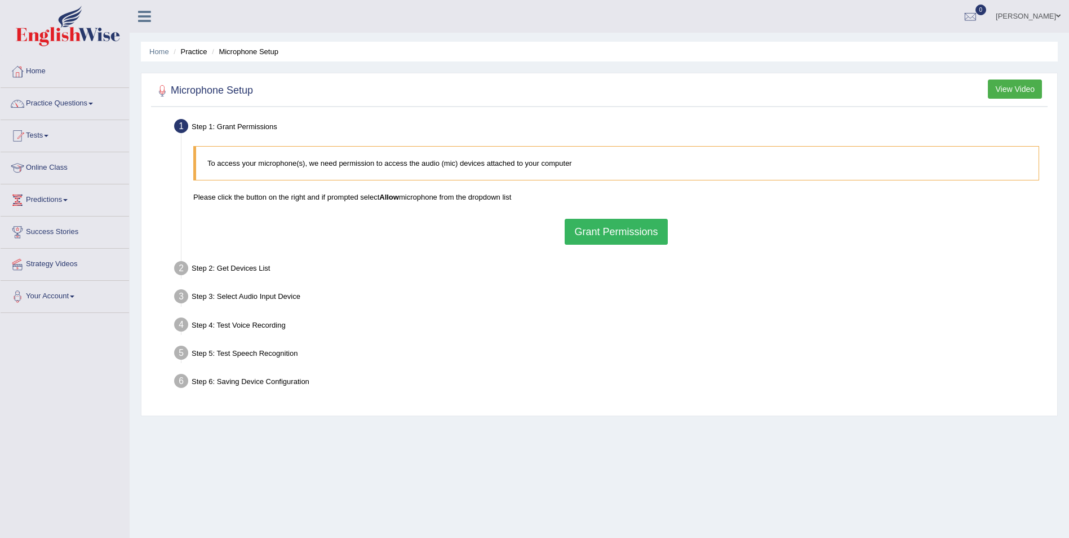
drag, startPoint x: 621, startPoint y: 226, endPoint x: 620, endPoint y: 232, distance: 5.7
click at [620, 232] on button "Grant Permissions" at bounding box center [616, 232] width 103 height 26
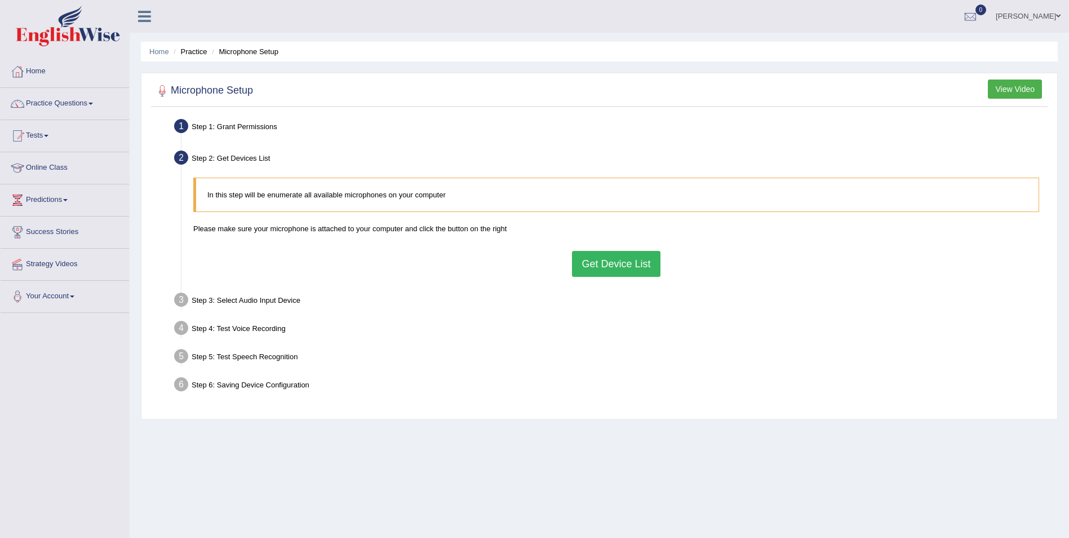
click at [599, 271] on button "Get Device List" at bounding box center [616, 264] width 88 height 26
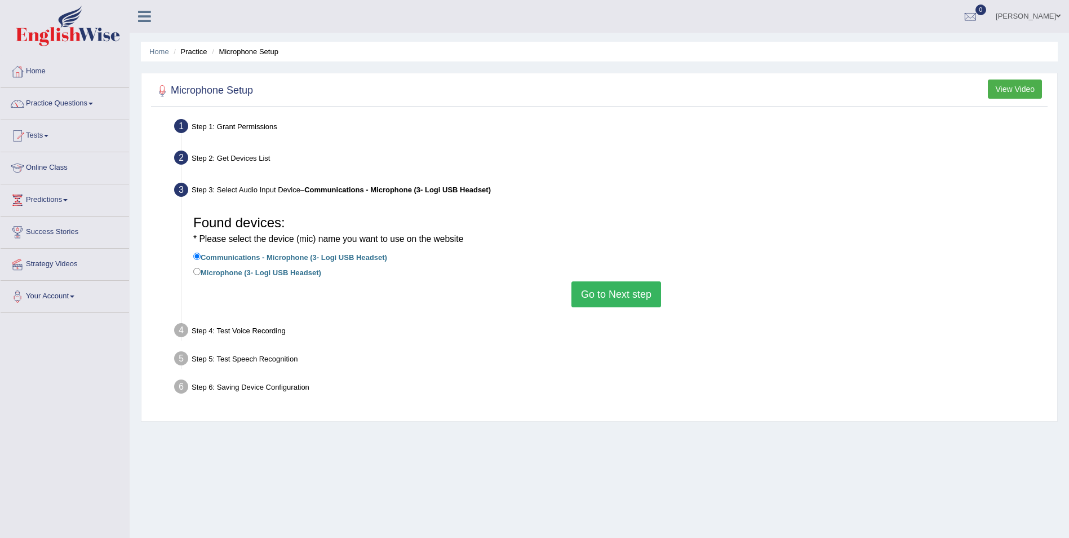
click at [597, 287] on button "Go to Next step" at bounding box center [617, 294] width 90 height 26
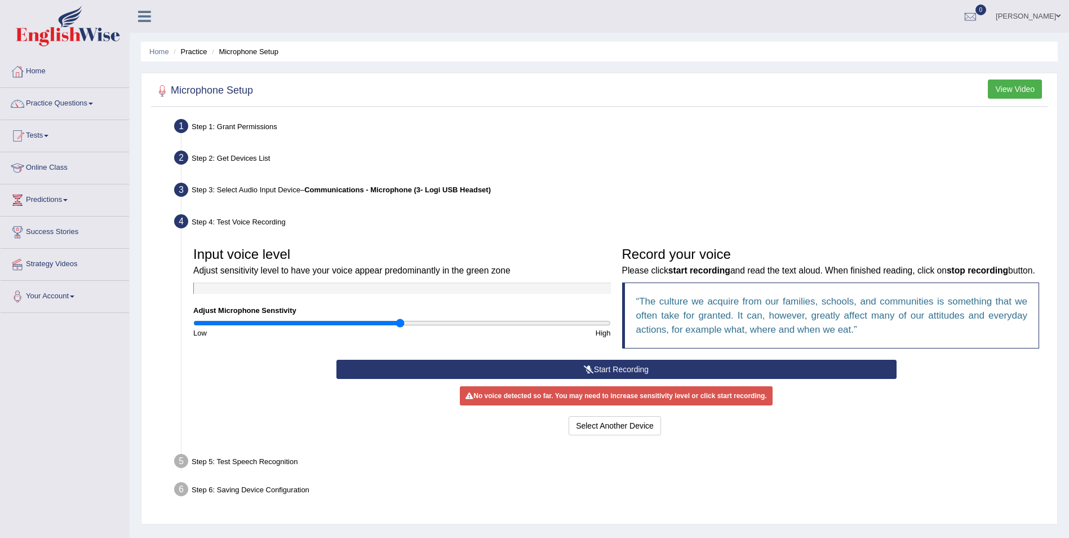
click at [595, 364] on button "Start Recording" at bounding box center [617, 369] width 560 height 19
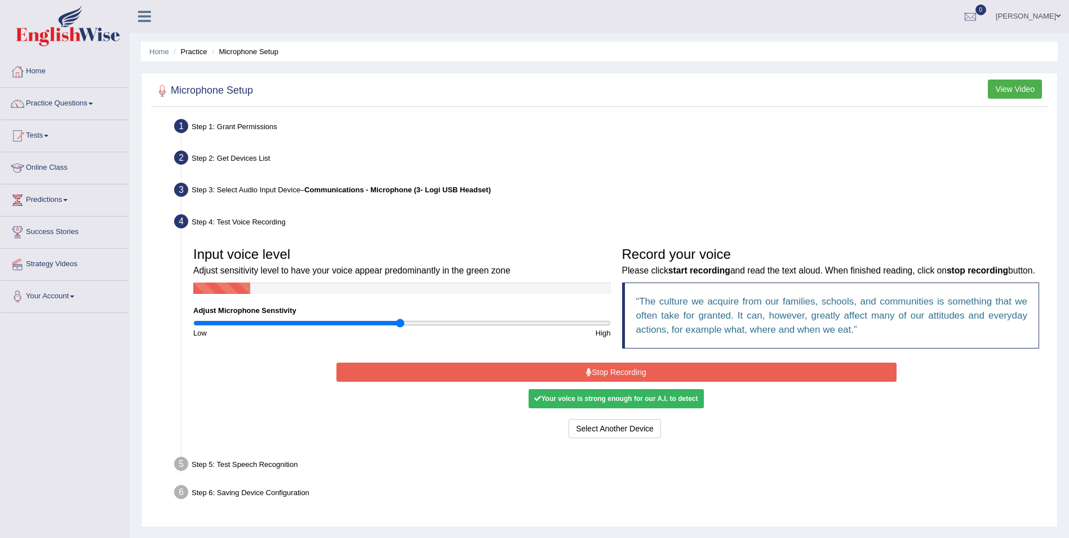
click at [604, 367] on button "Stop Recording" at bounding box center [617, 371] width 560 height 19
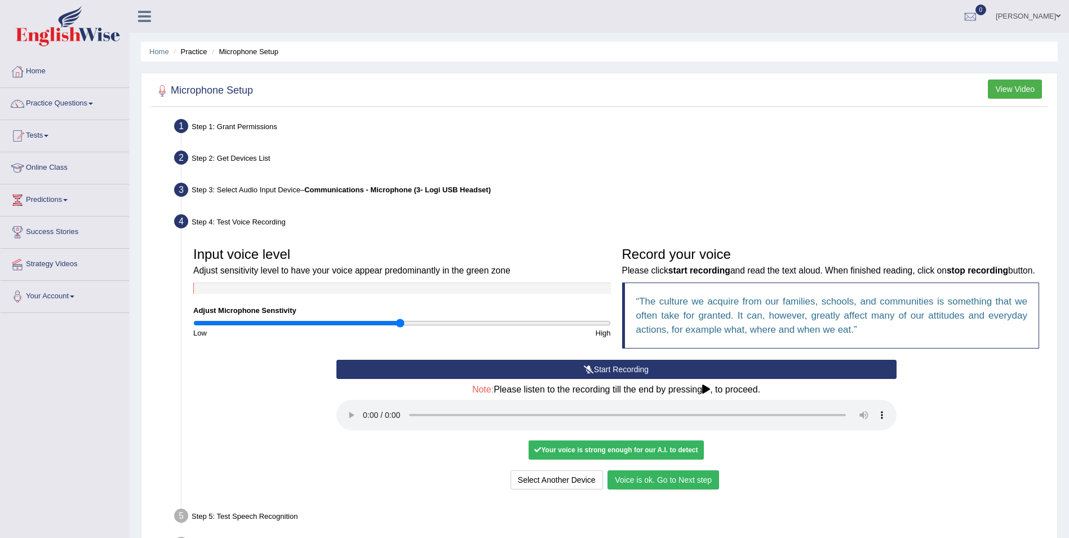
click at [629, 476] on button "Voice is ok. Go to Next step" at bounding box center [664, 479] width 112 height 19
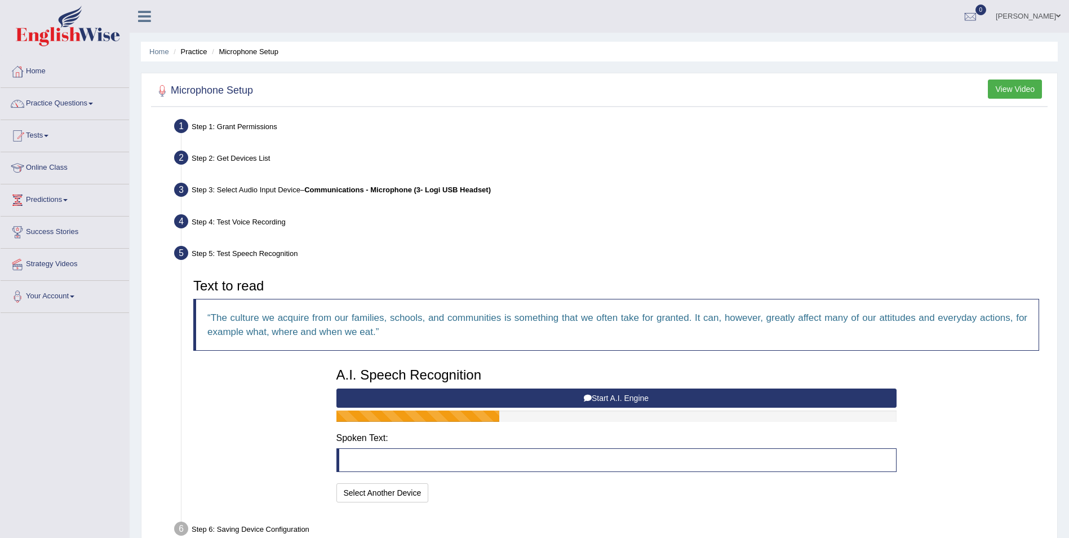
click at [591, 399] on button "Start A.I. Engine" at bounding box center [617, 397] width 560 height 19
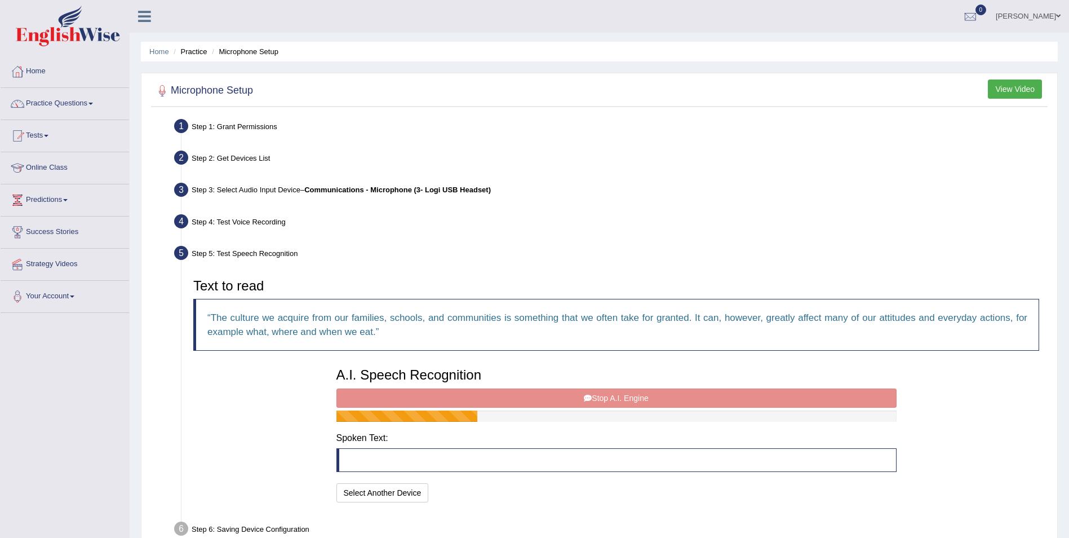
click at [591, 399] on div "A.I. Speech Recognition Start A.I. Engine Stop A.I. Engine Note: Please listen …" at bounding box center [617, 433] width 572 height 143
click at [588, 393] on div "A.I. Speech Recognition Start A.I. Engine Stop A.I. Engine Note: Please listen …" at bounding box center [617, 433] width 572 height 143
click at [439, 455] on blockquote at bounding box center [617, 460] width 560 height 24
click at [386, 488] on button "Select Another Device" at bounding box center [383, 492] width 92 height 19
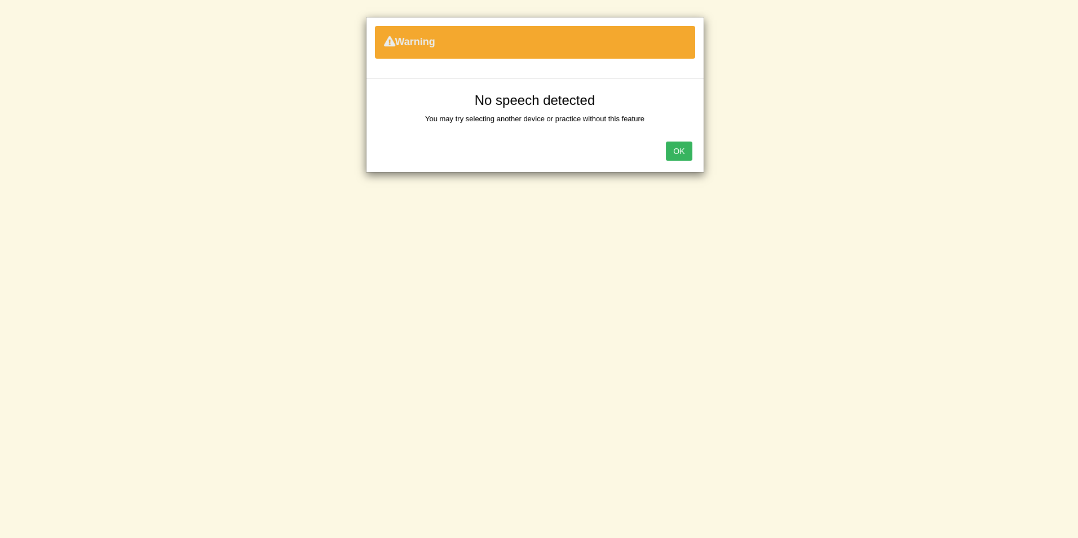
click at [691, 161] on div "OK" at bounding box center [534, 151] width 337 height 39
click at [669, 161] on button "OK" at bounding box center [679, 150] width 26 height 19
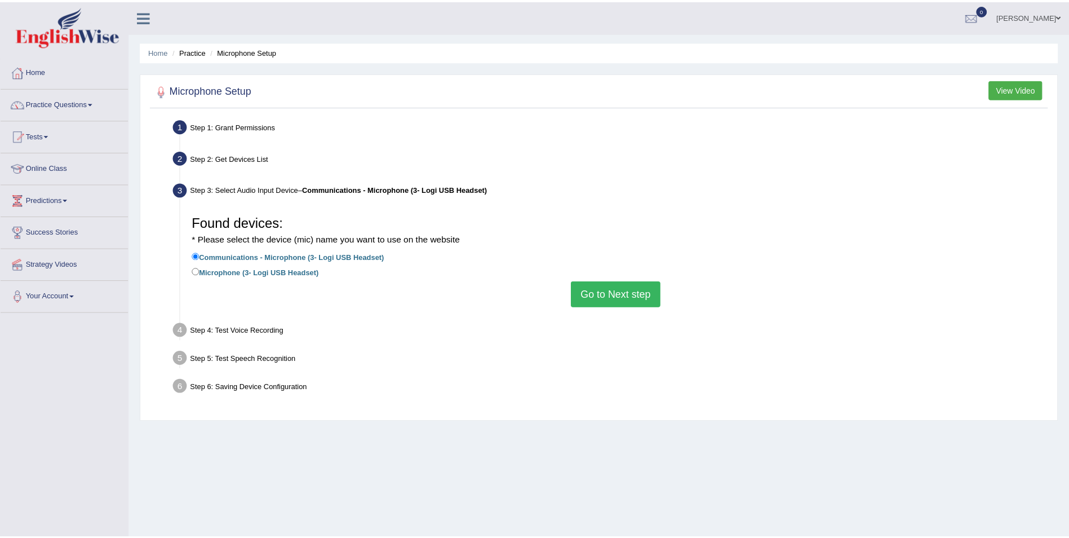
click at [675, 153] on div "Step 2: Get Devices List" at bounding box center [615, 159] width 892 height 25
click at [613, 295] on button "Go to Next step" at bounding box center [617, 294] width 90 height 26
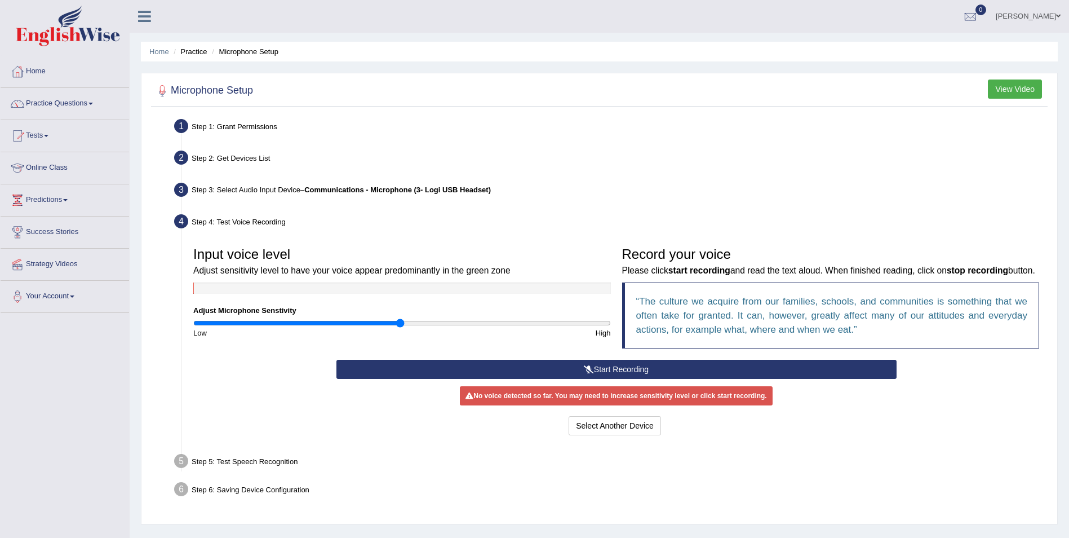
click at [589, 366] on icon at bounding box center [589, 369] width 10 height 8
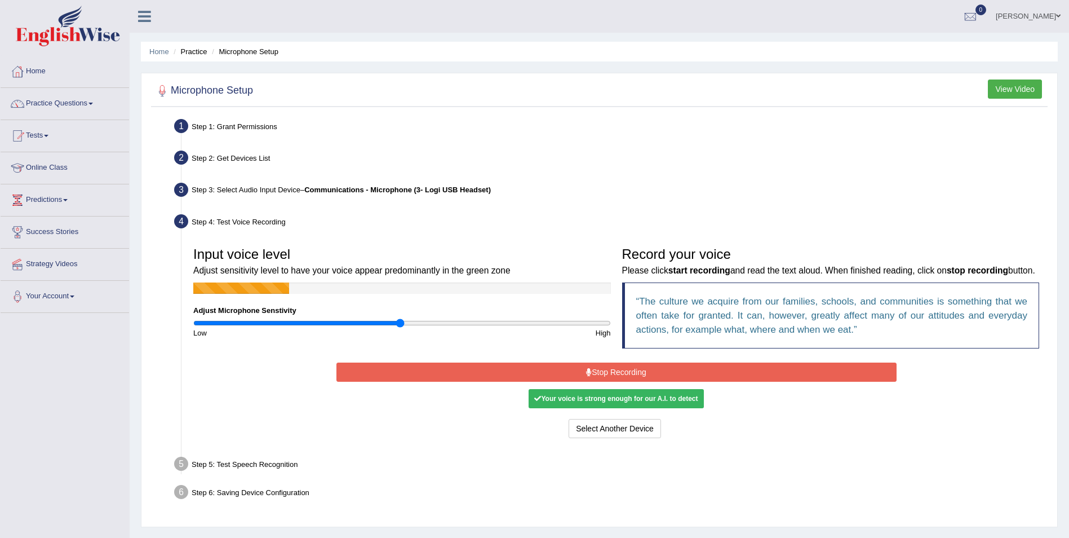
click at [576, 393] on div "Your voice is strong enough for our A.I. to detect" at bounding box center [616, 398] width 175 height 19
click at [587, 361] on div "Start Recording Stop Recording Note: Please listen to the recording till the en…" at bounding box center [617, 400] width 572 height 81
click at [584, 368] on button "Stop Recording" at bounding box center [617, 371] width 560 height 19
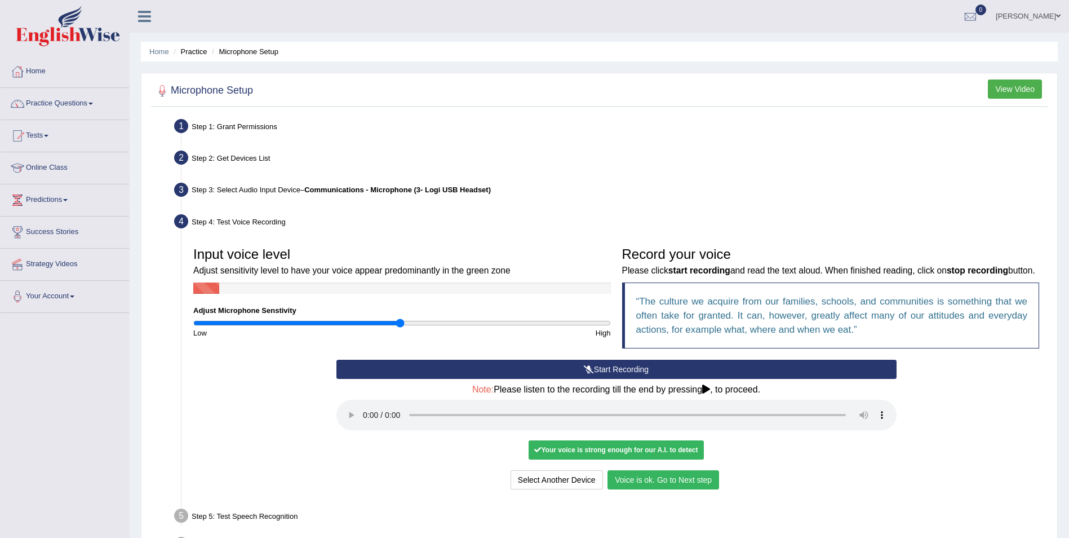
click at [631, 478] on button "Voice is ok. Go to Next step" at bounding box center [664, 479] width 112 height 19
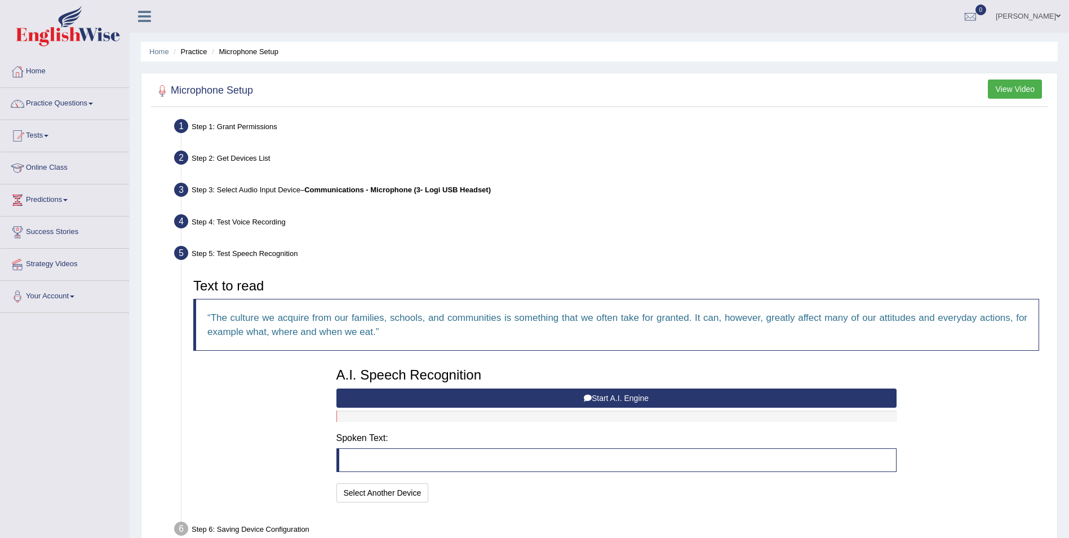
click at [1002, 86] on button "View Video" at bounding box center [1015, 88] width 54 height 19
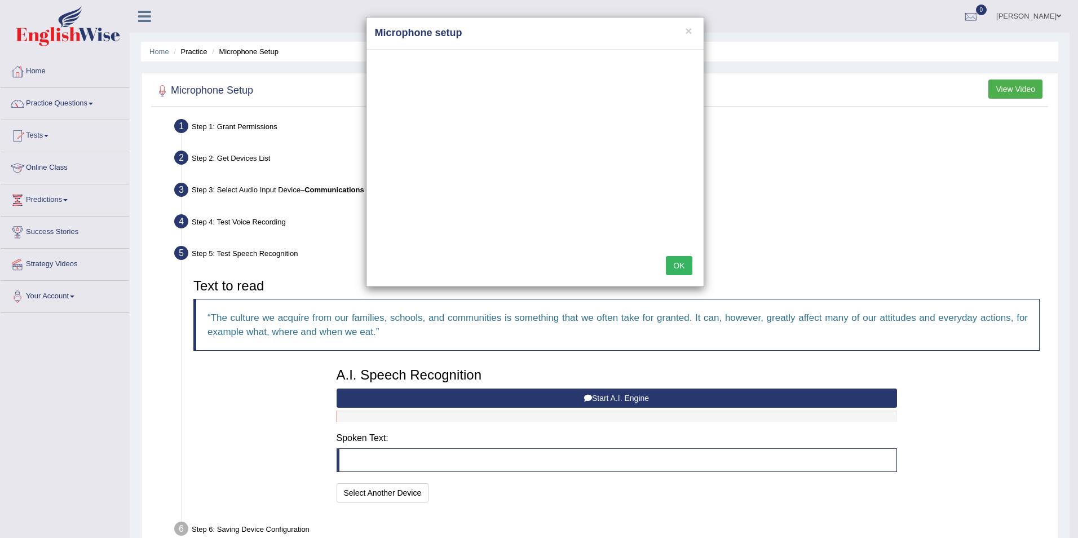
click at [678, 258] on button "OK" at bounding box center [679, 265] width 26 height 19
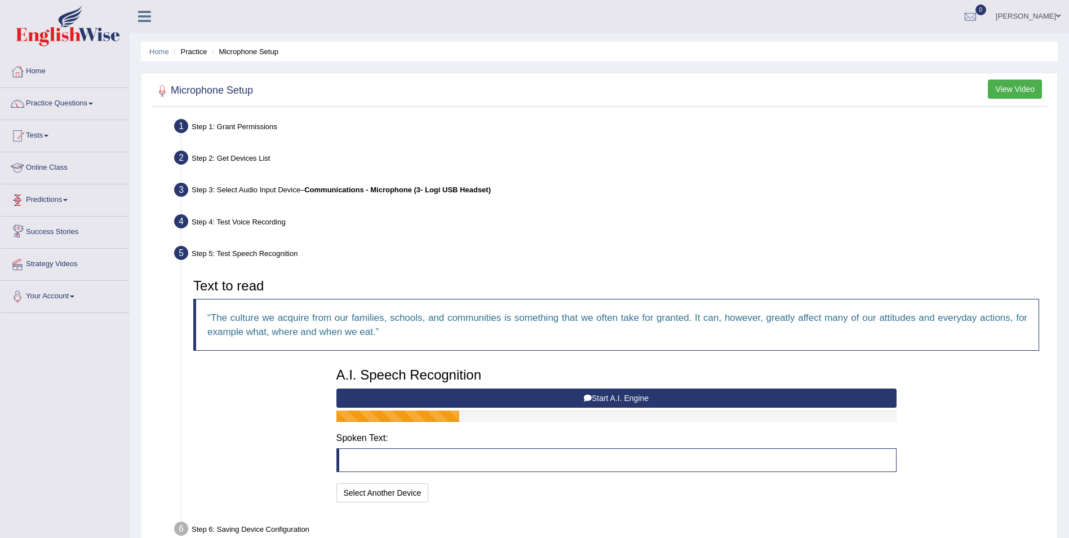
click at [67, 169] on link "Online Class" at bounding box center [65, 166] width 129 height 28
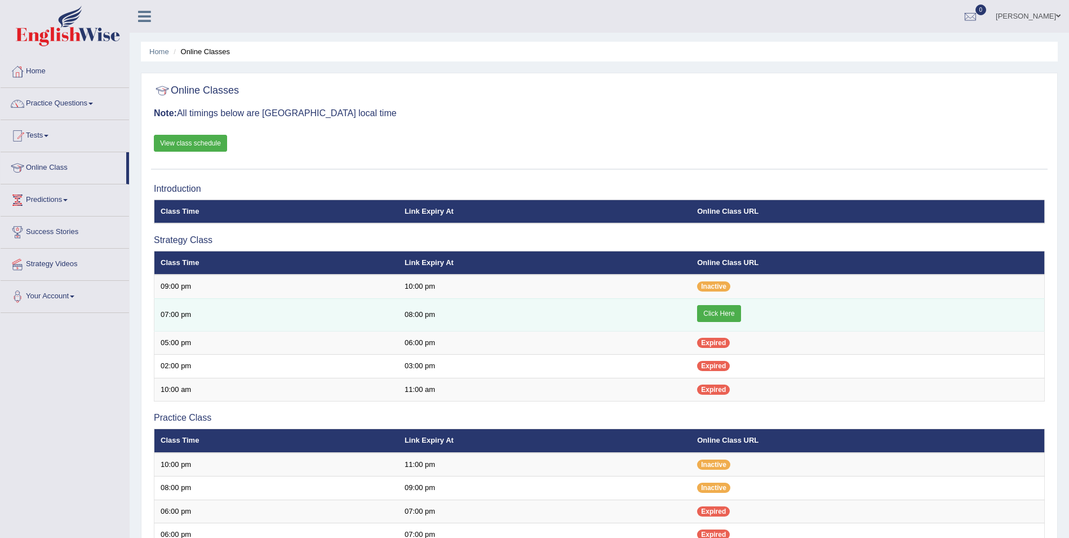
click at [715, 316] on link "Click Here" at bounding box center [718, 313] width 43 height 17
drag, startPoint x: 0, startPoint y: 0, endPoint x: 724, endPoint y: 321, distance: 792.2
click at [724, 321] on link "Click Here" at bounding box center [718, 313] width 43 height 17
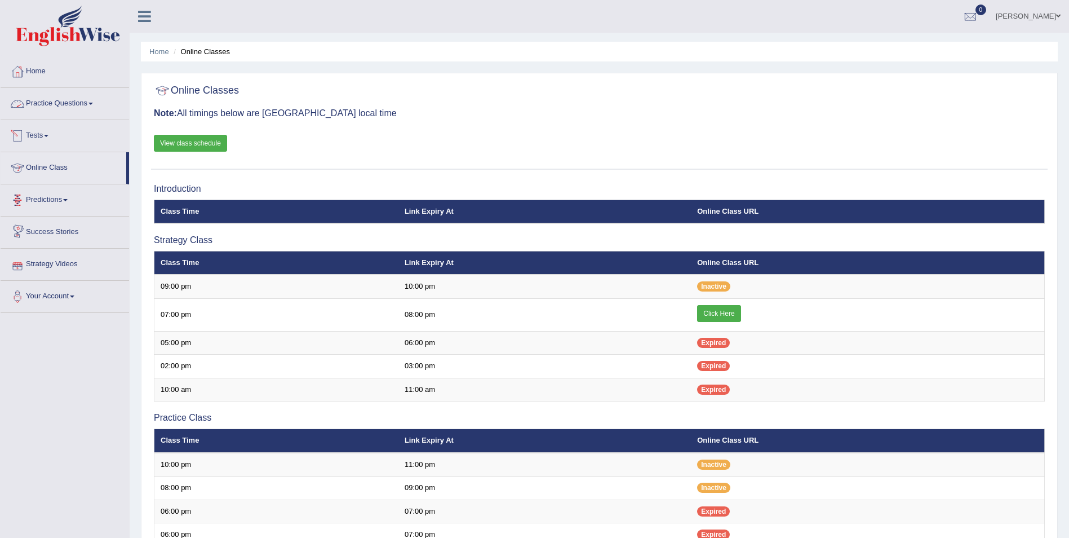
click at [54, 105] on link "Practice Questions" at bounding box center [65, 102] width 129 height 28
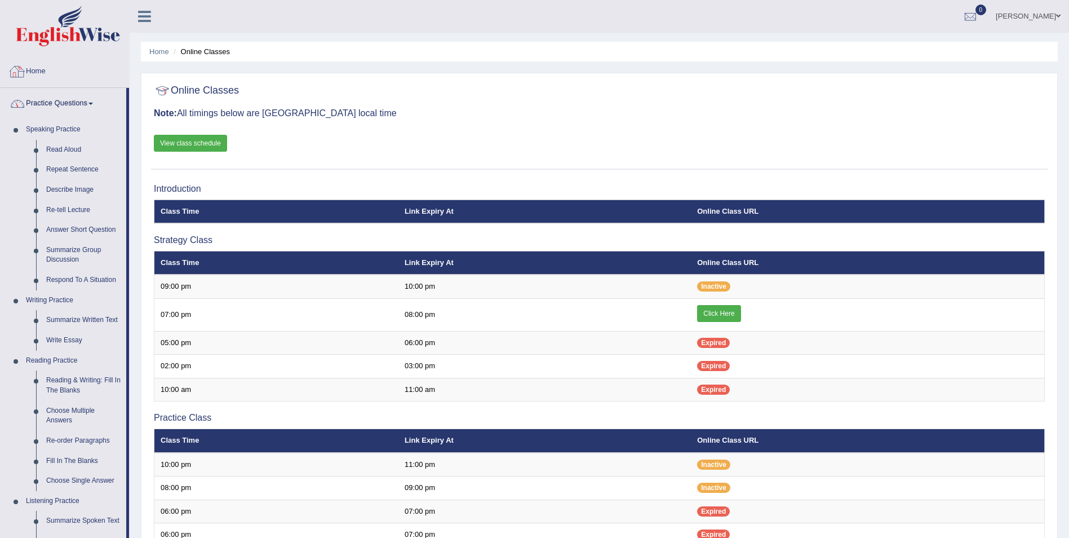
click at [26, 69] on link "Home" at bounding box center [65, 70] width 129 height 28
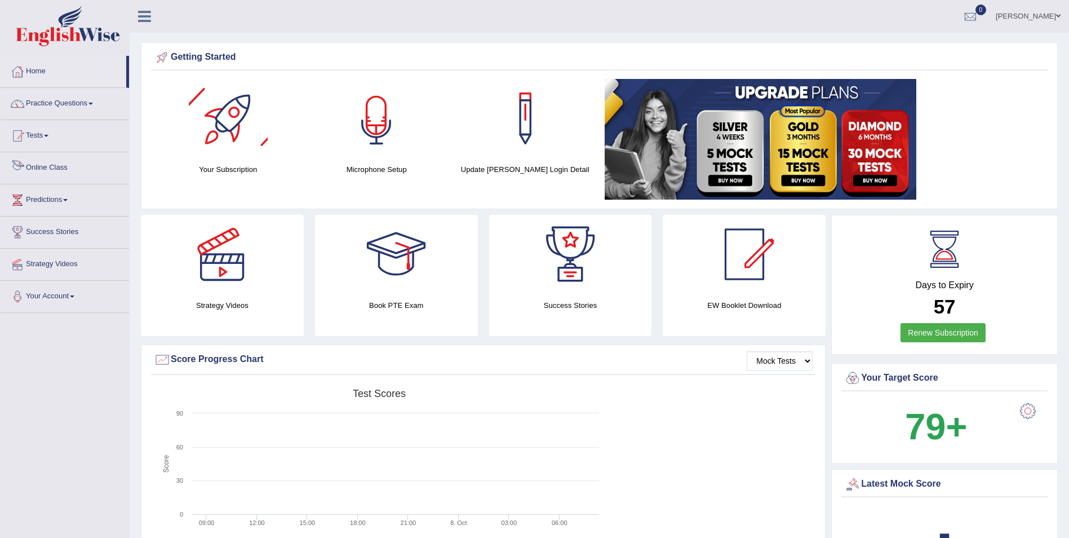
click at [371, 123] on div at bounding box center [376, 118] width 79 height 79
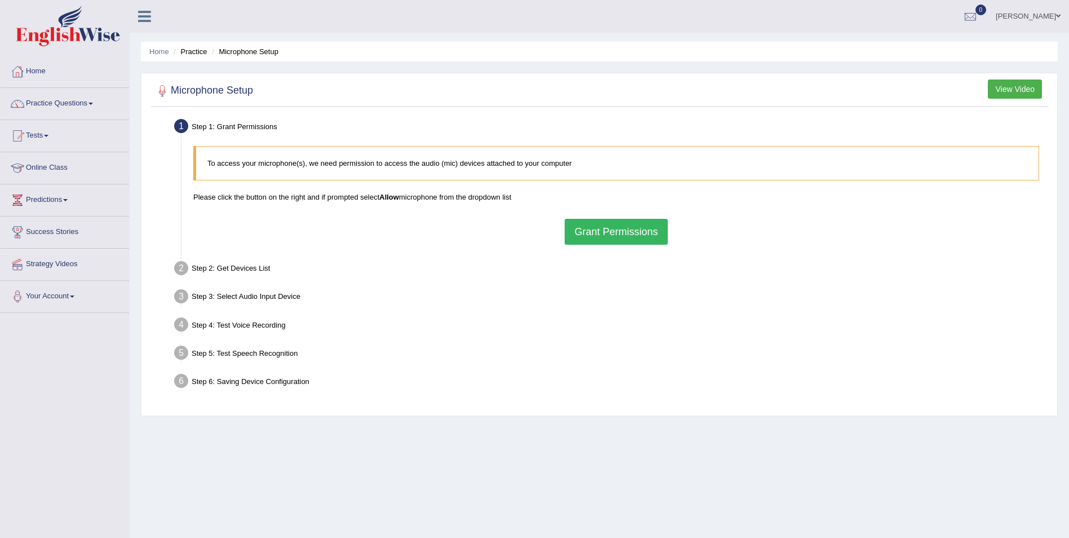
click at [638, 228] on button "Grant Permissions" at bounding box center [616, 232] width 103 height 26
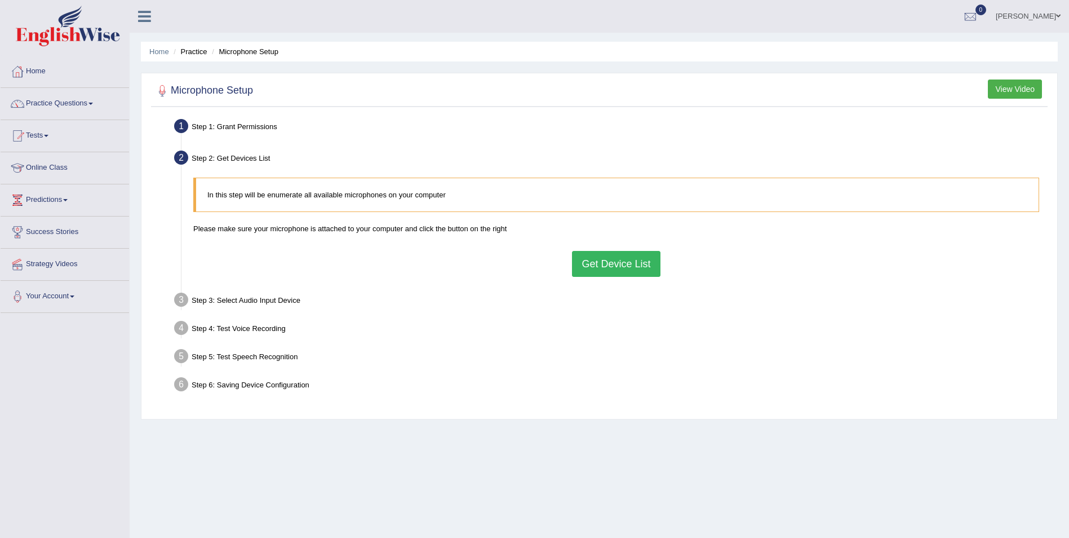
click at [620, 264] on button "Get Device List" at bounding box center [616, 264] width 88 height 26
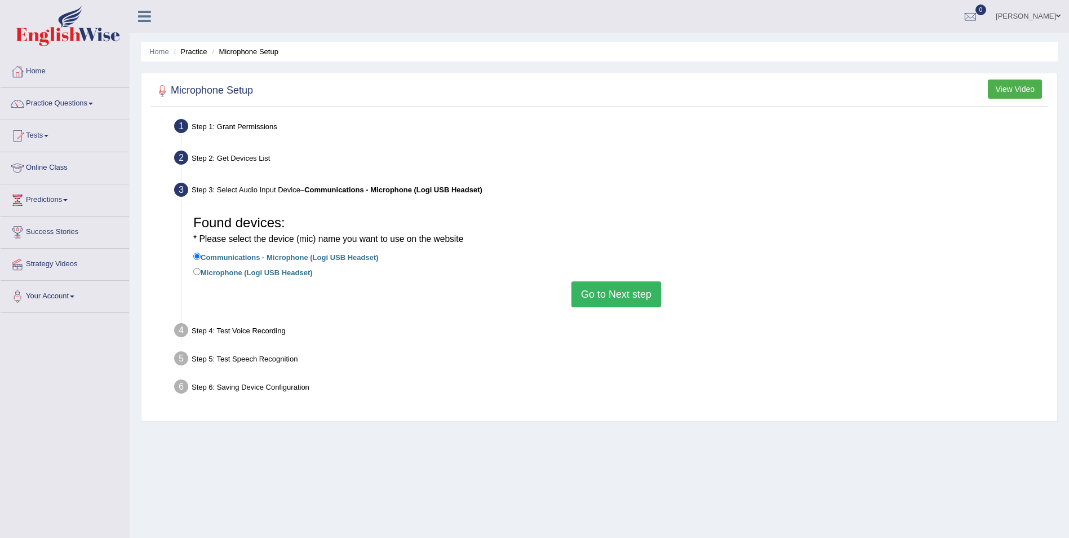
click at [623, 294] on button "Go to Next step" at bounding box center [617, 294] width 90 height 26
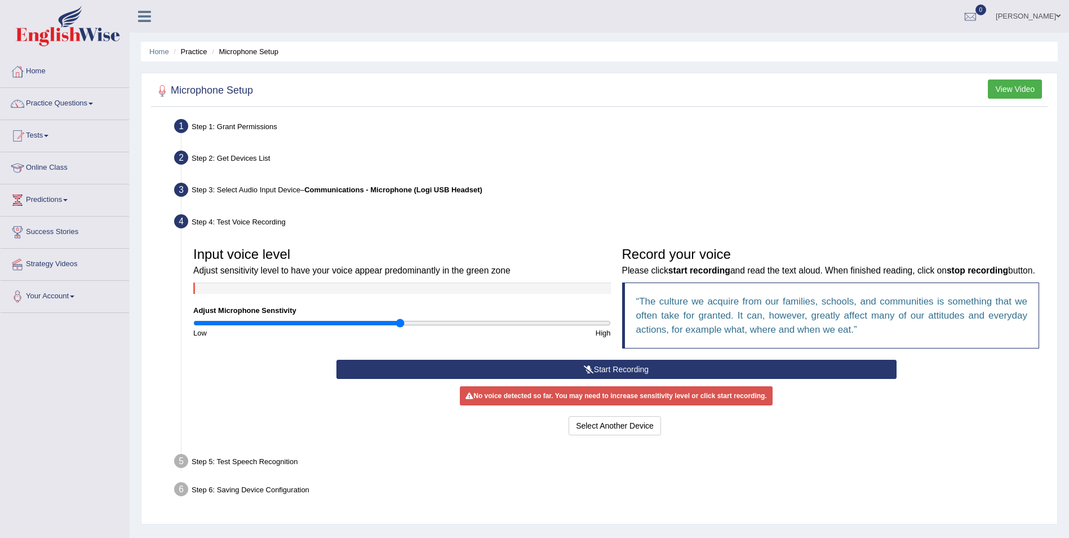
click at [625, 374] on button "Start Recording" at bounding box center [617, 369] width 560 height 19
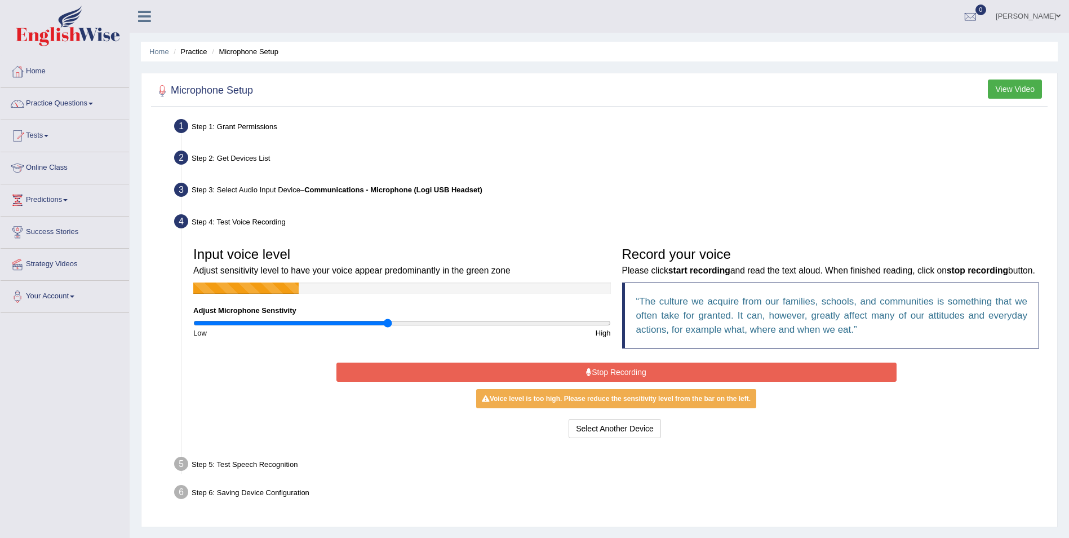
click at [390, 322] on input "range" at bounding box center [402, 322] width 418 height 9
click at [395, 322] on input "range" at bounding box center [402, 322] width 418 height 9
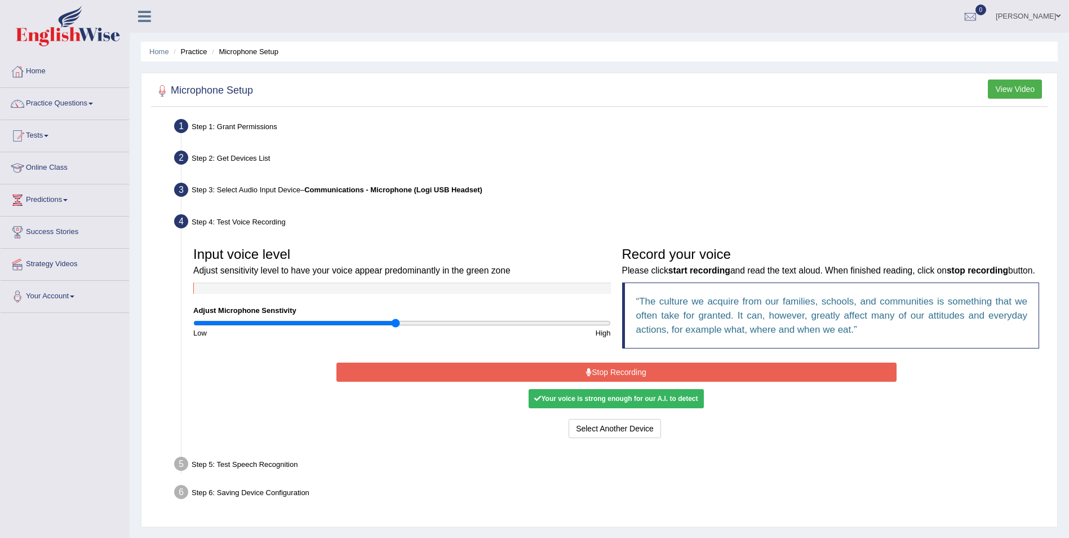
click at [600, 370] on button "Stop Recording" at bounding box center [617, 371] width 560 height 19
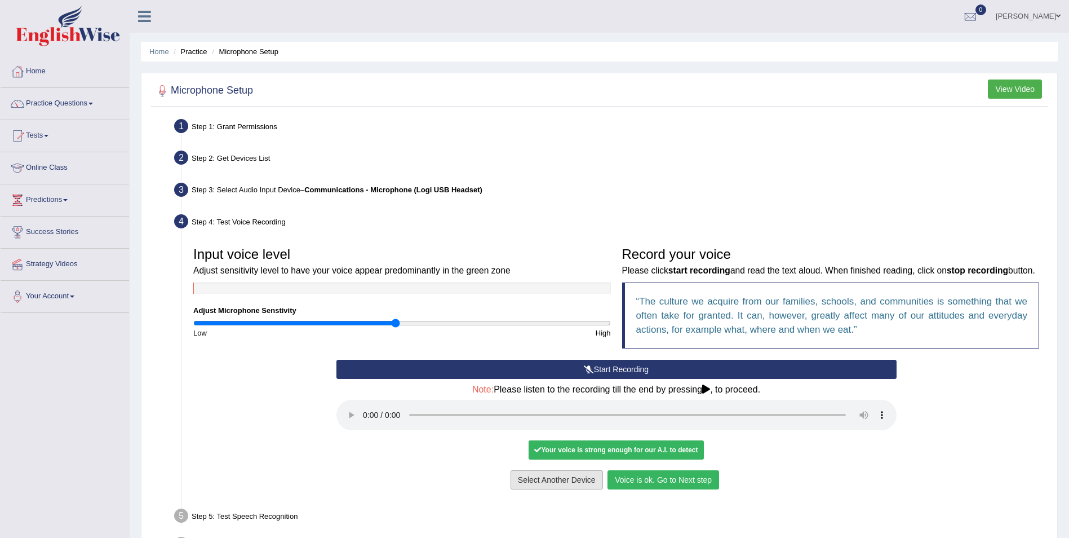
click at [658, 473] on button "Voice is ok. Go to Next step" at bounding box center [664, 479] width 112 height 19
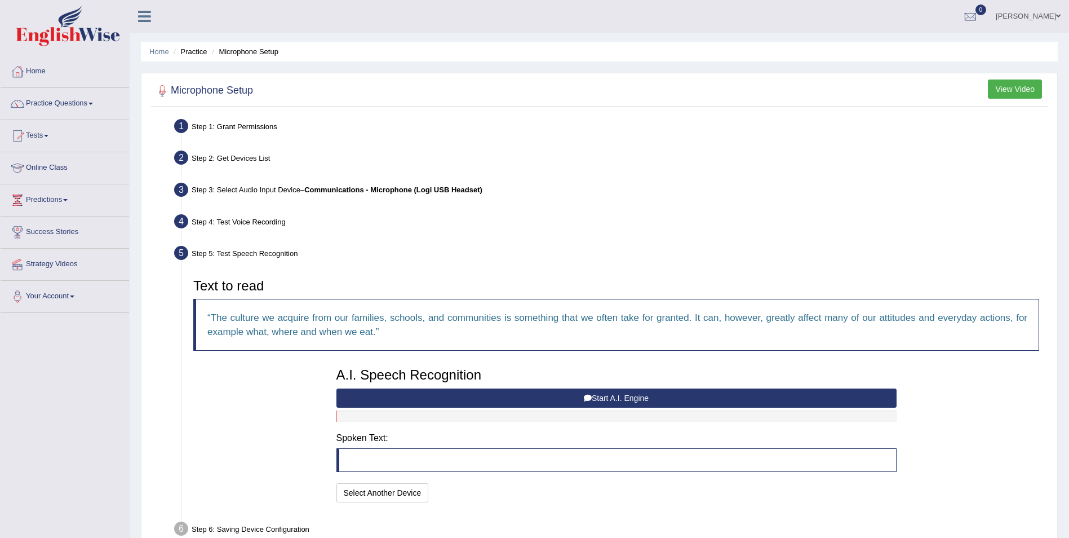
click at [589, 399] on icon at bounding box center [588, 398] width 8 height 8
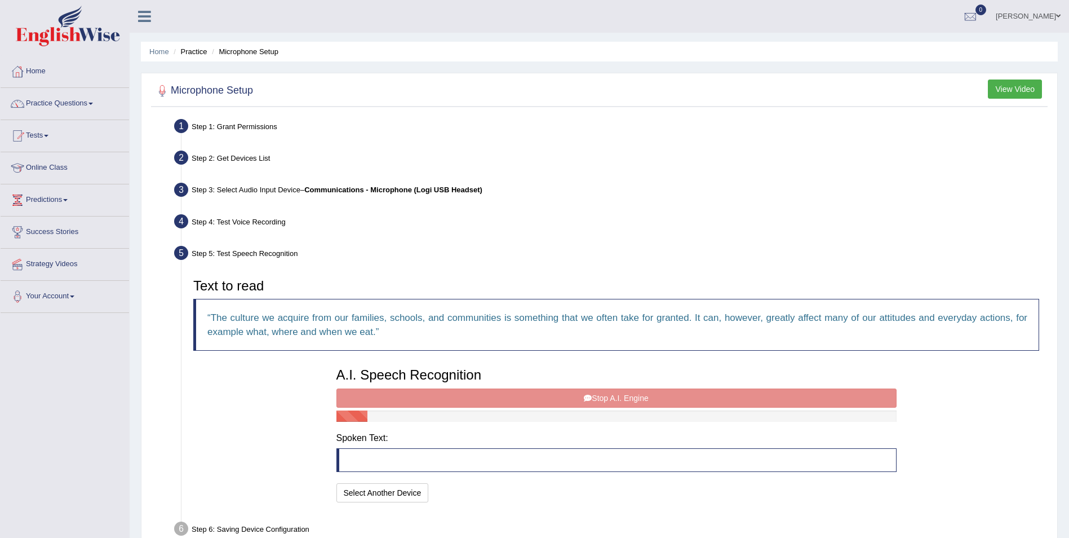
click at [639, 390] on div "A.I. Speech Recognition Start A.I. Engine Stop A.I. Engine Note: Please listen …" at bounding box center [617, 433] width 572 height 143
click at [634, 399] on div "A.I. Speech Recognition Start A.I. Engine Stop A.I. Engine Note: Please listen …" at bounding box center [617, 433] width 572 height 143
click at [609, 400] on div "A.I. Speech Recognition Start A.I. Engine Stop A.I. Engine Note: Please listen …" at bounding box center [617, 433] width 572 height 143
click at [605, 400] on div "A.I. Speech Recognition Start A.I. Engine Stop A.I. Engine Note: Please listen …" at bounding box center [617, 433] width 572 height 143
click at [585, 395] on div "A.I. Speech Recognition Start A.I. Engine Stop A.I. Engine Note: Please listen …" at bounding box center [617, 433] width 572 height 143
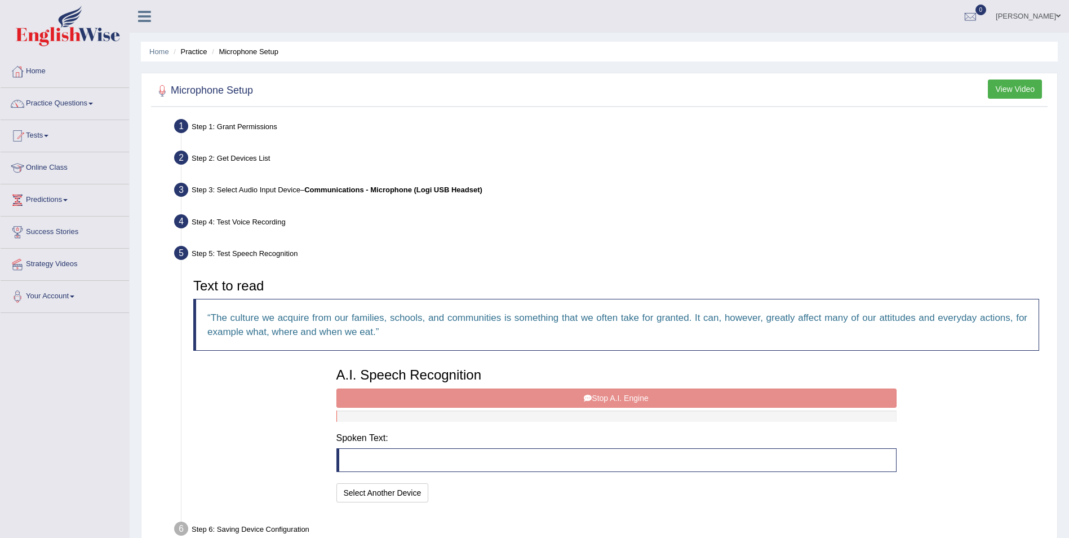
click at [604, 402] on div "A.I. Speech Recognition Start A.I. Engine Stop A.I. Engine Note: Please listen …" at bounding box center [617, 433] width 572 height 143
click at [401, 490] on button "Select Another Device" at bounding box center [383, 492] width 92 height 19
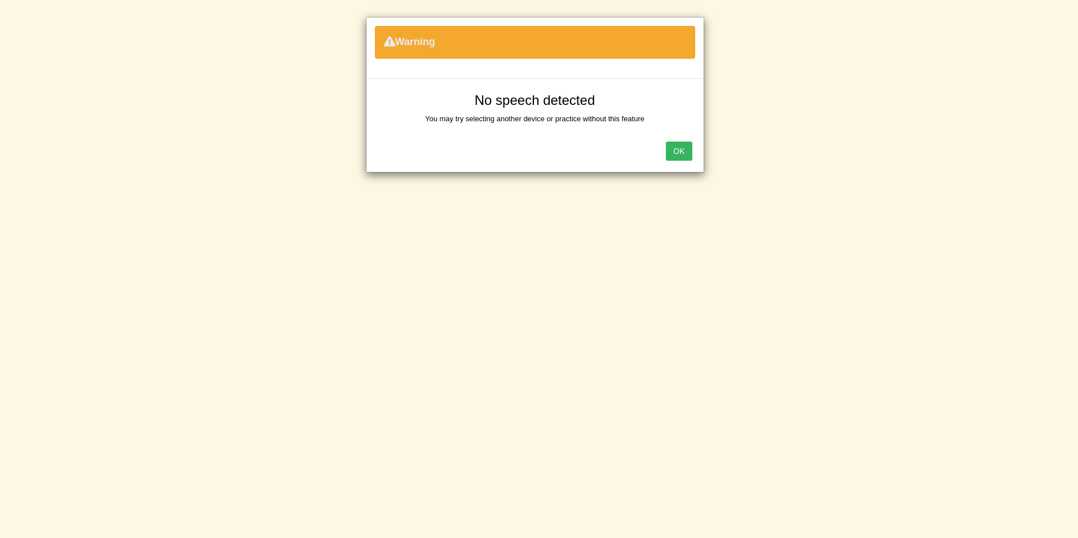
click at [682, 146] on button "OK" at bounding box center [679, 150] width 26 height 19
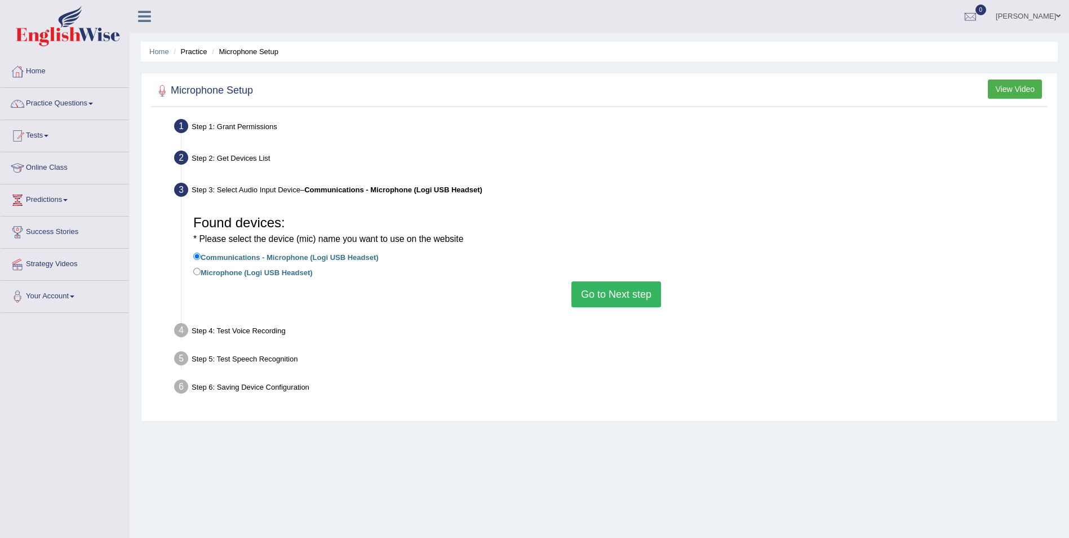
click at [615, 303] on button "Go to Next step" at bounding box center [617, 294] width 90 height 26
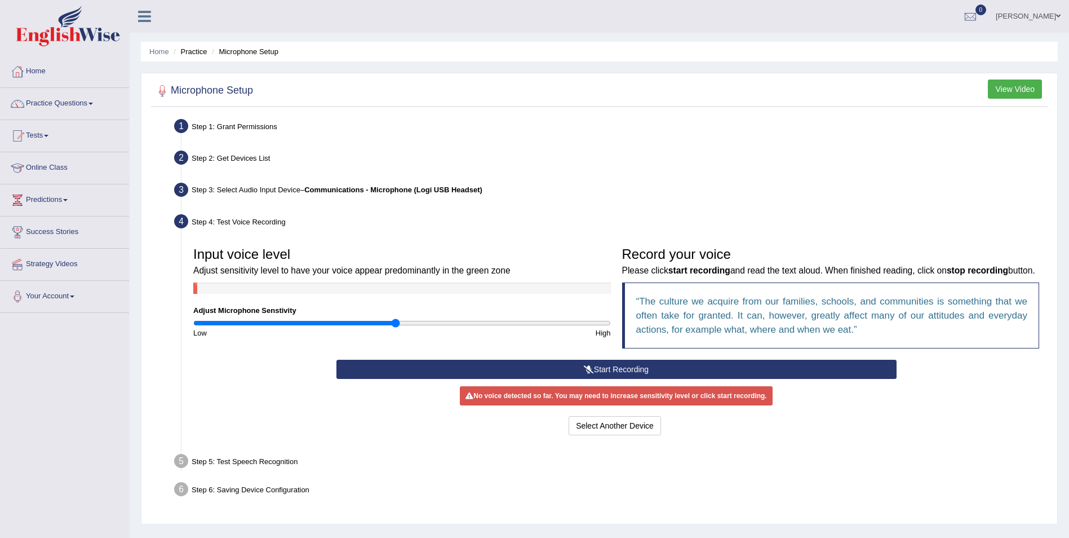
click at [617, 369] on button "Start Recording" at bounding box center [617, 369] width 560 height 19
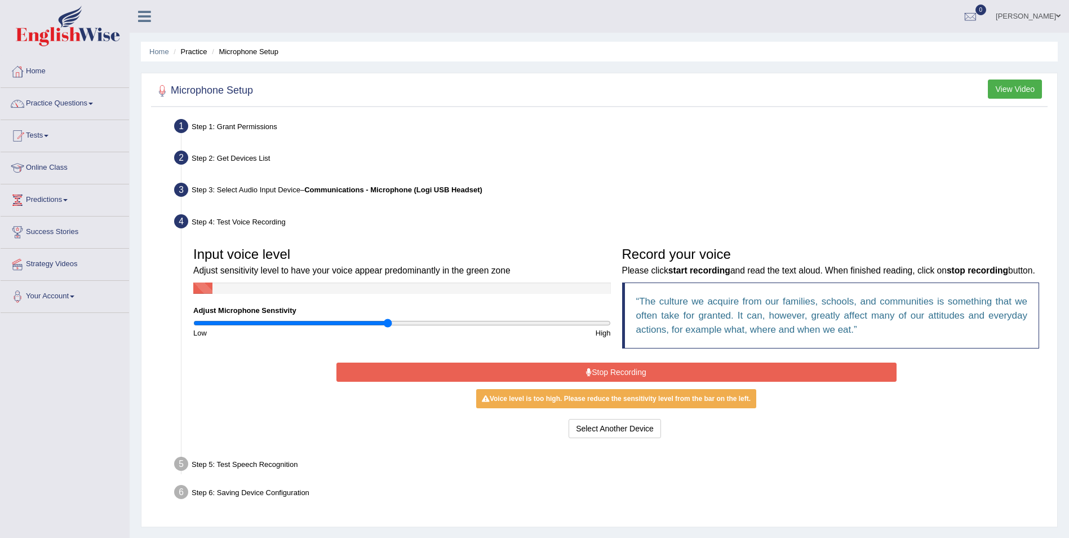
click at [387, 321] on input "range" at bounding box center [402, 322] width 418 height 9
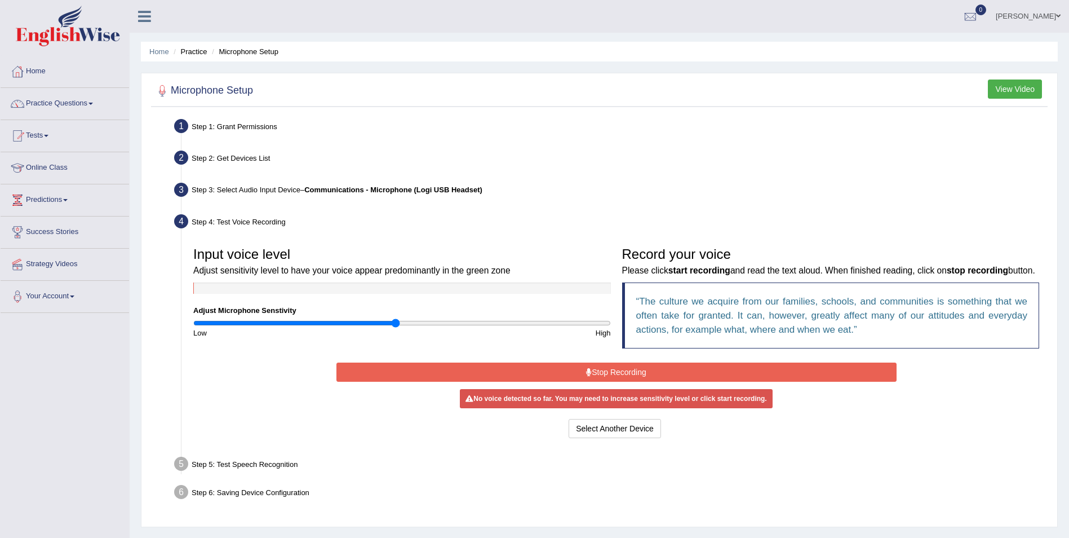
type input "0.98"
click at [396, 321] on input "range" at bounding box center [402, 322] width 418 height 9
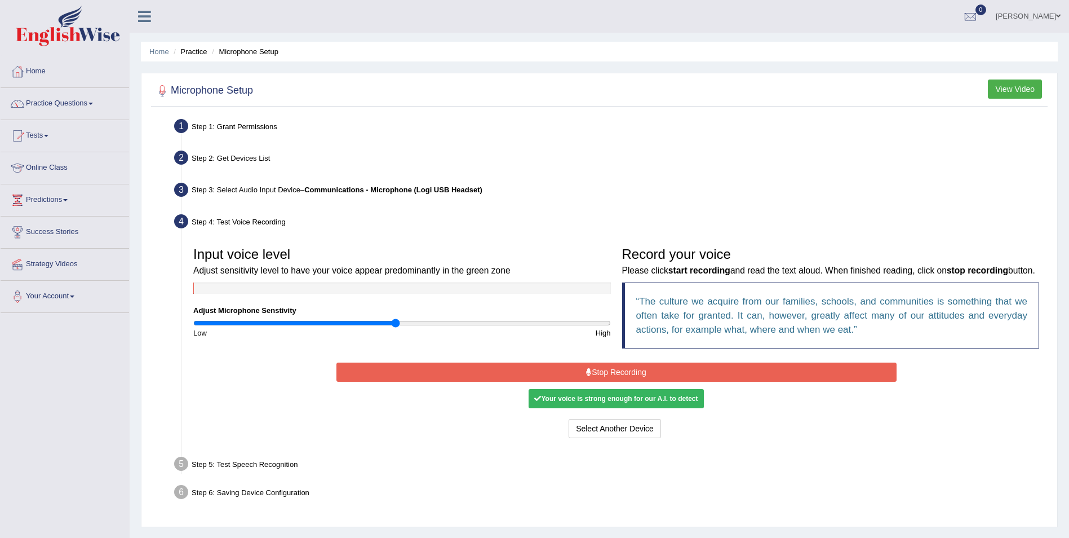
click at [627, 369] on button "Stop Recording" at bounding box center [617, 371] width 560 height 19
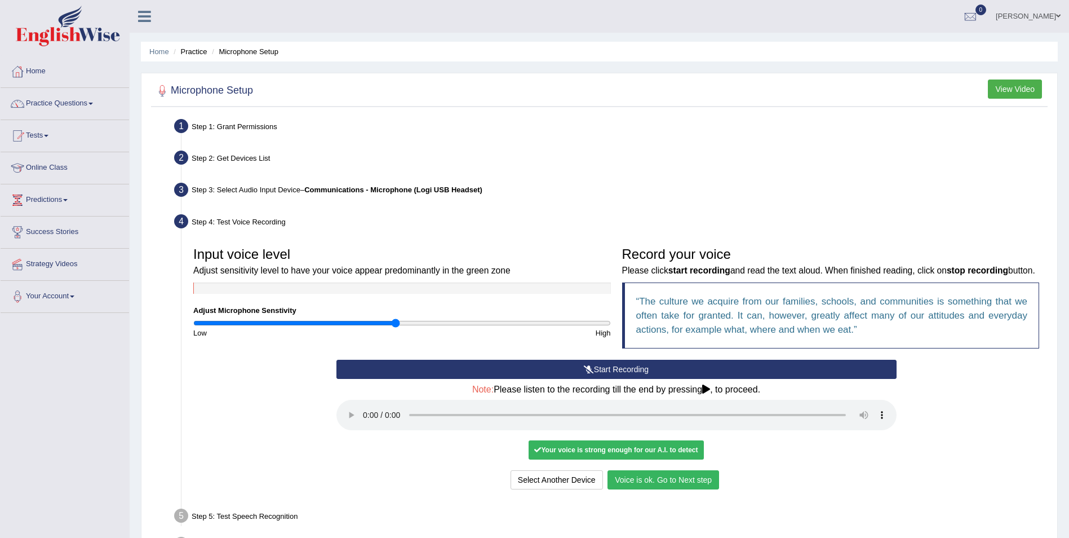
click at [675, 479] on button "Voice is ok. Go to Next step" at bounding box center [664, 479] width 112 height 19
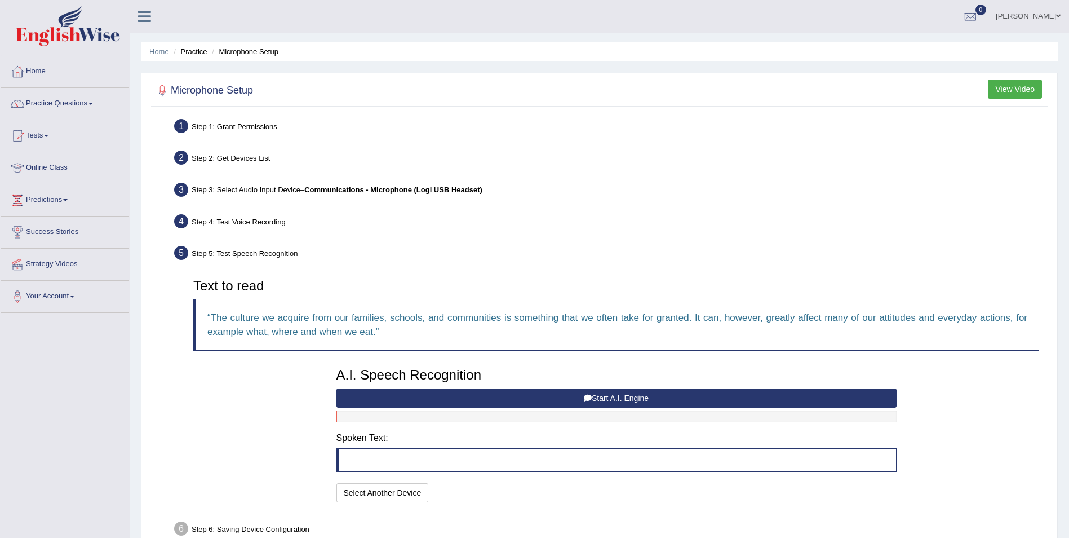
click at [609, 397] on button "Start A.I. Engine" at bounding box center [617, 397] width 560 height 19
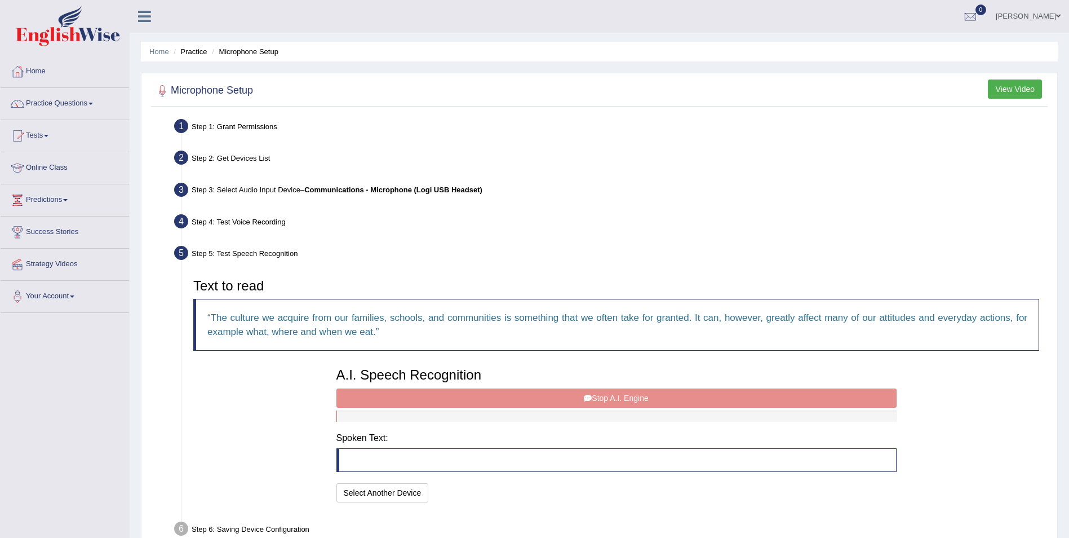
click at [612, 396] on div "A.I. Speech Recognition Start A.I. Engine Stop A.I. Engine Note: Please listen …" at bounding box center [617, 433] width 572 height 143
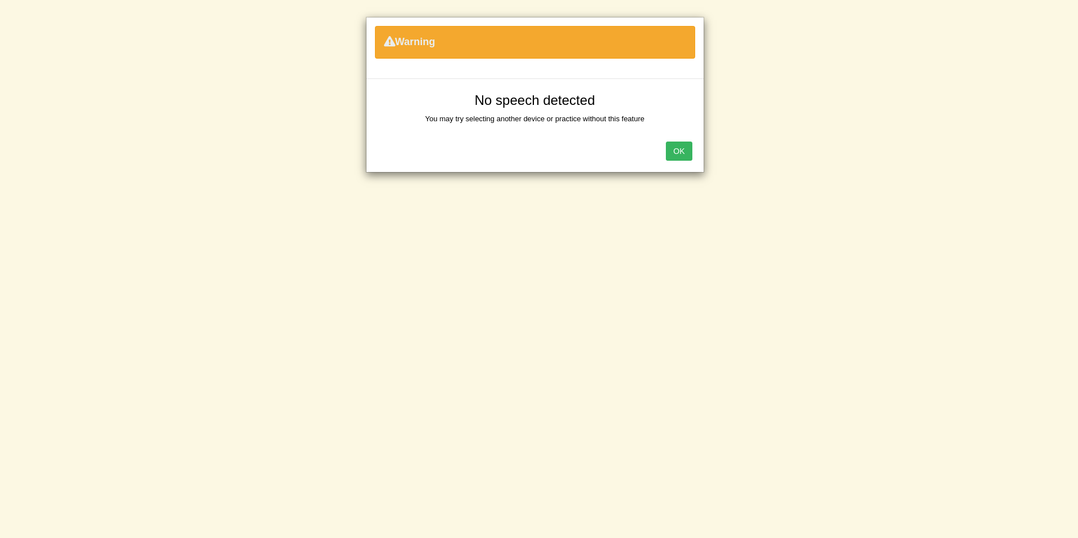
click at [672, 149] on button "OK" at bounding box center [679, 150] width 26 height 19
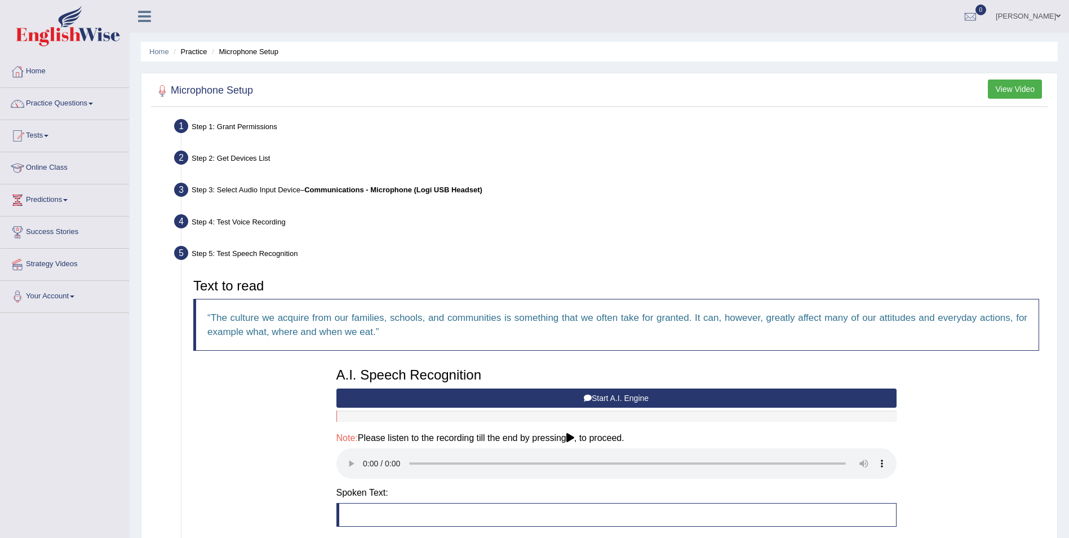
click at [605, 393] on button "Start A.I. Engine" at bounding box center [617, 397] width 560 height 19
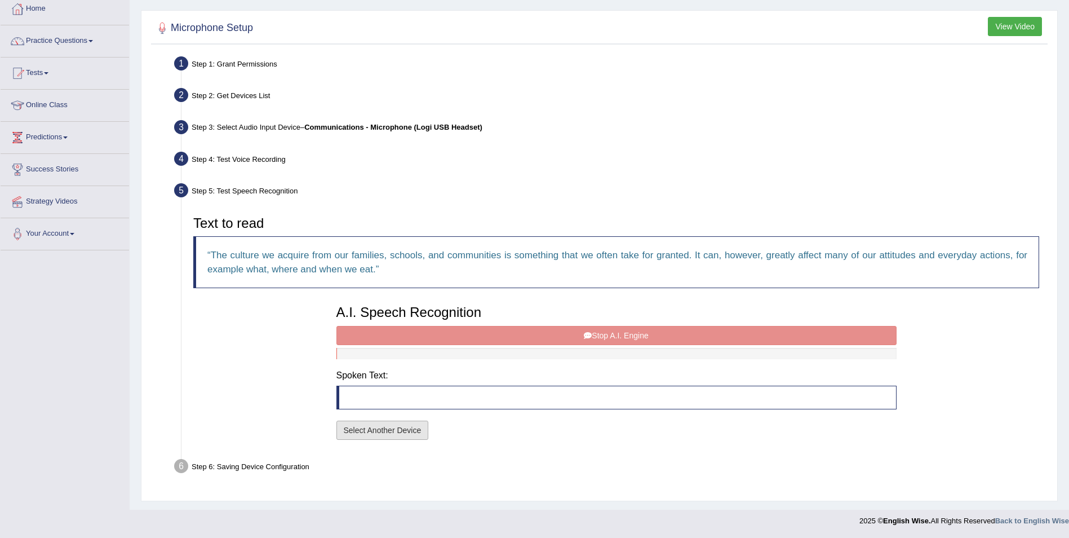
click at [344, 433] on button "Select Another Device" at bounding box center [383, 430] width 92 height 19
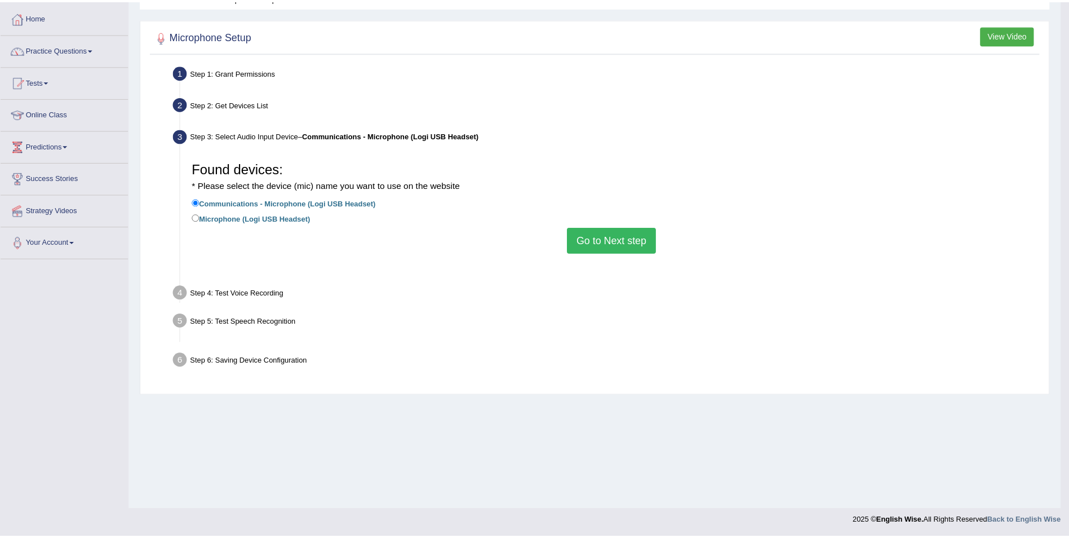
scroll to position [54, 0]
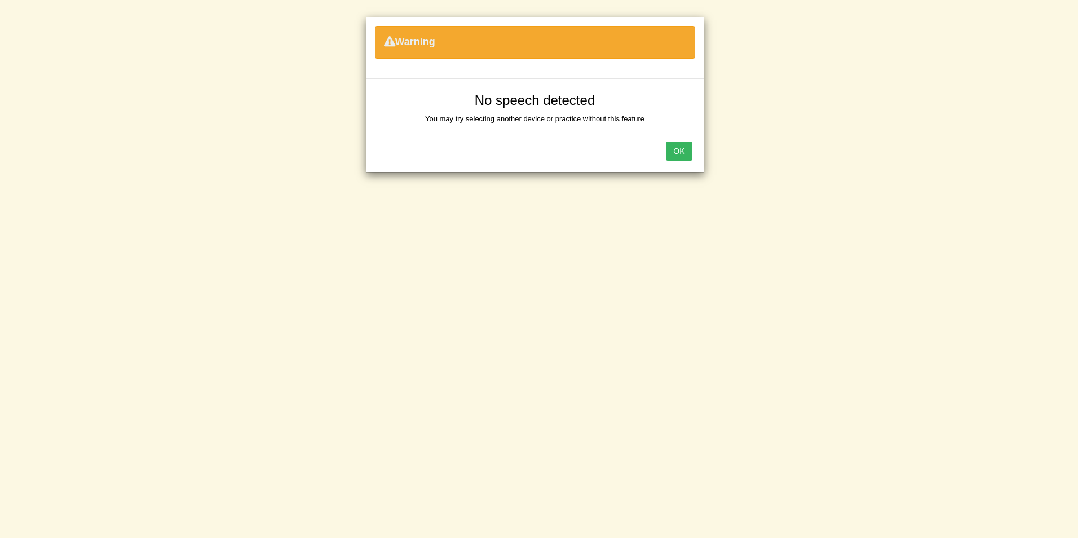
click at [689, 146] on button "OK" at bounding box center [679, 150] width 26 height 19
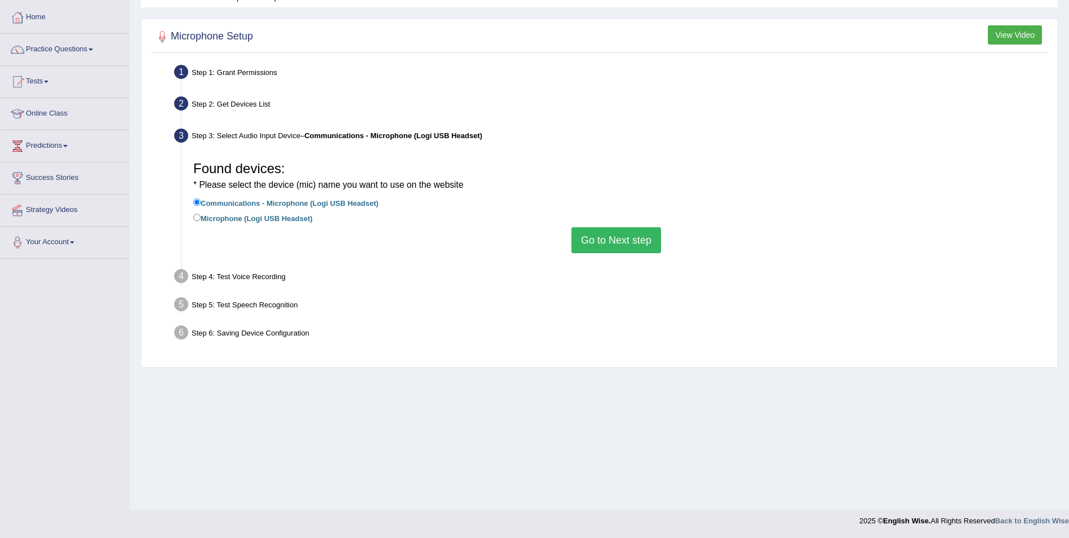
click at [584, 237] on button "Go to Next step" at bounding box center [617, 240] width 90 height 26
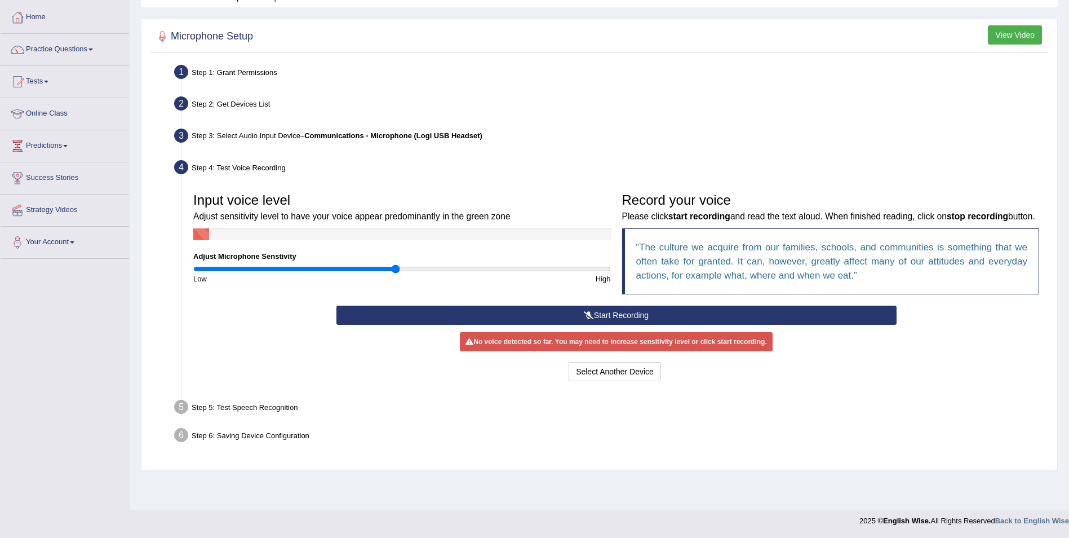
click at [622, 310] on button "Start Recording" at bounding box center [617, 315] width 560 height 19
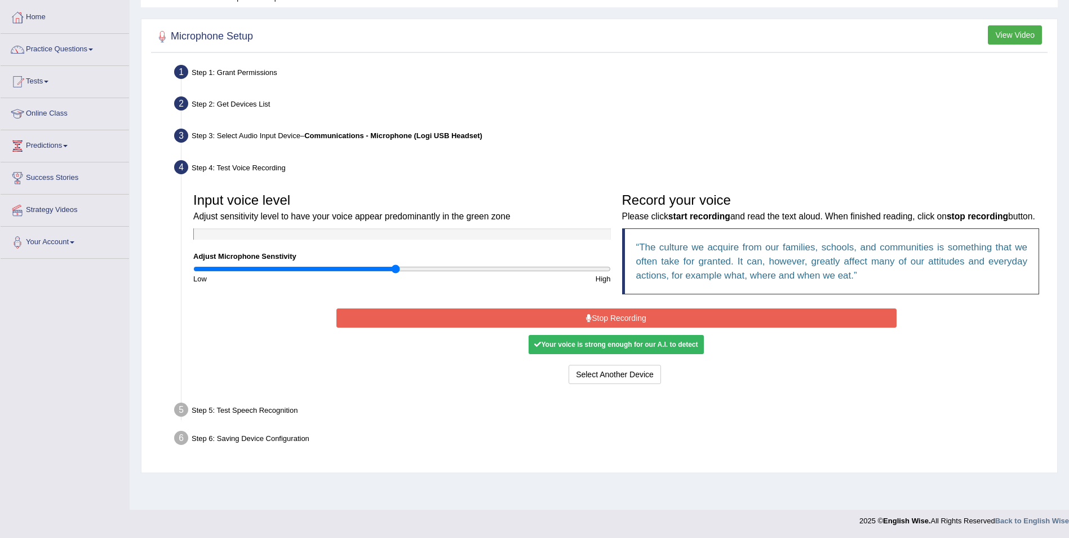
click at [632, 321] on button "Stop Recording" at bounding box center [617, 317] width 560 height 19
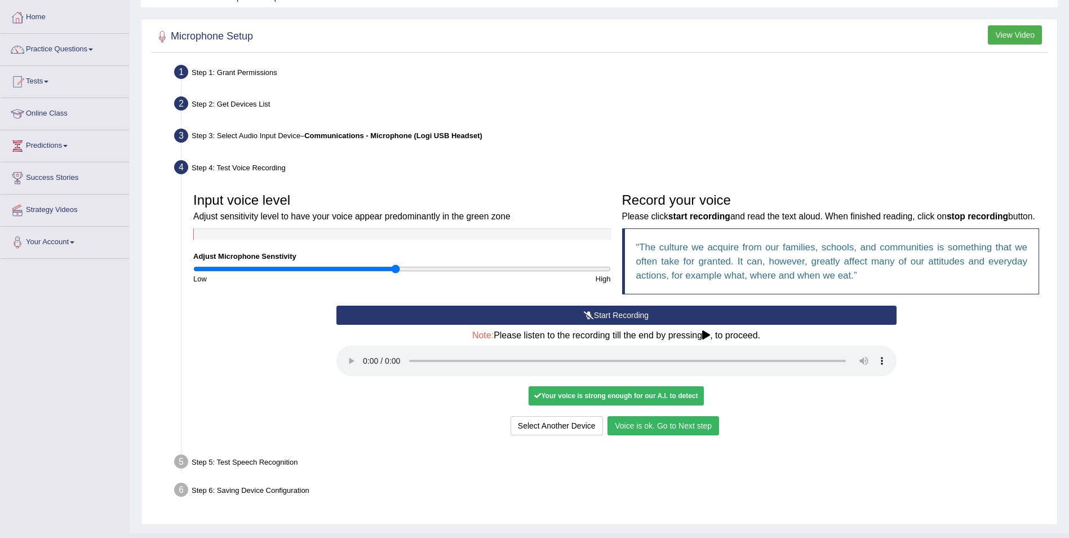
click at [672, 426] on button "Voice is ok. Go to Next step" at bounding box center [664, 425] width 112 height 19
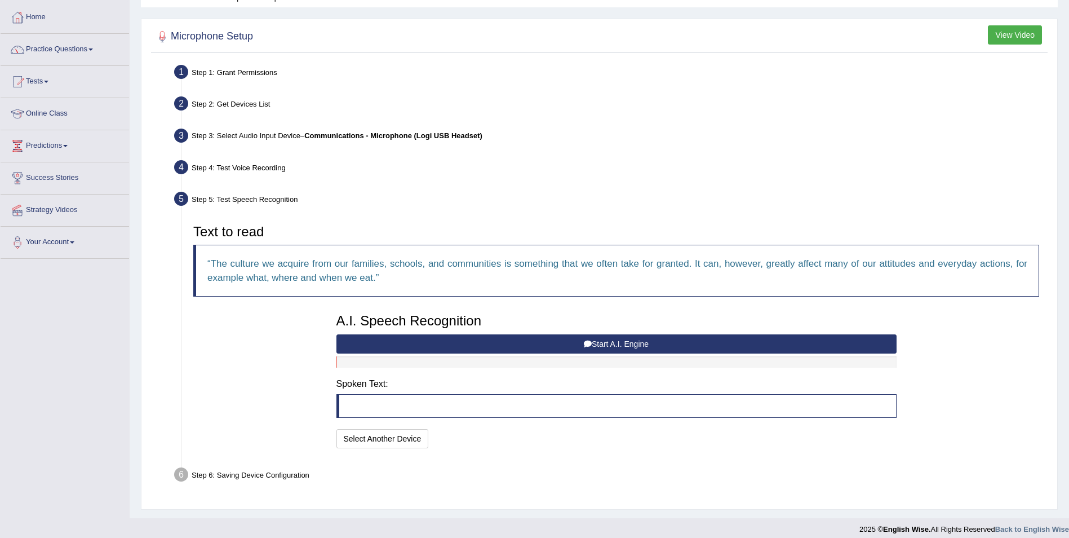
click at [494, 346] on button "Start A.I. Engine" at bounding box center [617, 343] width 560 height 19
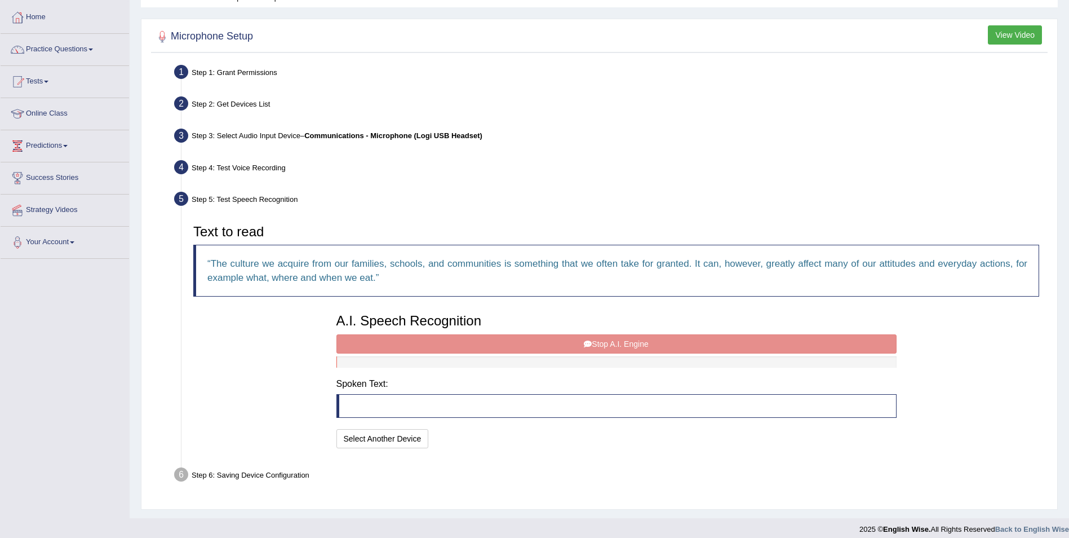
click at [596, 338] on div "A.I. Speech Recognition Start A.I. Engine Stop A.I. Engine Note: Please listen …" at bounding box center [617, 379] width 572 height 143
click at [405, 440] on button "Select Another Device" at bounding box center [383, 438] width 92 height 19
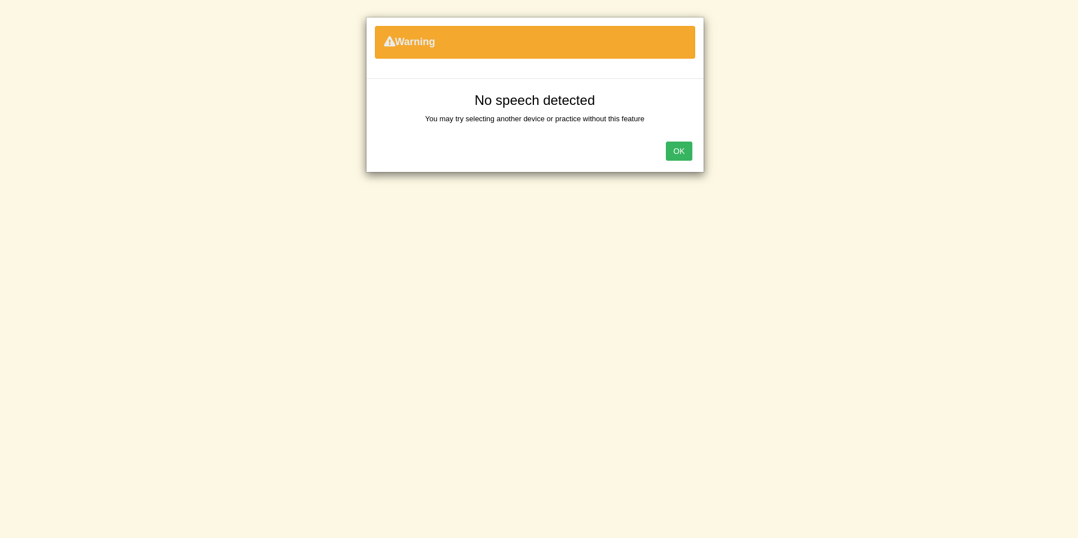
click at [660, 146] on div "OK" at bounding box center [534, 151] width 337 height 39
click at [673, 149] on button "OK" at bounding box center [679, 150] width 26 height 19
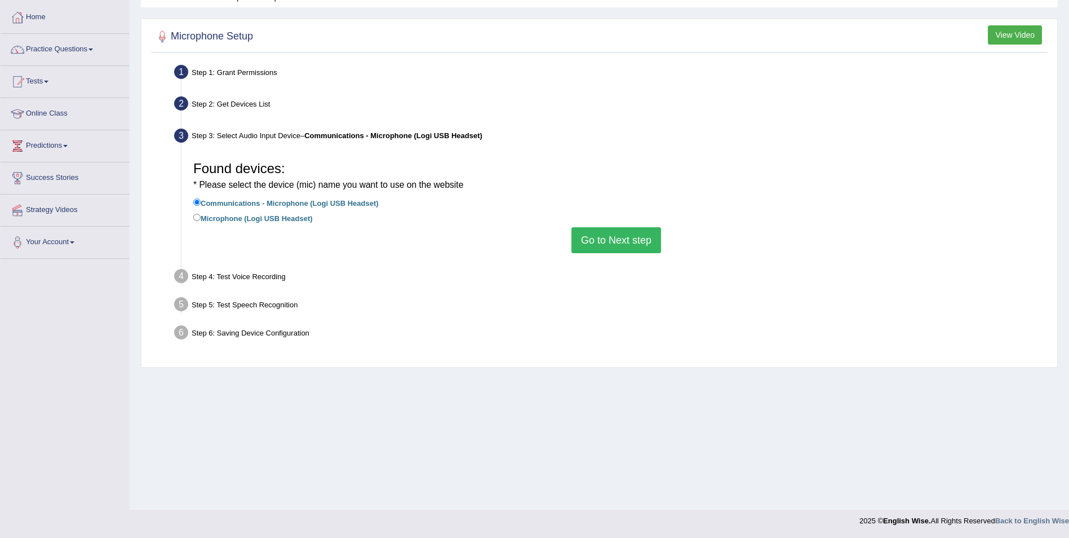
click at [206, 221] on label "Microphone (Logi USB Headset)" at bounding box center [253, 217] width 120 height 12
click at [201, 221] on input "Microphone (Logi USB Headset)" at bounding box center [196, 217] width 7 height 7
radio input "true"
click at [610, 237] on button "Go to Next step" at bounding box center [617, 240] width 90 height 26
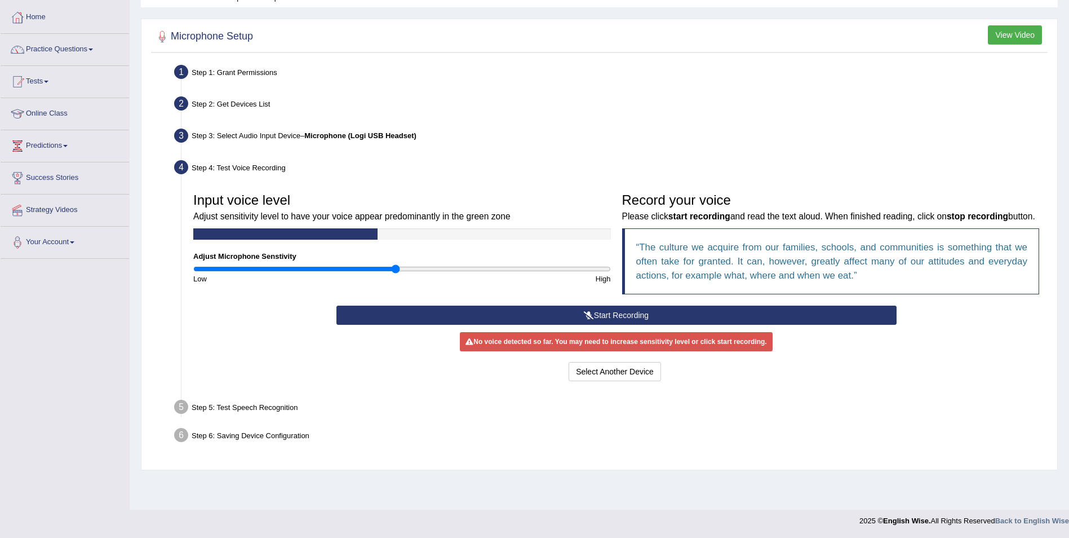
click at [574, 316] on button "Start Recording" at bounding box center [617, 315] width 560 height 19
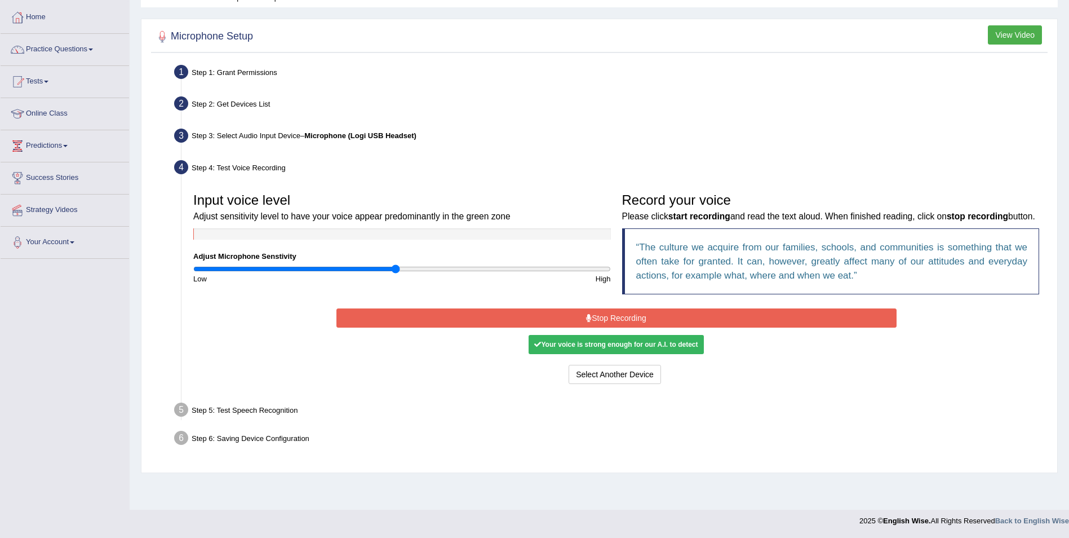
click at [611, 318] on button "Stop Recording" at bounding box center [617, 317] width 560 height 19
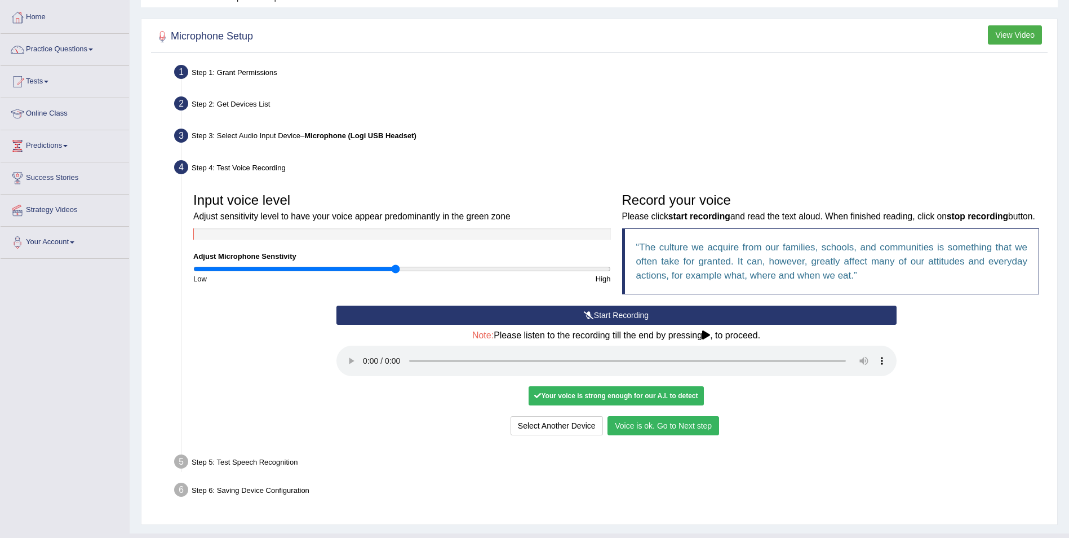
click at [678, 423] on button "Voice is ok. Go to Next step" at bounding box center [664, 425] width 112 height 19
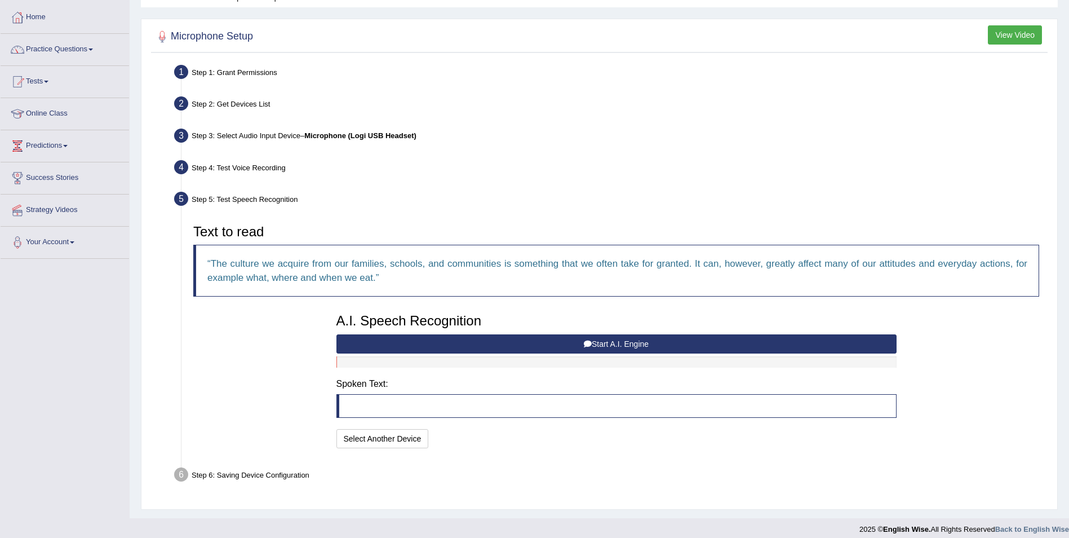
click at [606, 344] on button "Start A.I. Engine" at bounding box center [617, 343] width 560 height 19
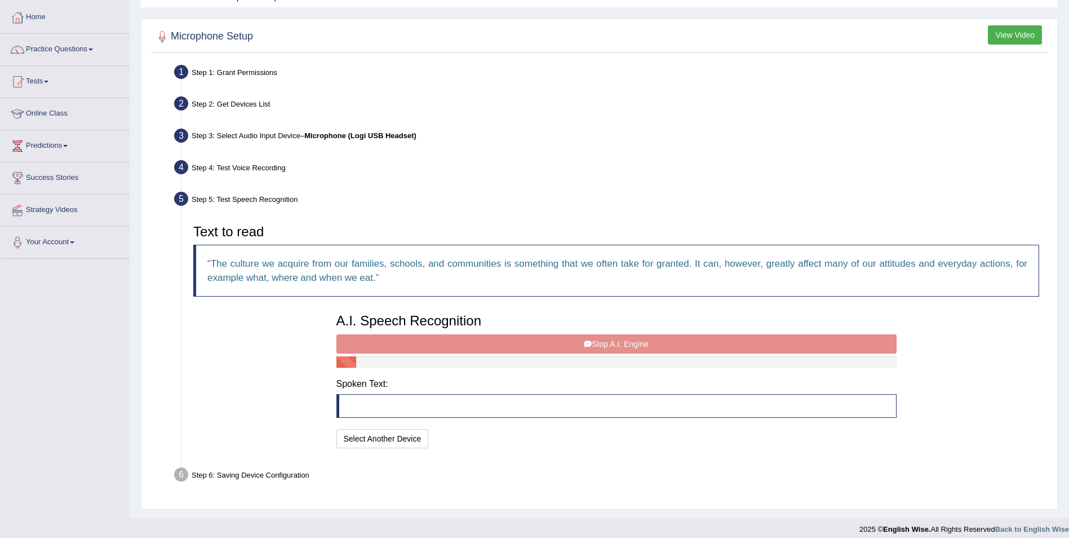
click at [619, 347] on div "A.I. Speech Recognition Start A.I. Engine Stop A.I. Engine Note: Please listen …" at bounding box center [617, 379] width 572 height 143
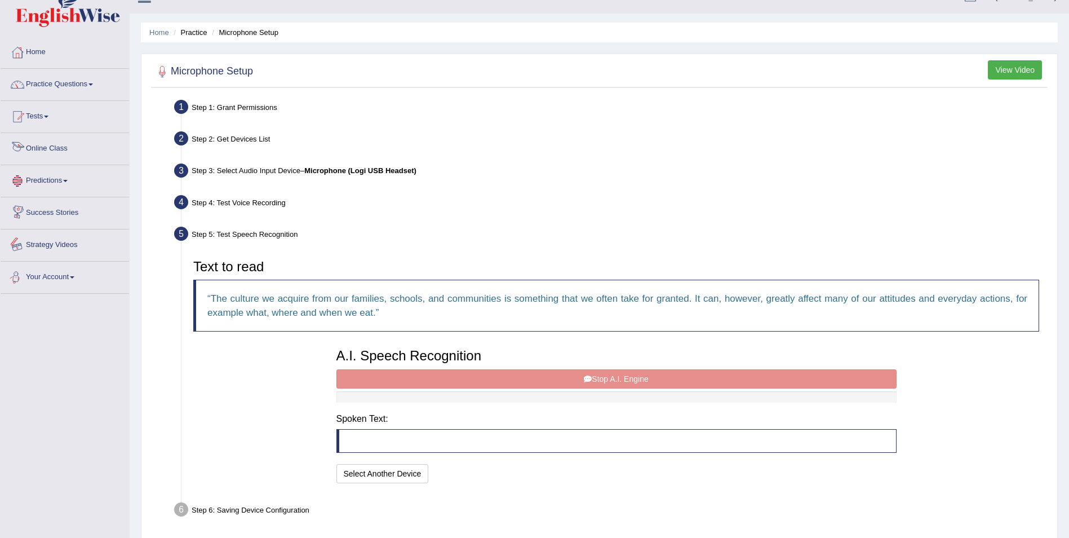
scroll to position [0, 0]
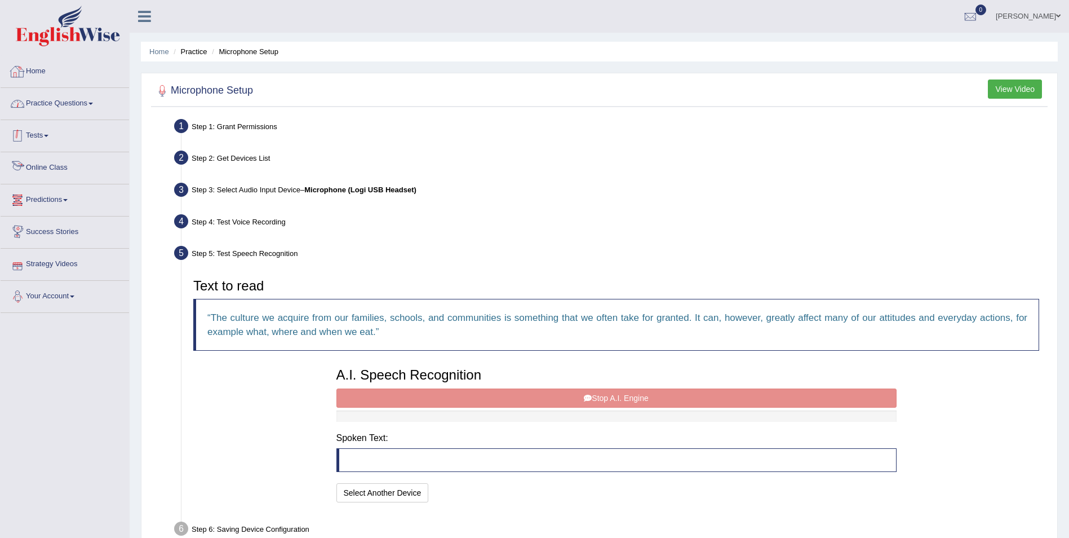
click at [35, 69] on link "Home" at bounding box center [65, 70] width 129 height 28
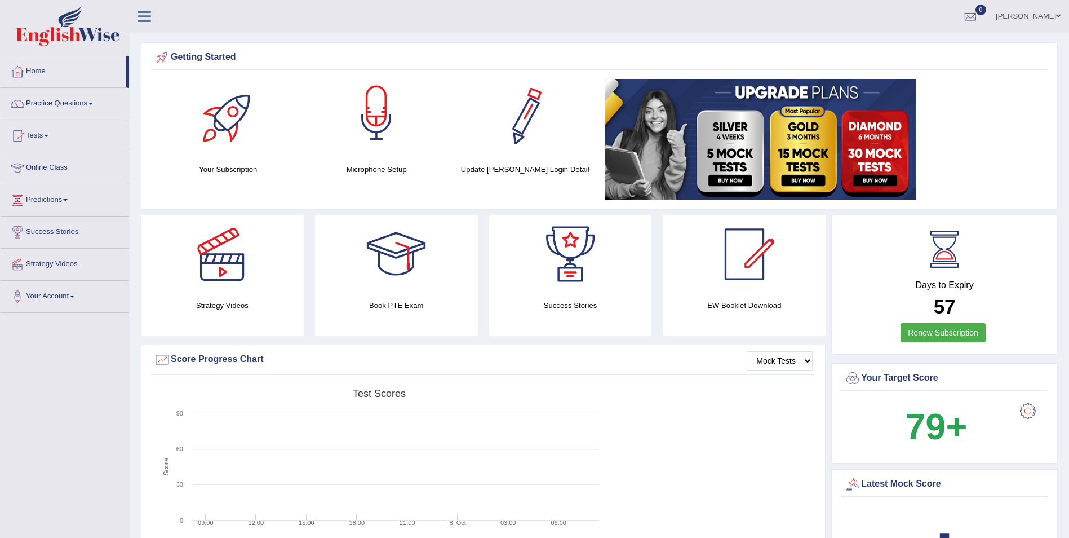
click at [384, 117] on div at bounding box center [376, 118] width 79 height 79
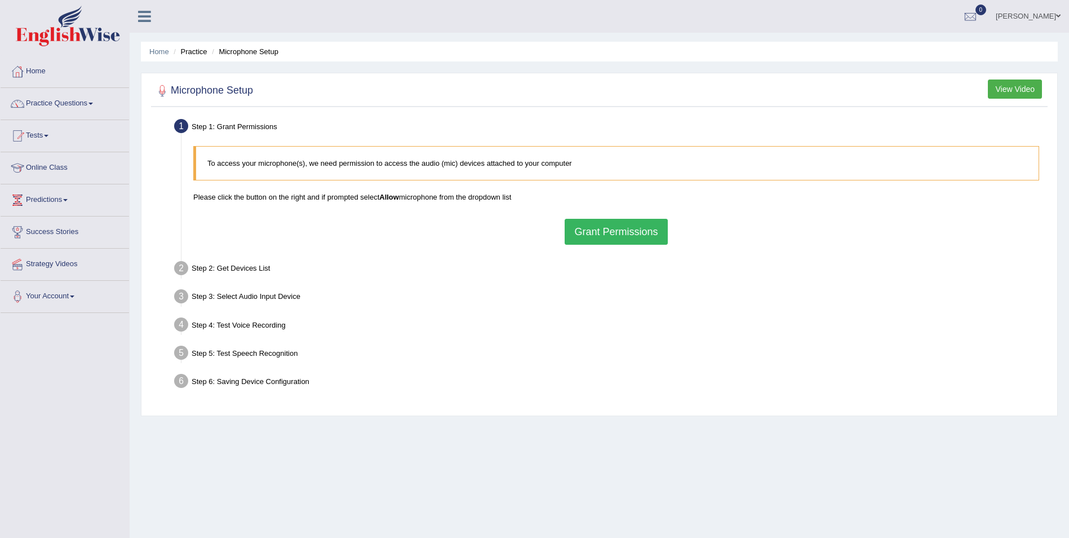
click at [591, 231] on button "Grant Permissions" at bounding box center [616, 232] width 103 height 26
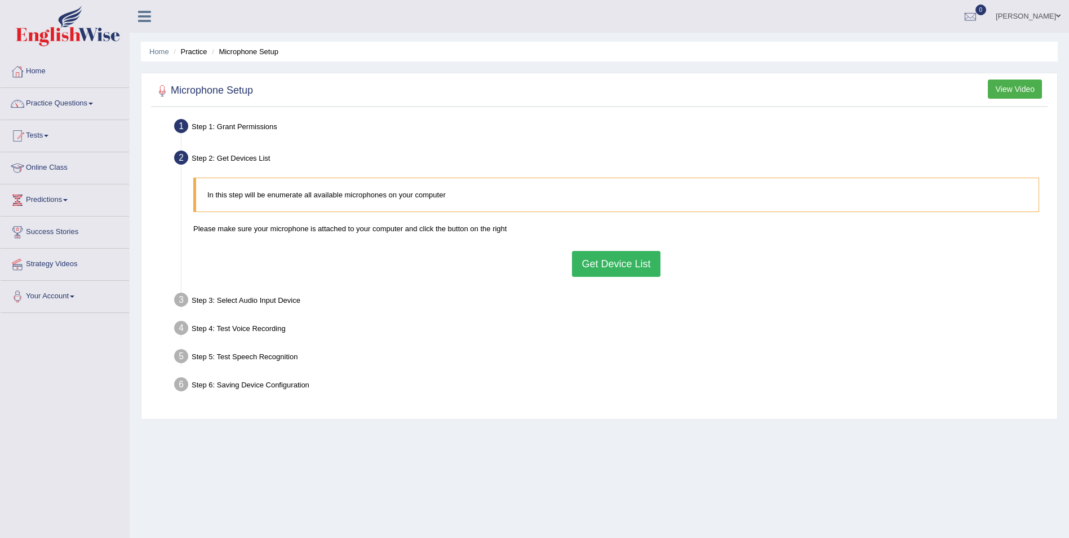
click at [610, 258] on button "Get Device List" at bounding box center [616, 264] width 88 height 26
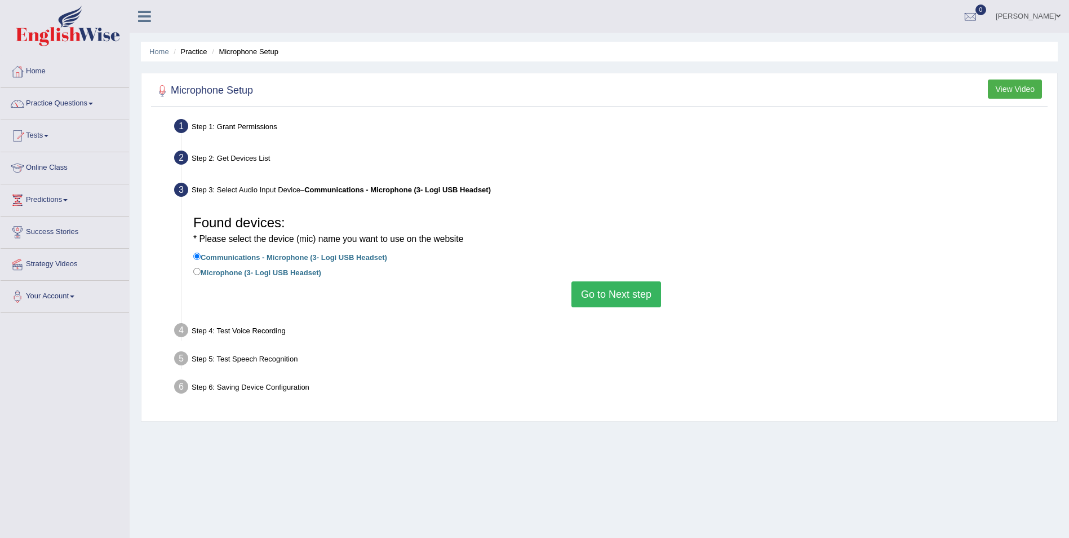
click at [622, 303] on button "Go to Next step" at bounding box center [617, 294] width 90 height 26
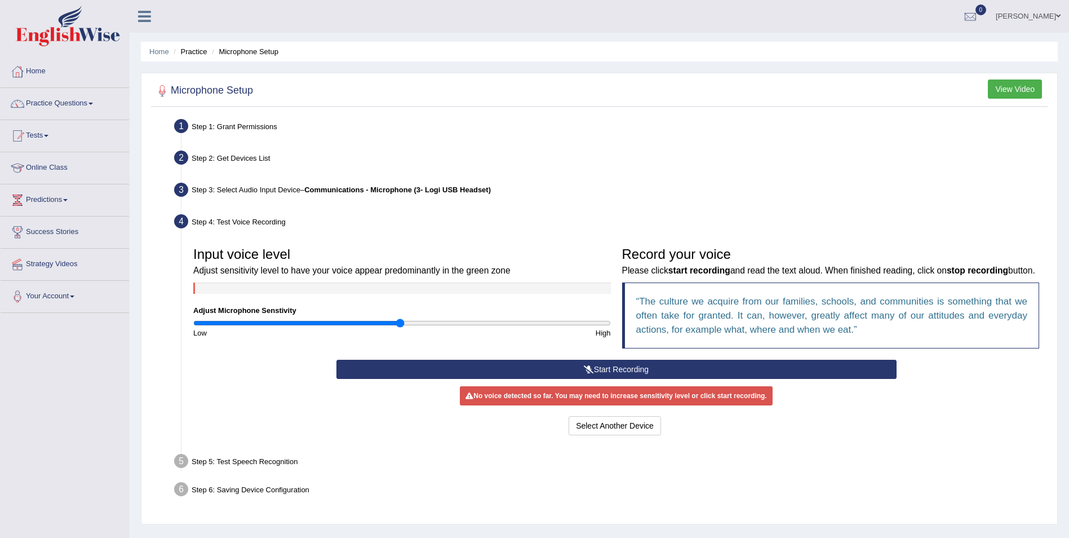
click at [630, 369] on button "Start Recording" at bounding box center [617, 369] width 560 height 19
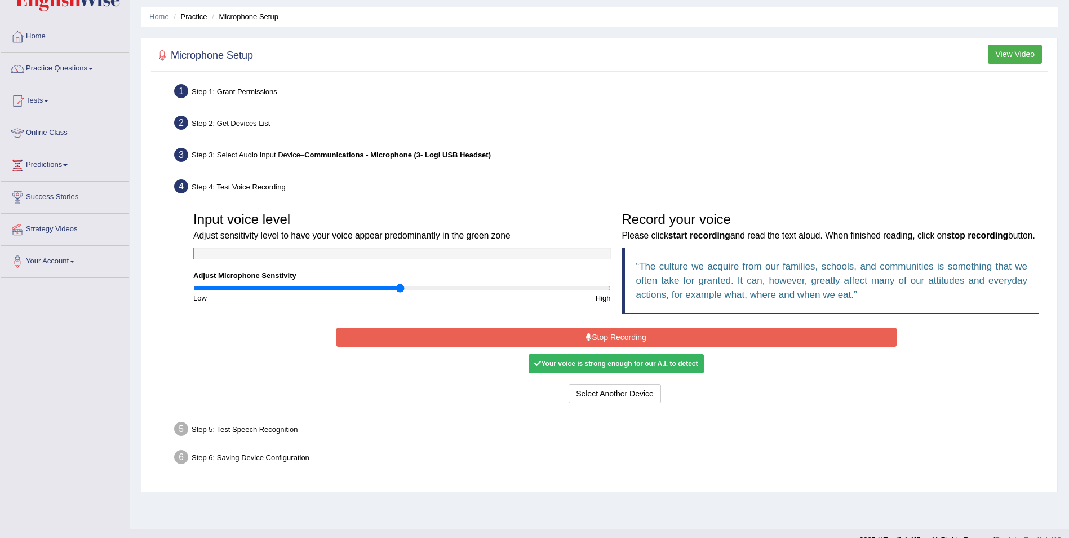
scroll to position [54, 0]
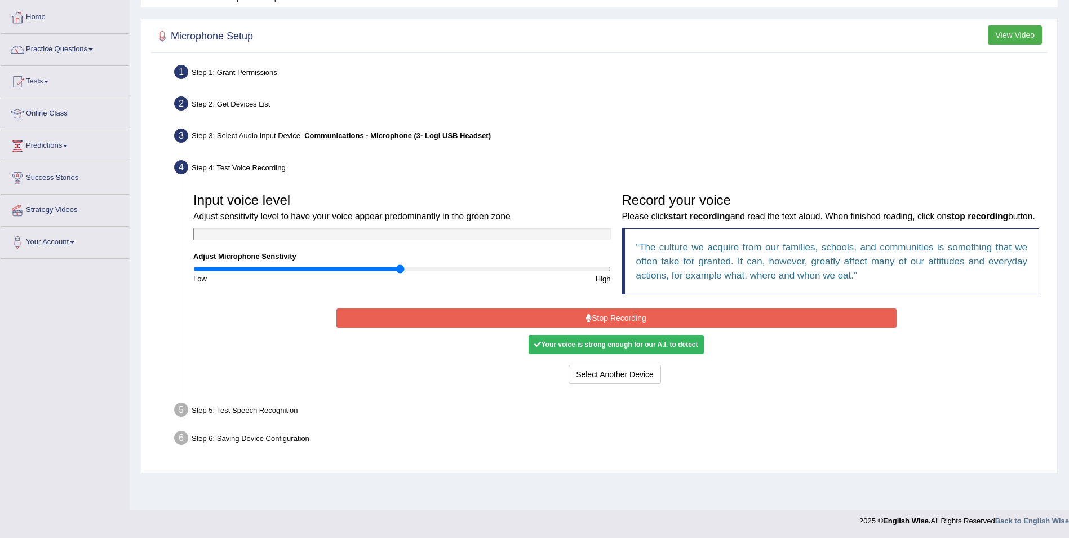
click at [592, 311] on button "Stop Recording" at bounding box center [617, 317] width 560 height 19
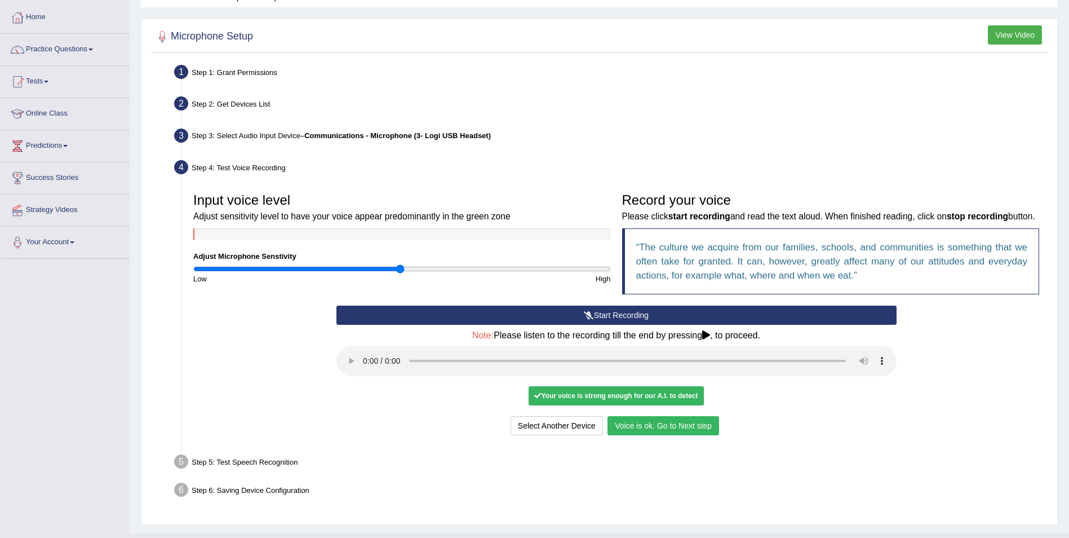
click at [693, 427] on button "Voice is ok. Go to Next step" at bounding box center [664, 425] width 112 height 19
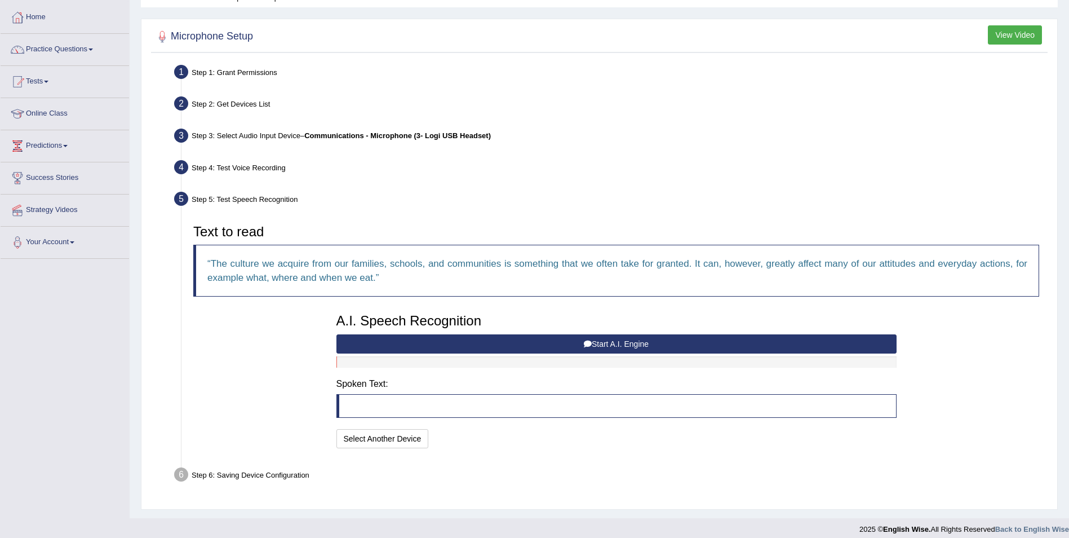
click at [550, 340] on button "Start A.I. Engine" at bounding box center [617, 343] width 560 height 19
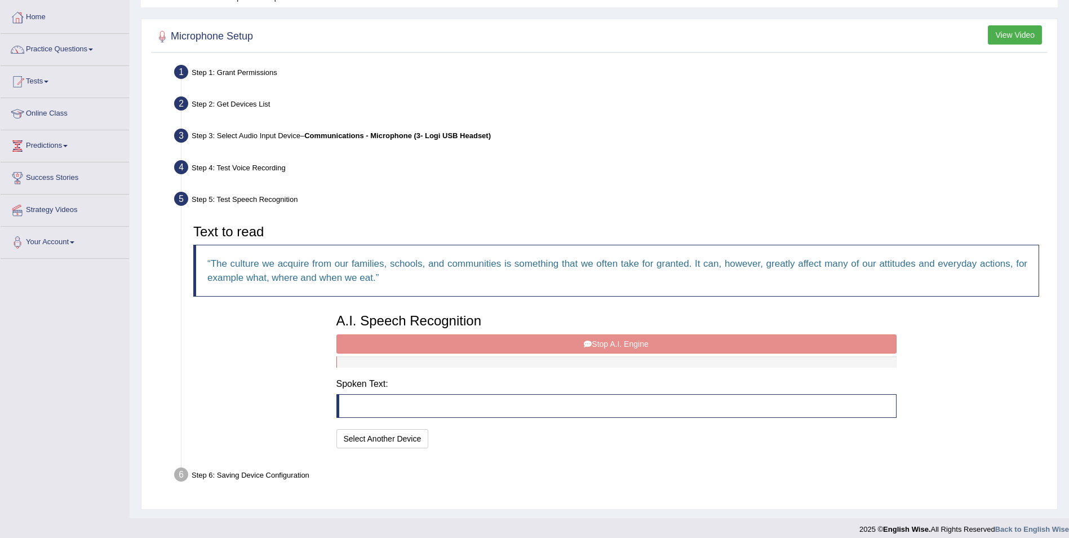
click at [616, 342] on div "A.I. Speech Recognition Start A.I. Engine Stop A.I. Engine Note: Please listen …" at bounding box center [617, 379] width 572 height 143
click at [594, 334] on div "A.I. Speech Recognition Start A.I. Engine Stop A.I. Engine Note: Please listen …" at bounding box center [617, 379] width 572 height 143
click at [601, 337] on div "A.I. Speech Recognition Start A.I. Engine Stop A.I. Engine Note: Please listen …" at bounding box center [617, 379] width 572 height 143
click at [601, 336] on div "A.I. Speech Recognition Start A.I. Engine Stop A.I. Engine Note: Please listen …" at bounding box center [617, 379] width 572 height 143
click at [551, 334] on div "A.I. Speech Recognition Start A.I. Engine Stop A.I. Engine Note: Please listen …" at bounding box center [617, 379] width 572 height 143
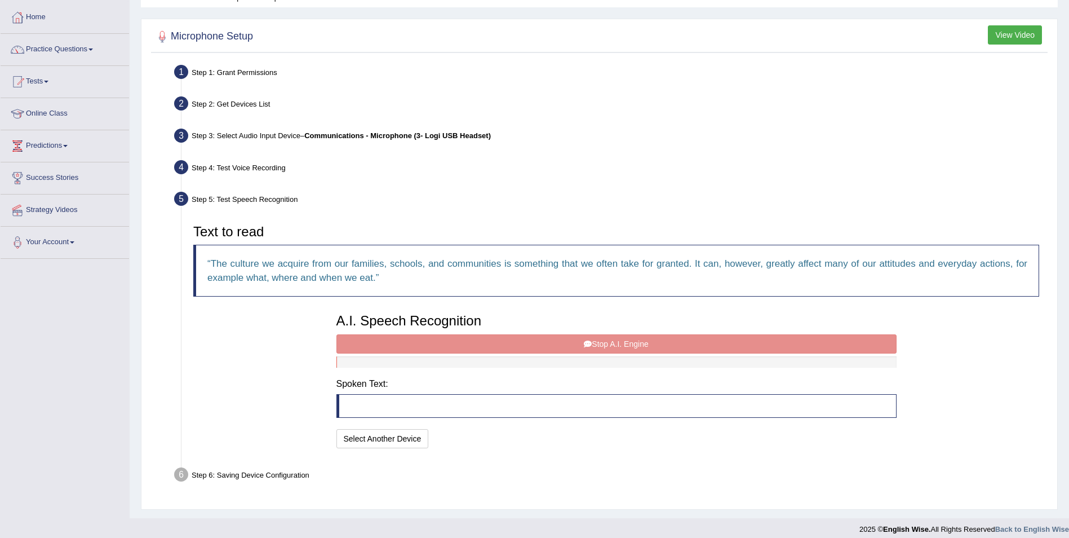
click at [554, 331] on div "A.I. Speech Recognition Start A.I. Engine Stop A.I. Engine Note: Please listen …" at bounding box center [617, 379] width 572 height 143
click at [364, 409] on blockquote at bounding box center [617, 406] width 560 height 24
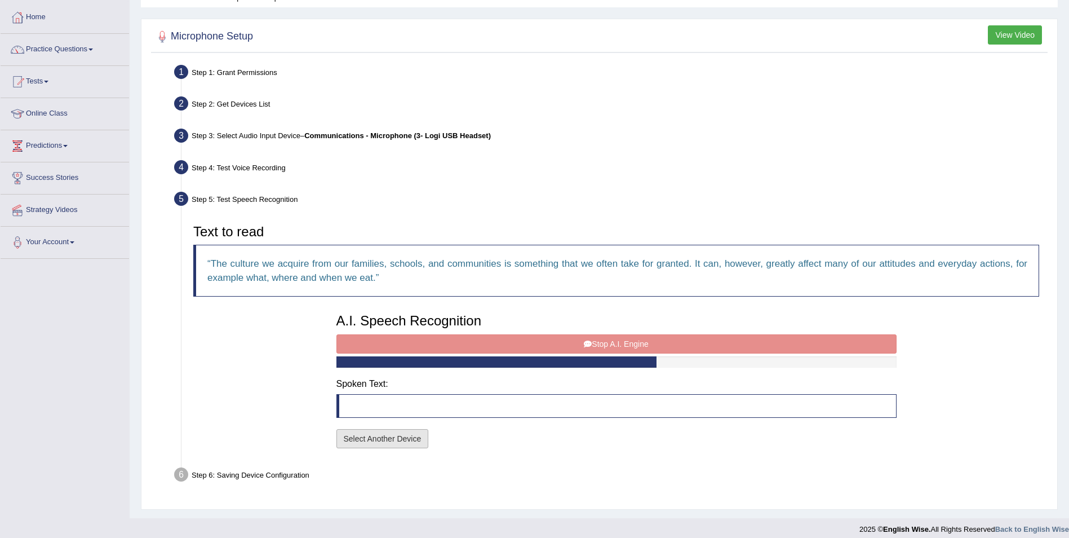
click at [362, 436] on button "Select Another Device" at bounding box center [383, 438] width 92 height 19
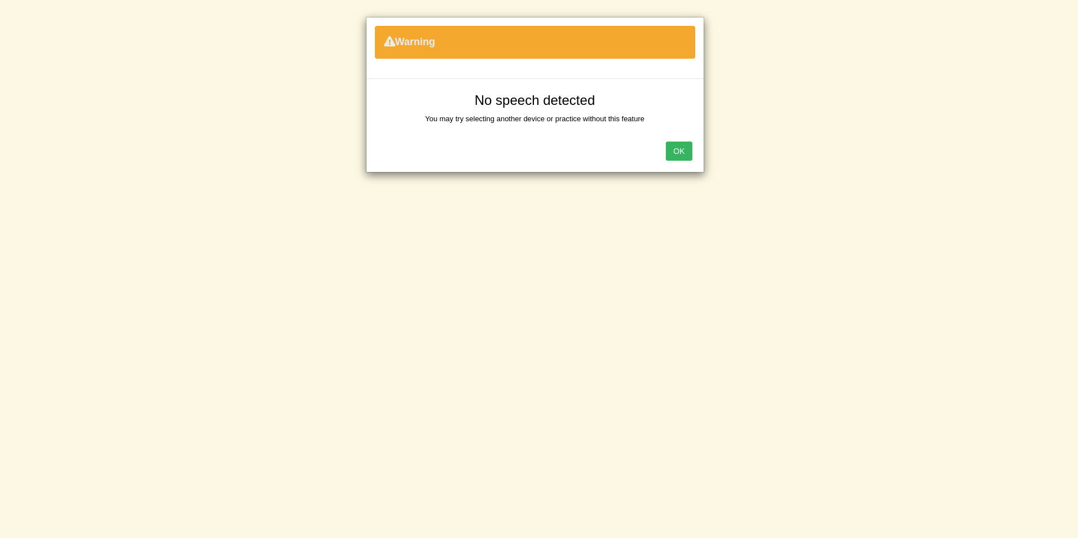
click at [684, 147] on button "OK" at bounding box center [679, 150] width 26 height 19
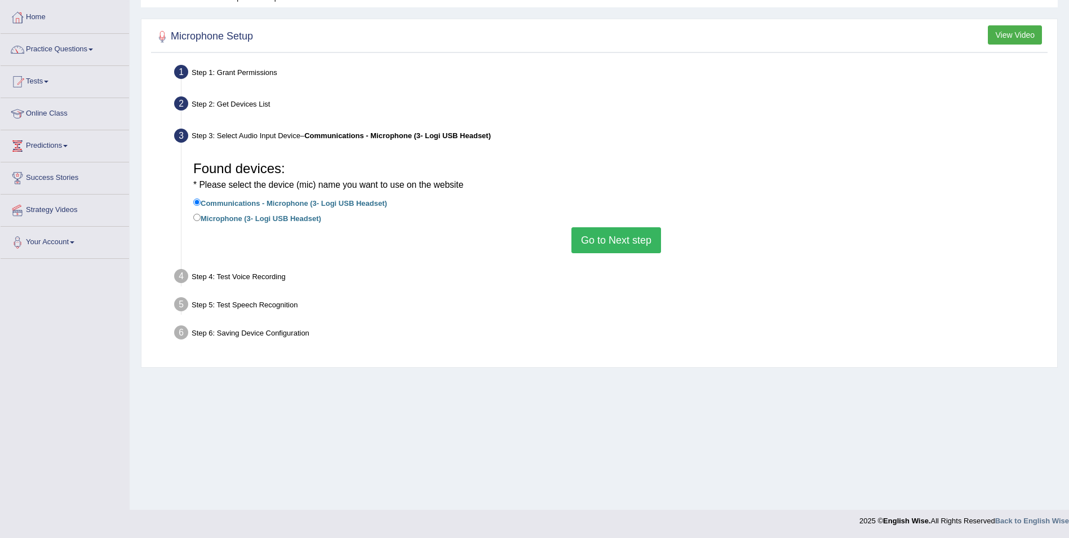
click at [216, 216] on label "Microphone (3- Logi USB Headset)" at bounding box center [257, 217] width 128 height 12
click at [201, 216] on input "Microphone (3- Logi USB Headset)" at bounding box center [196, 217] width 7 height 7
radio input "true"
click at [610, 233] on button "Go to Next step" at bounding box center [617, 240] width 90 height 26
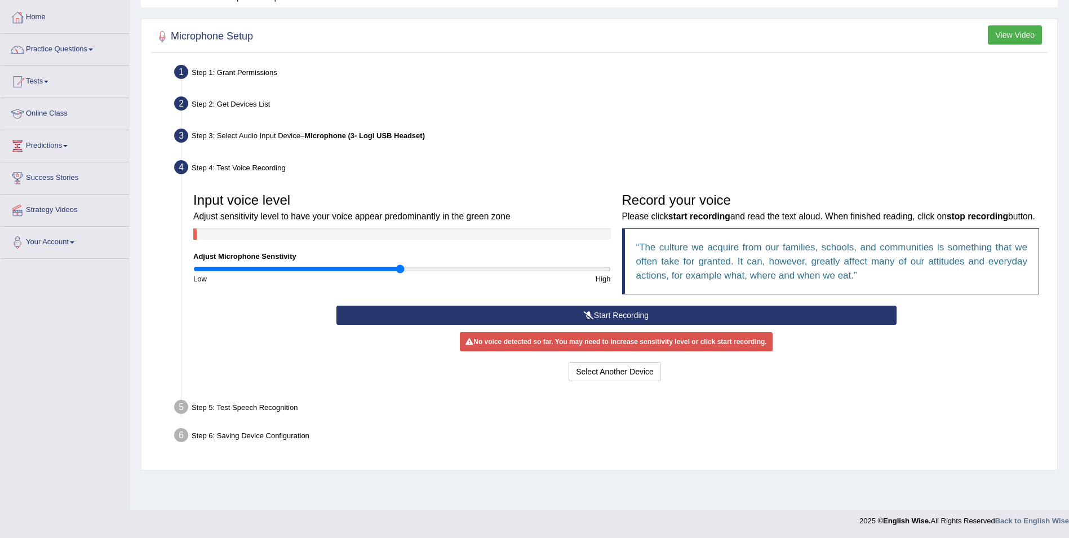
click at [581, 315] on button "Start Recording" at bounding box center [617, 315] width 560 height 19
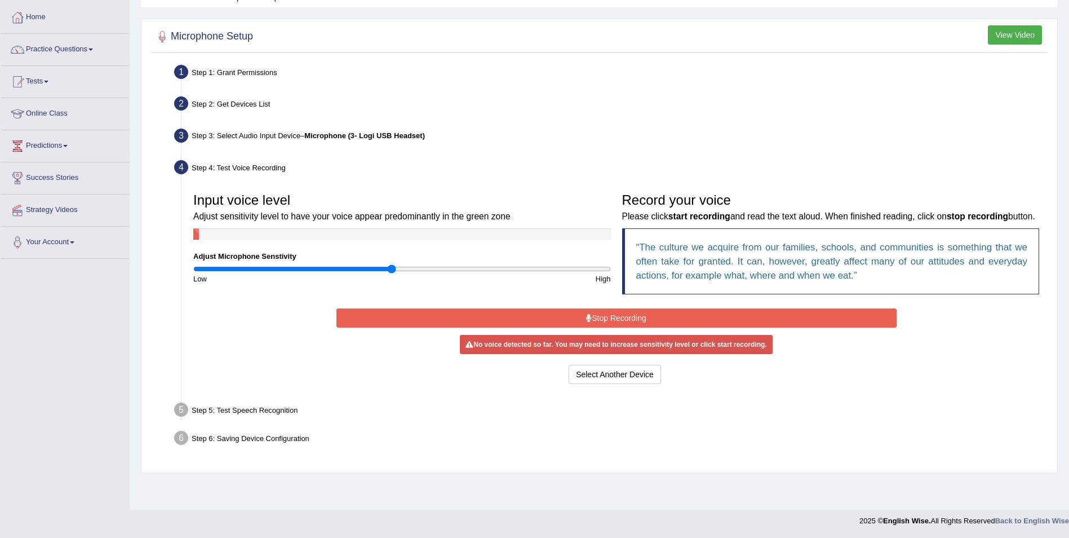
click at [393, 269] on input "range" at bounding box center [402, 268] width 418 height 9
click at [397, 268] on input "range" at bounding box center [402, 268] width 418 height 9
click at [402, 267] on input "range" at bounding box center [402, 268] width 418 height 9
click at [411, 267] on input "range" at bounding box center [402, 268] width 418 height 9
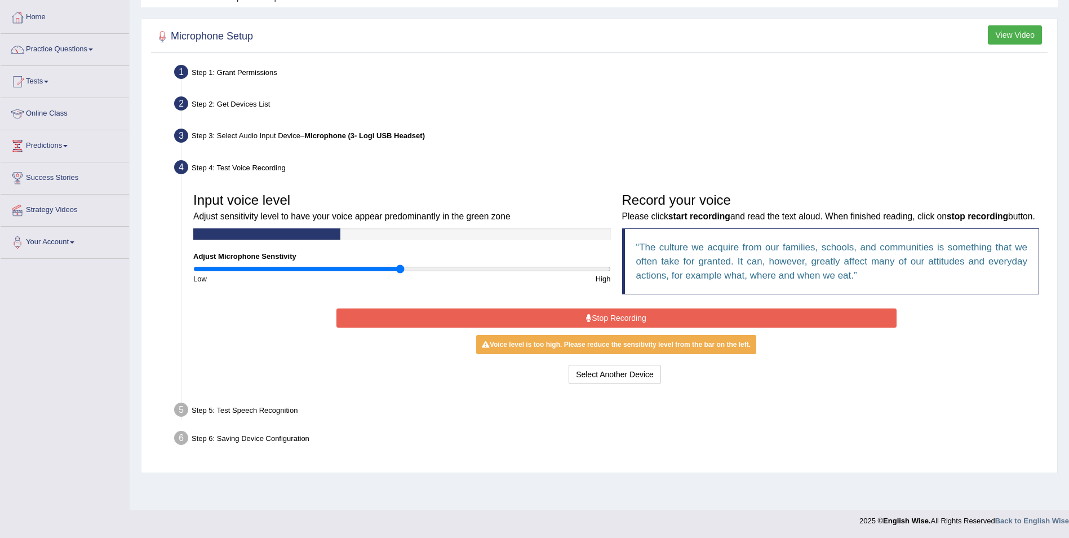
click at [402, 271] on input "range" at bounding box center [402, 268] width 418 height 9
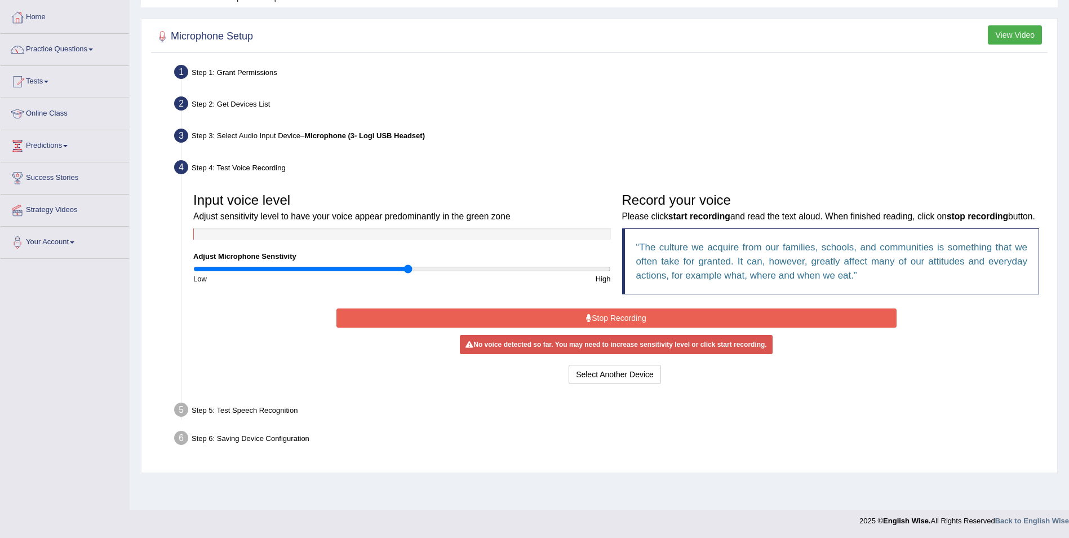
click at [408, 269] on input "range" at bounding box center [402, 268] width 418 height 9
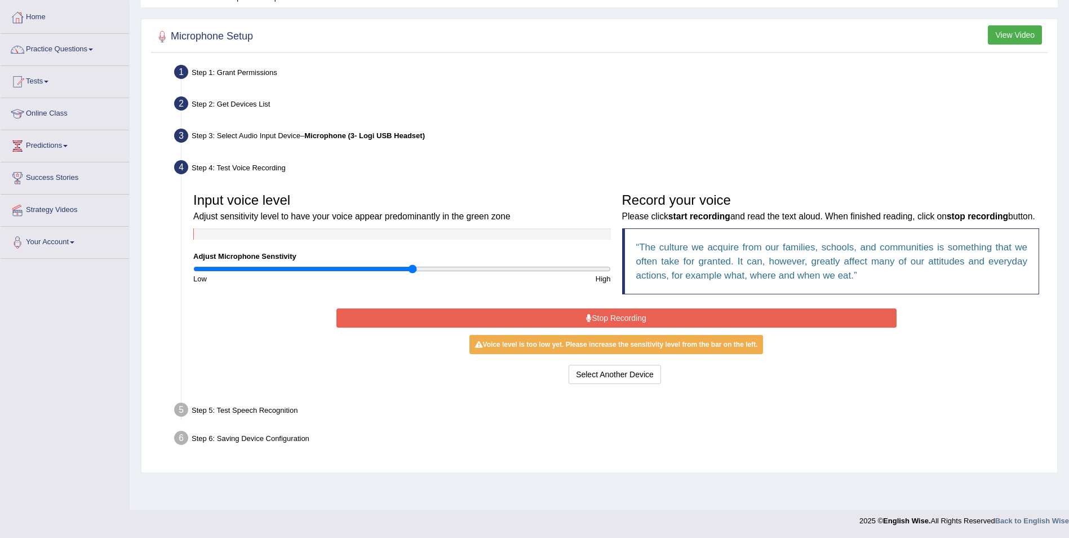
click at [414, 268] on input "range" at bounding box center [402, 268] width 418 height 9
type input "1.12"
click at [423, 268] on input "range" at bounding box center [402, 268] width 418 height 9
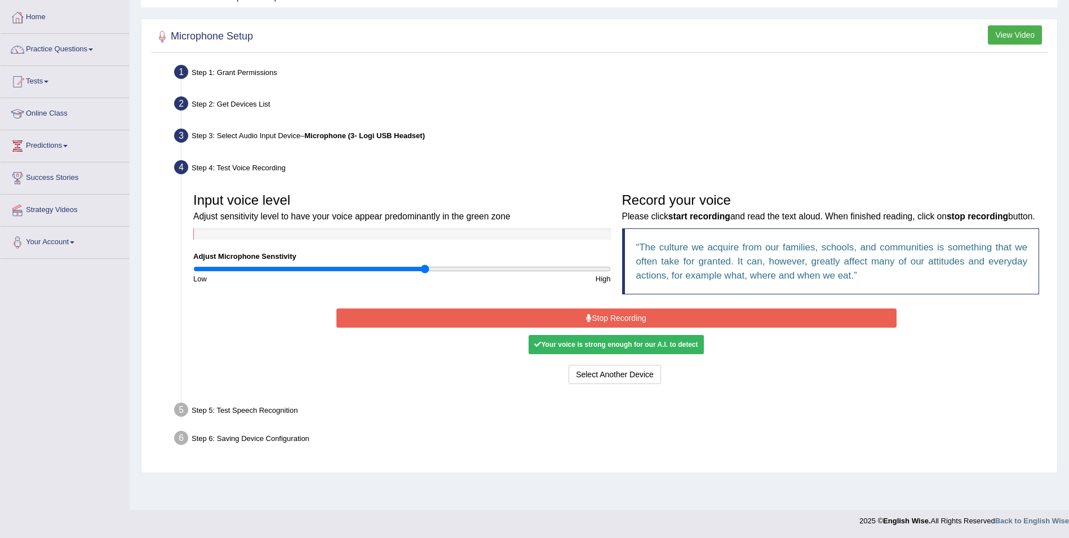
click at [634, 317] on button "Stop Recording" at bounding box center [617, 317] width 560 height 19
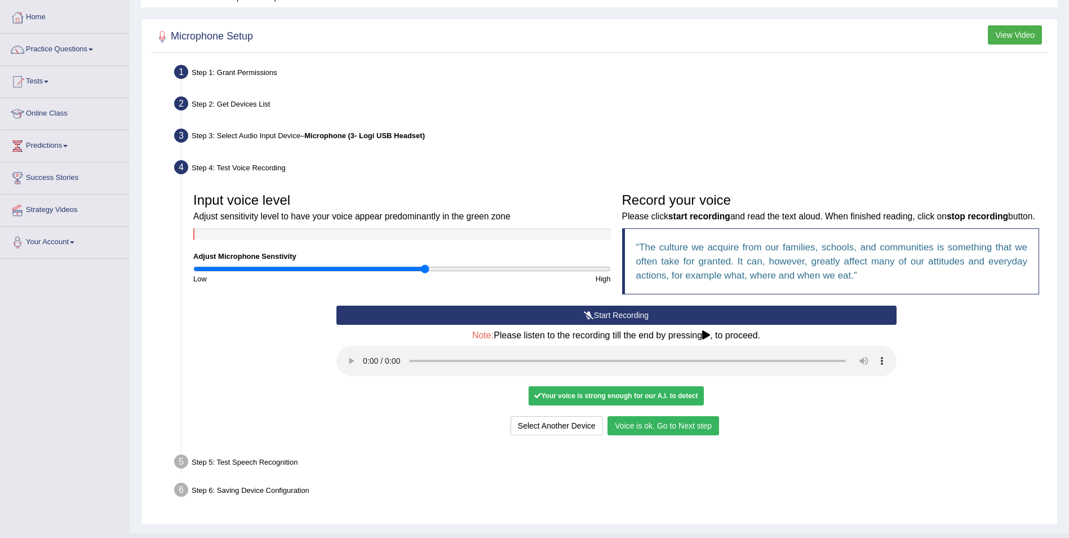
click at [675, 423] on button "Voice is ok. Go to Next step" at bounding box center [664, 425] width 112 height 19
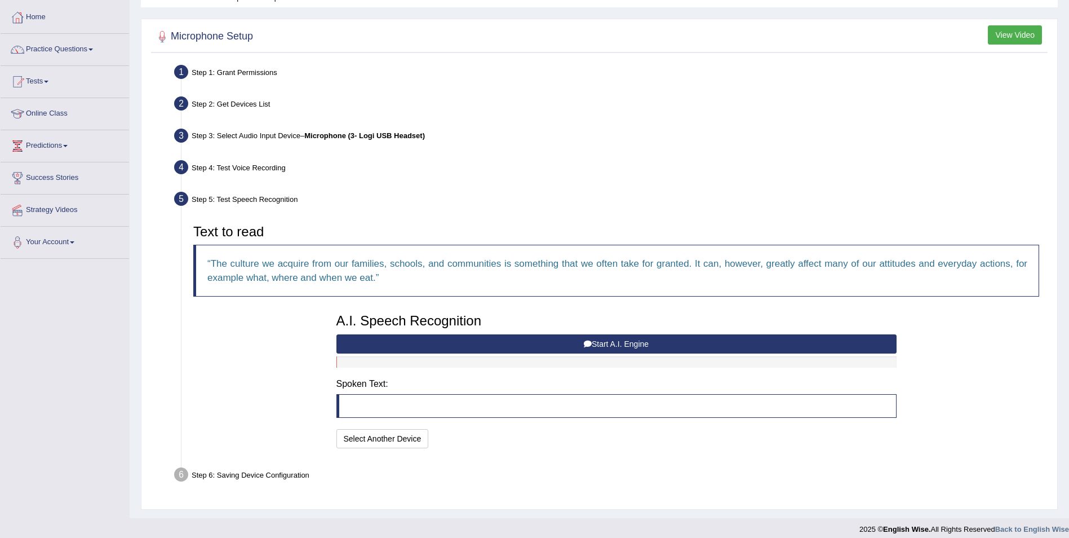
click at [608, 342] on button "Start A.I. Engine" at bounding box center [617, 343] width 560 height 19
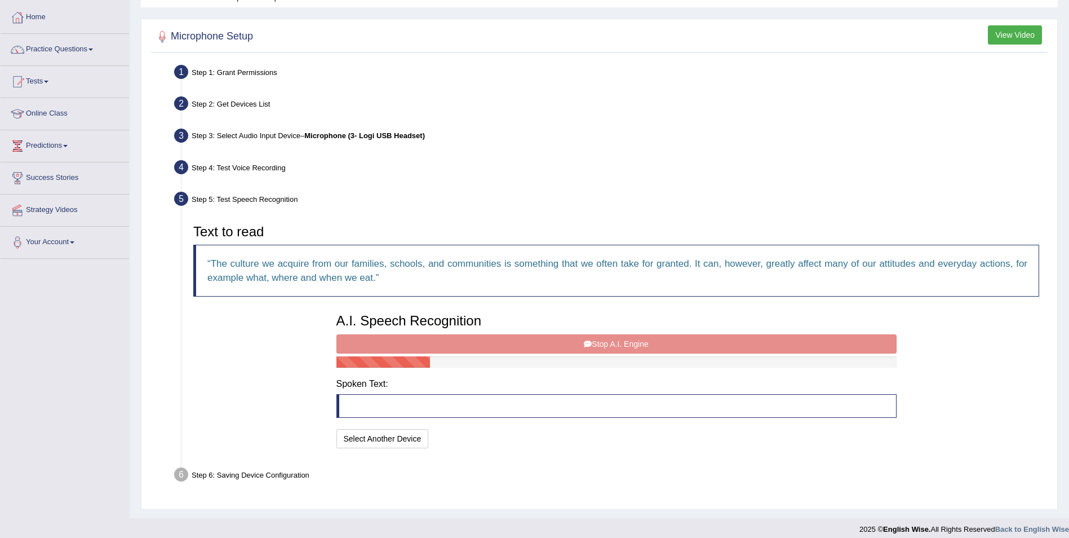
click at [608, 341] on div "A.I. Speech Recognition Start A.I. Engine Stop A.I. Engine Note: Please listen …" at bounding box center [617, 379] width 572 height 143
click at [630, 348] on div "A.I. Speech Recognition Start A.I. Engine Stop A.I. Engine Note: Please listen …" at bounding box center [617, 379] width 572 height 143
click at [602, 343] on div "A.I. Speech Recognition Start A.I. Engine Stop A.I. Engine Note: Please listen …" at bounding box center [617, 379] width 572 height 143
click at [600, 344] on div "A.I. Speech Recognition Start A.I. Engine Stop A.I. Engine Note: Please listen …" at bounding box center [617, 379] width 572 height 143
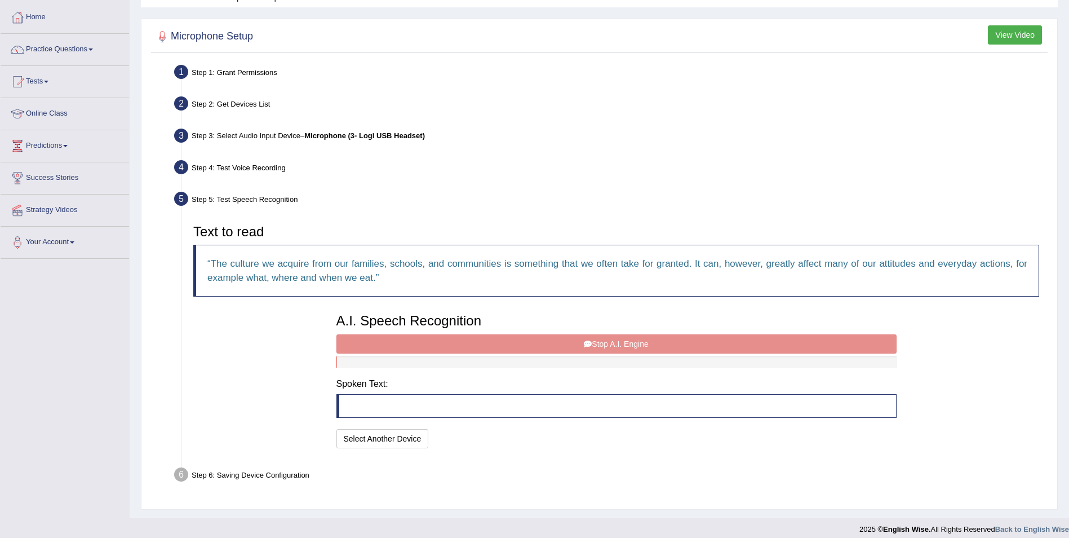
click at [601, 347] on div "A.I. Speech Recognition Start A.I. Engine Stop A.I. Engine Note: Please listen …" at bounding box center [617, 379] width 572 height 143
click at [630, 342] on div "A.I. Speech Recognition Start A.I. Engine Stop A.I. Engine Note: Please listen …" at bounding box center [617, 379] width 572 height 143
click at [79, 118] on link "Online Class" at bounding box center [65, 112] width 129 height 28
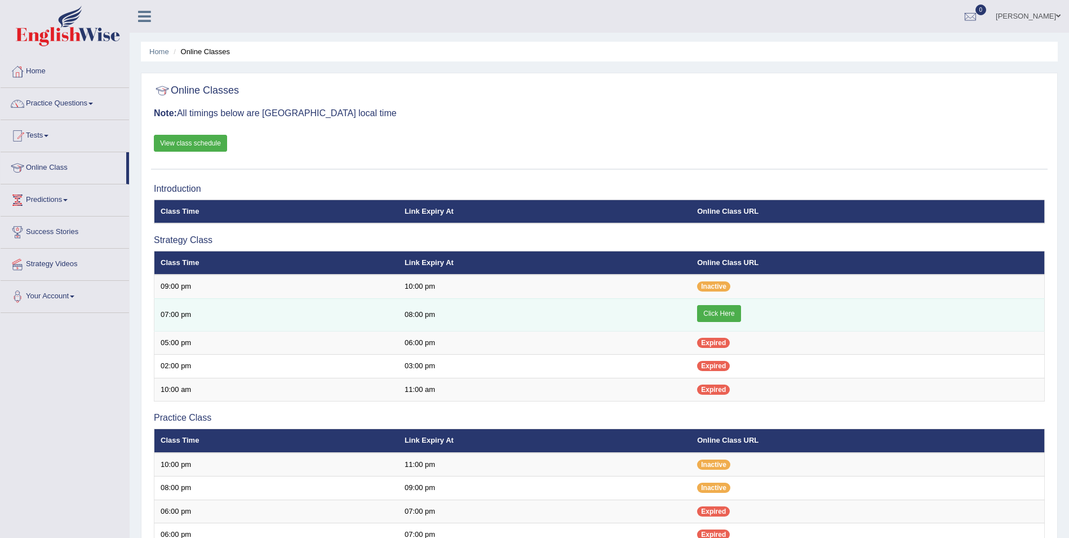
click at [718, 313] on link "Click Here" at bounding box center [718, 313] width 43 height 17
